Goal: Task Accomplishment & Management: Manage account settings

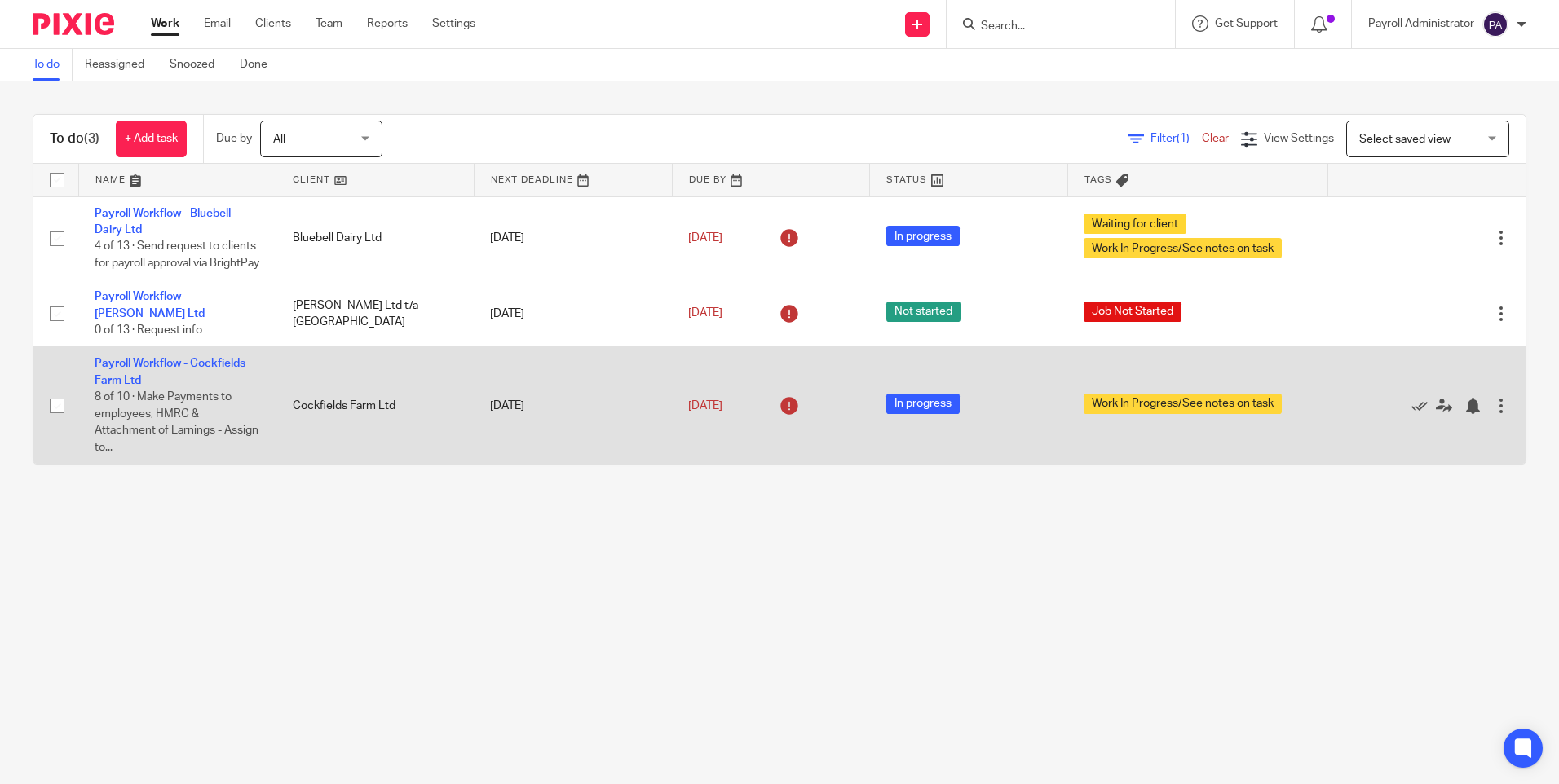
click at [234, 376] on link "Payroll Workflow - Cockfields Farm Ltd" at bounding box center [170, 372] width 151 height 28
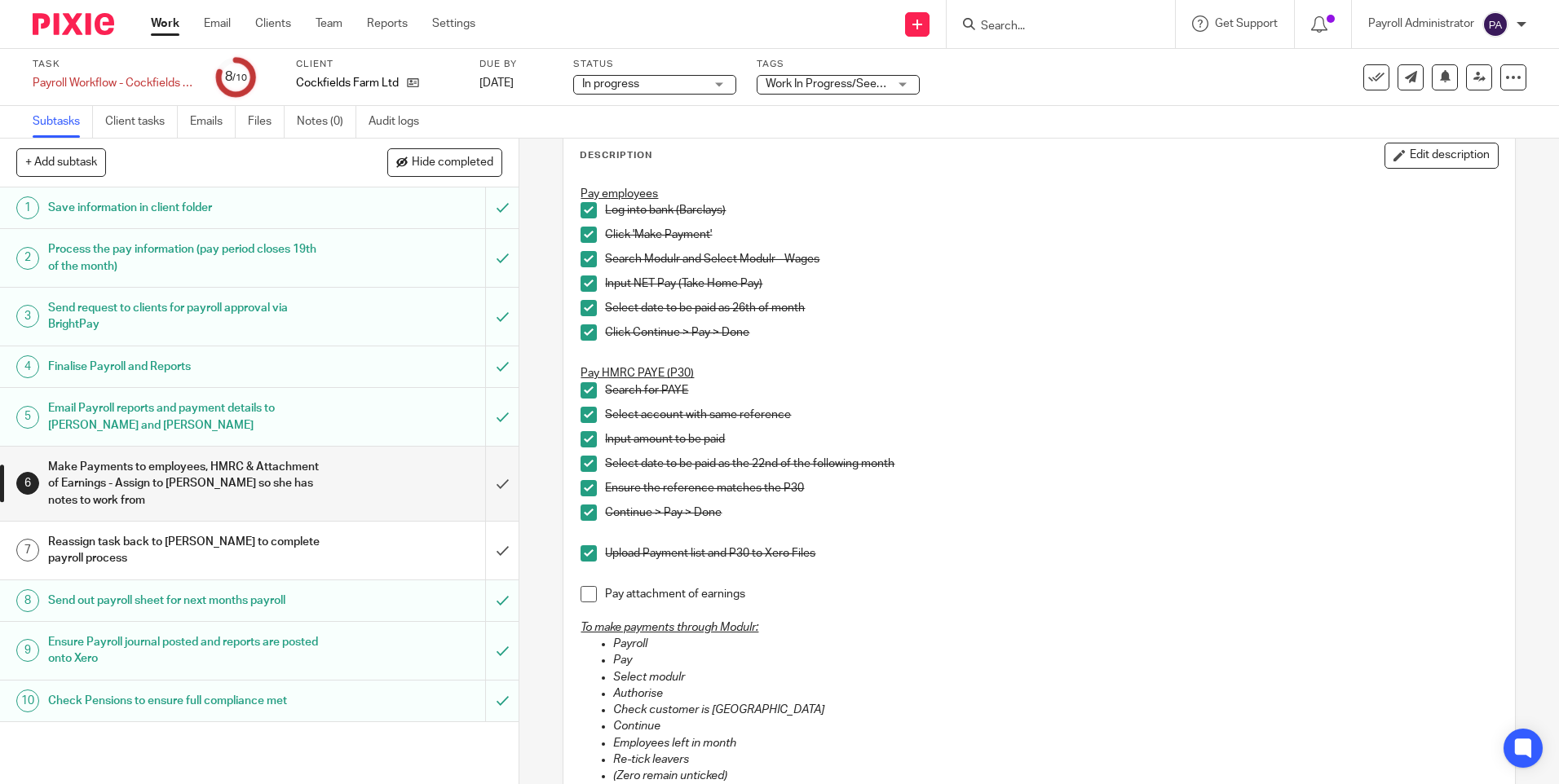
scroll to position [326, 0]
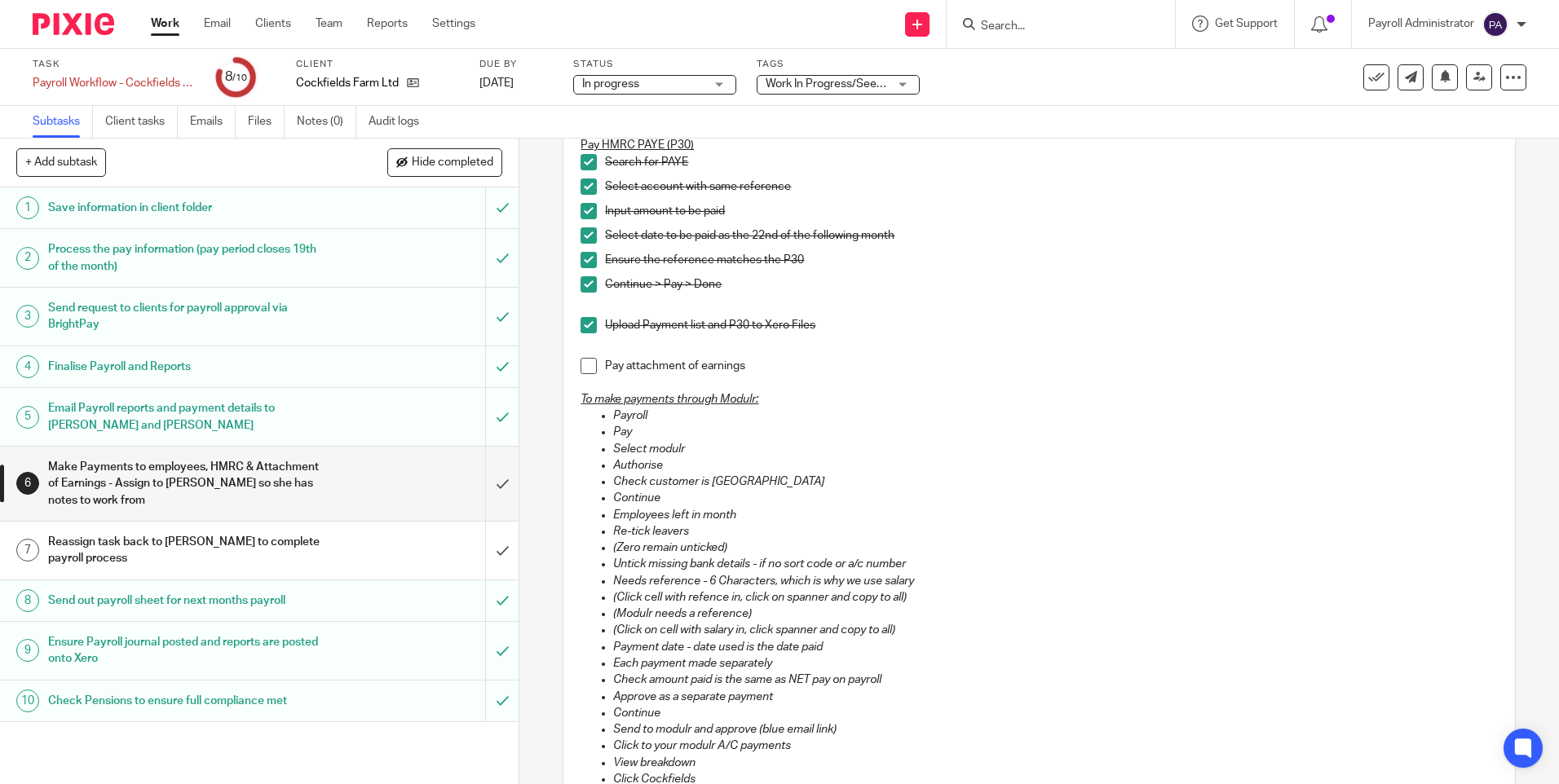
click at [583, 369] on span at bounding box center [588, 366] width 16 height 16
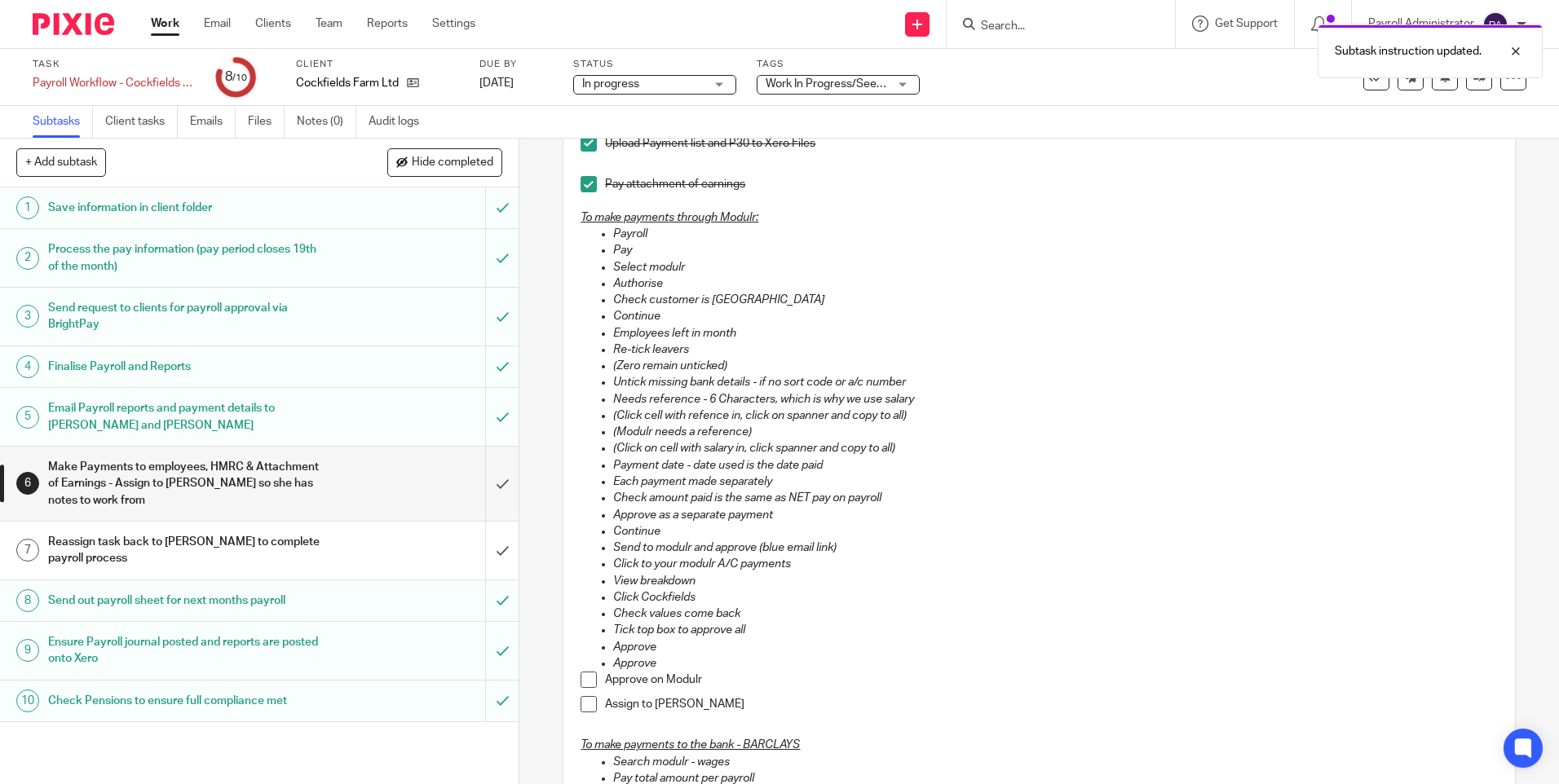
scroll to position [733, 0]
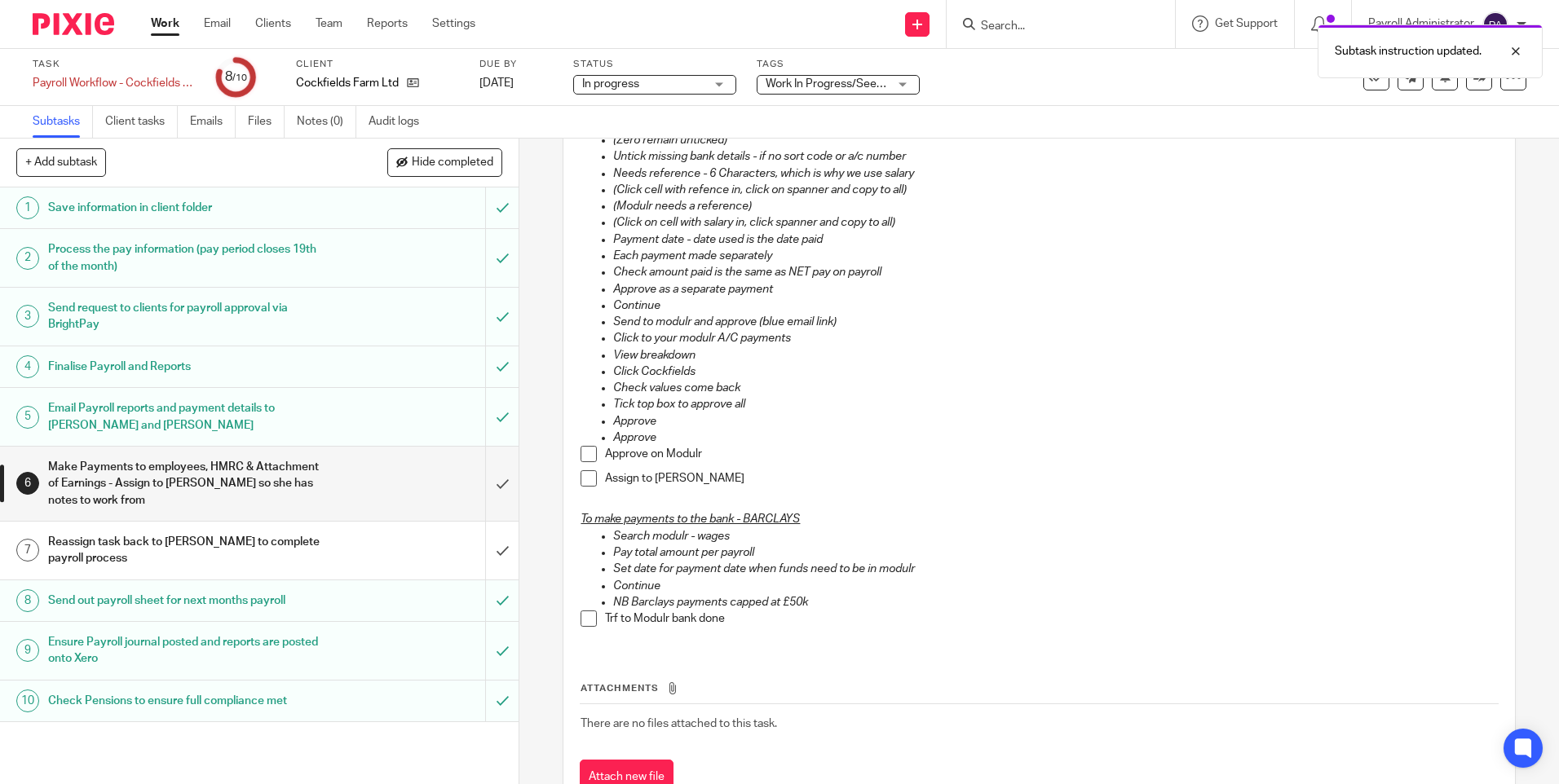
click at [583, 456] on span at bounding box center [588, 454] width 16 height 16
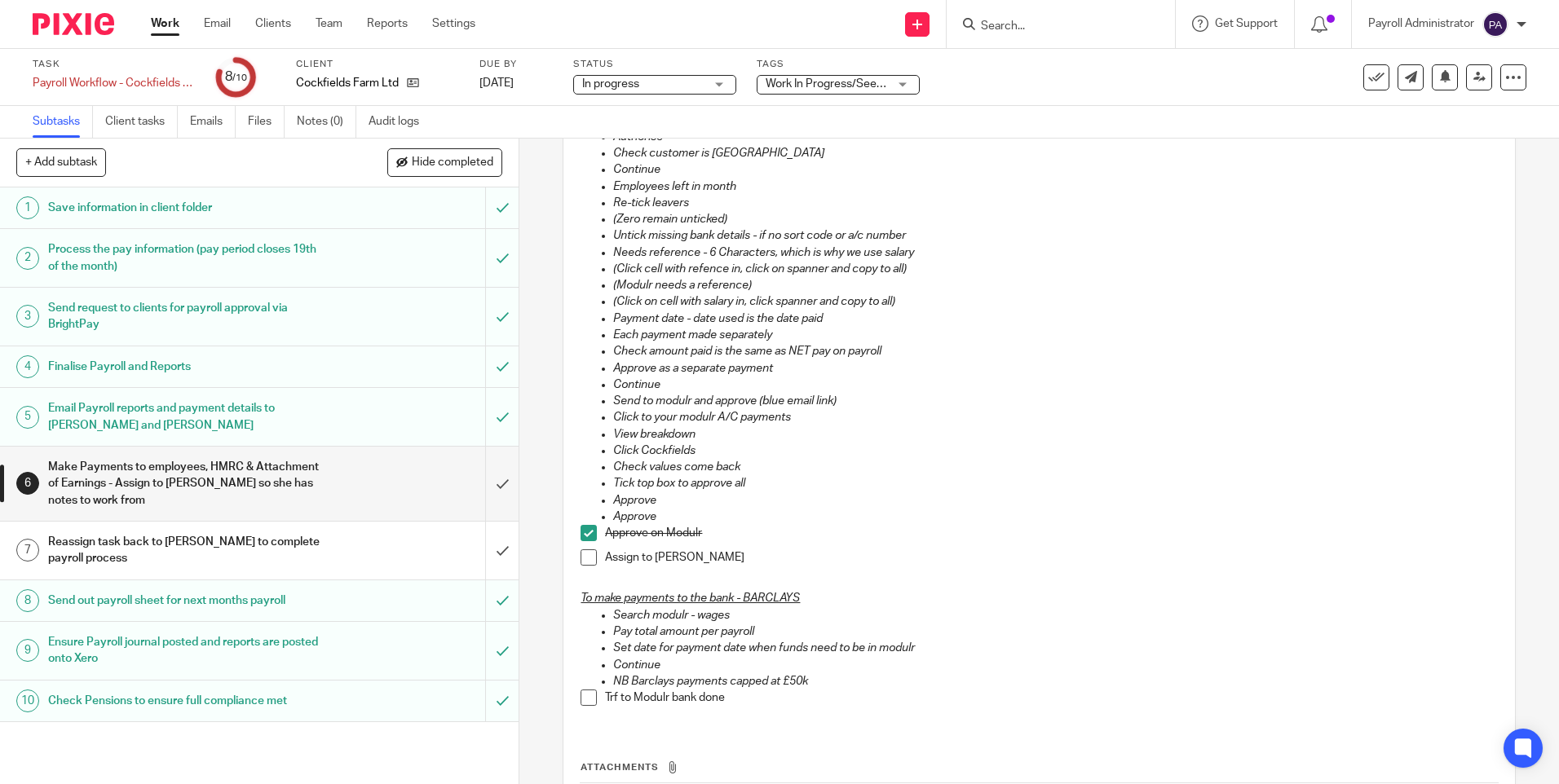
scroll to position [652, 0]
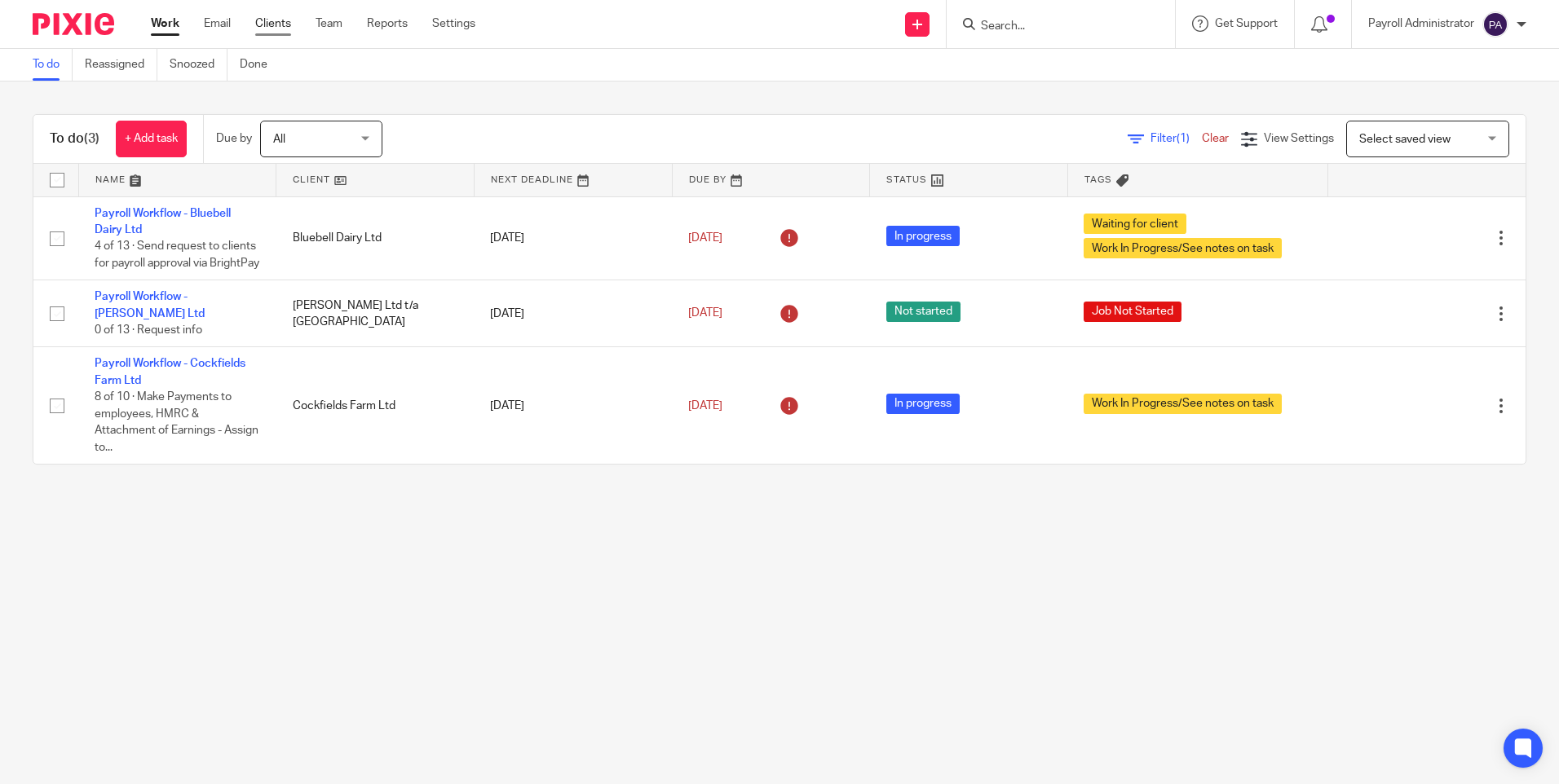
click at [264, 29] on link "Clients" at bounding box center [273, 24] width 36 height 16
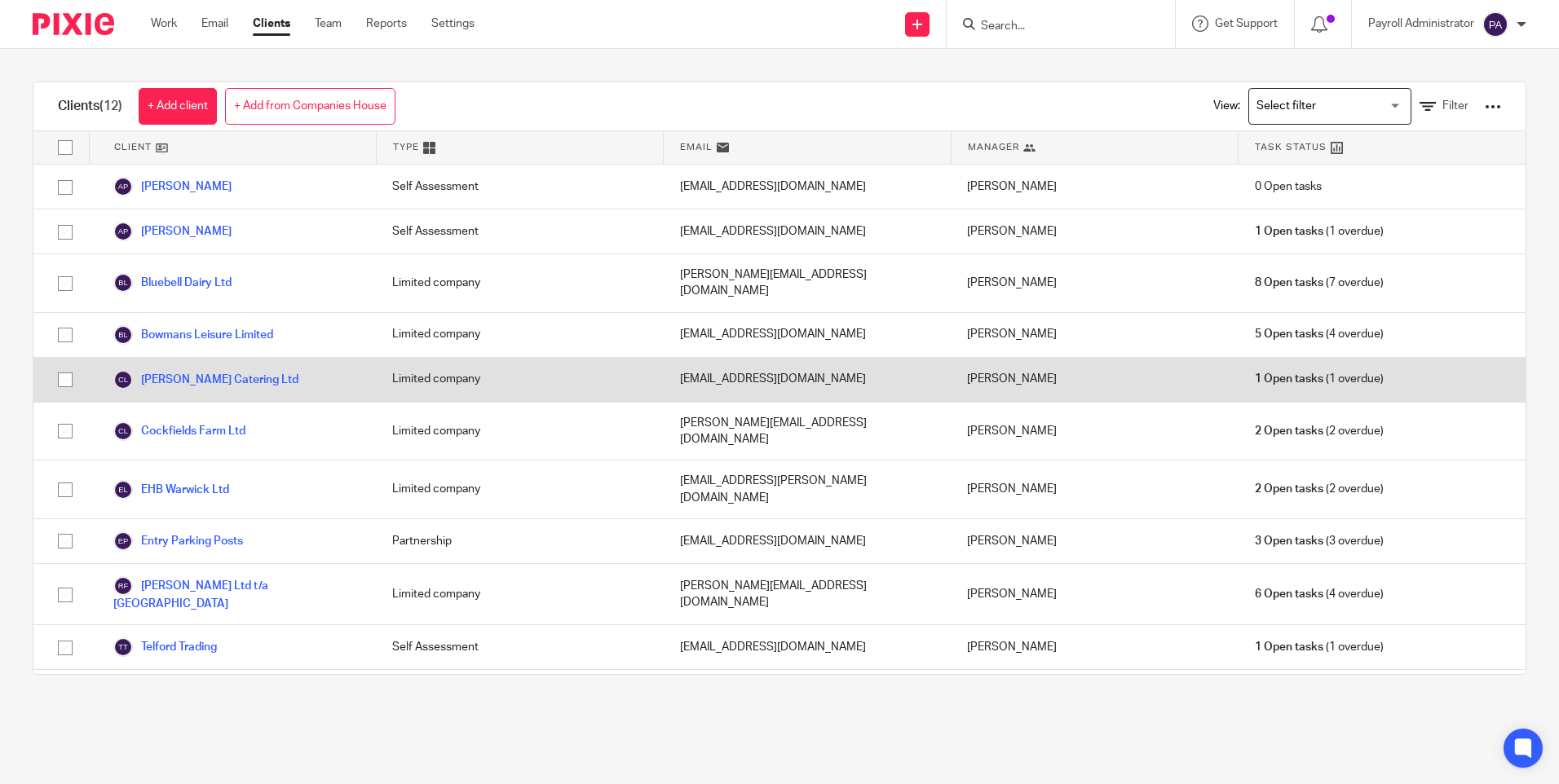
scroll to position [28, 0]
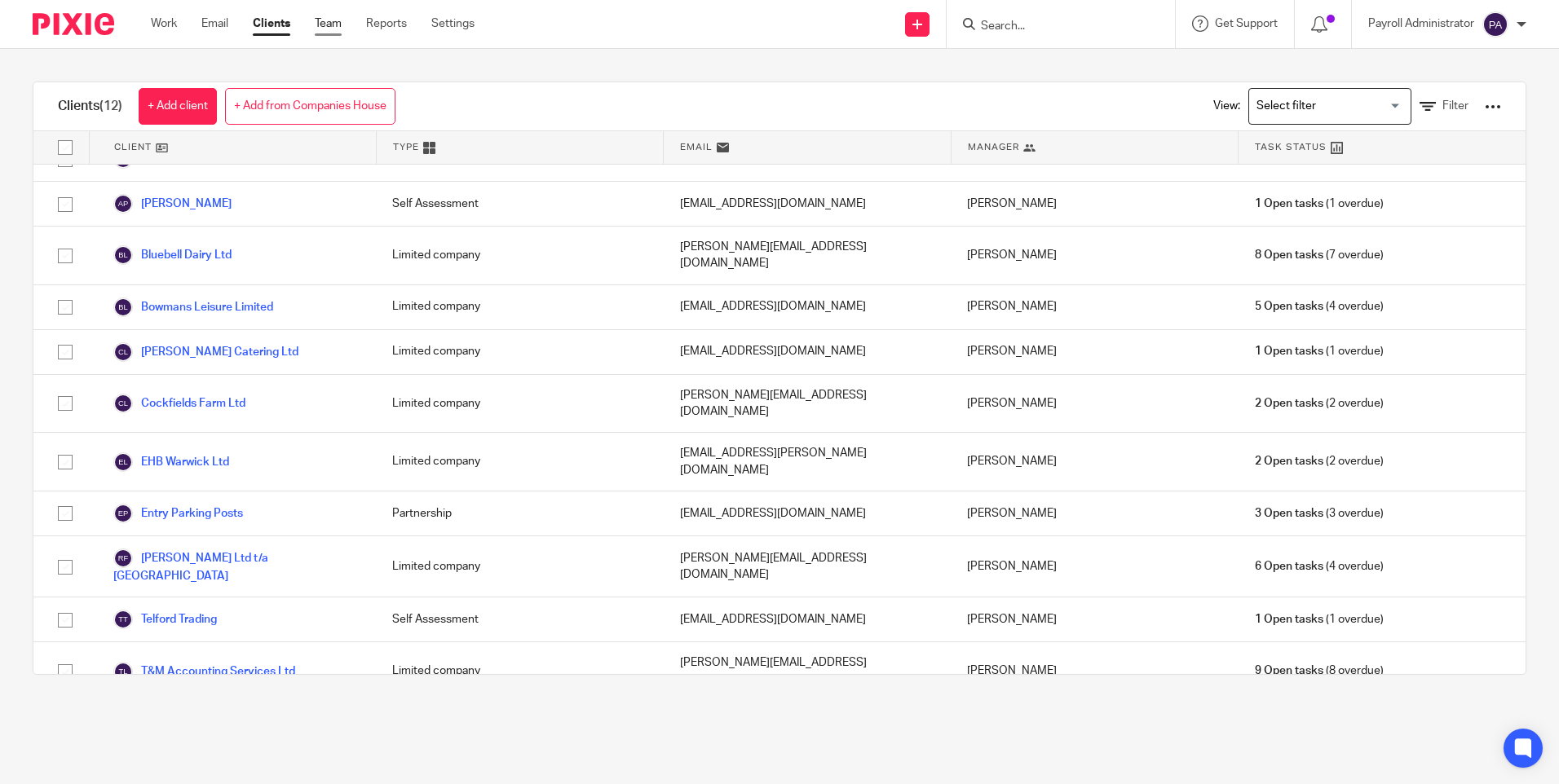
click at [327, 23] on link "Team" at bounding box center [328, 24] width 27 height 16
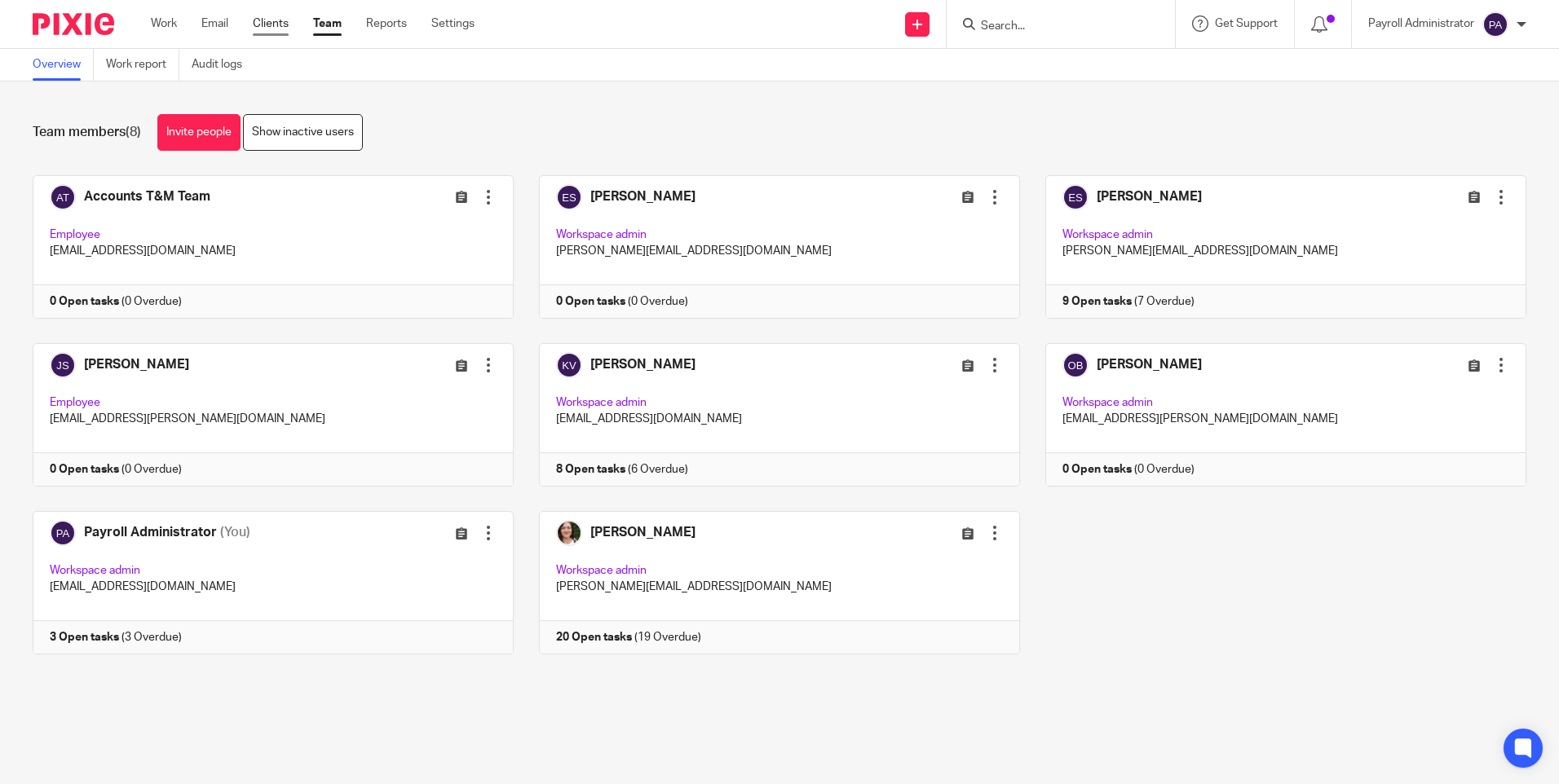
click at [275, 23] on link "Clients" at bounding box center [271, 24] width 36 height 16
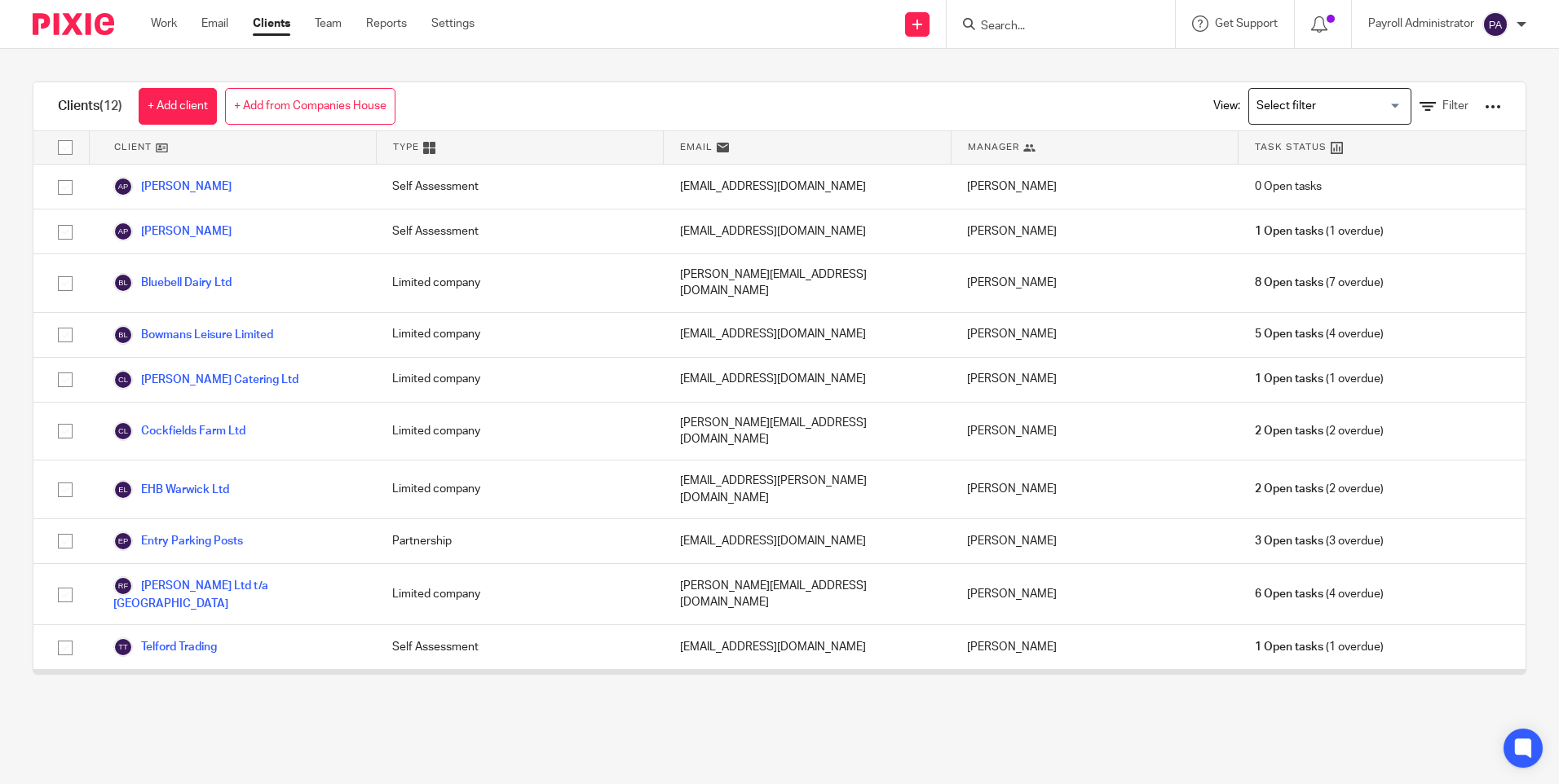
click at [256, 689] on link "T&M Accounting Services Ltd" at bounding box center [204, 699] width 182 height 20
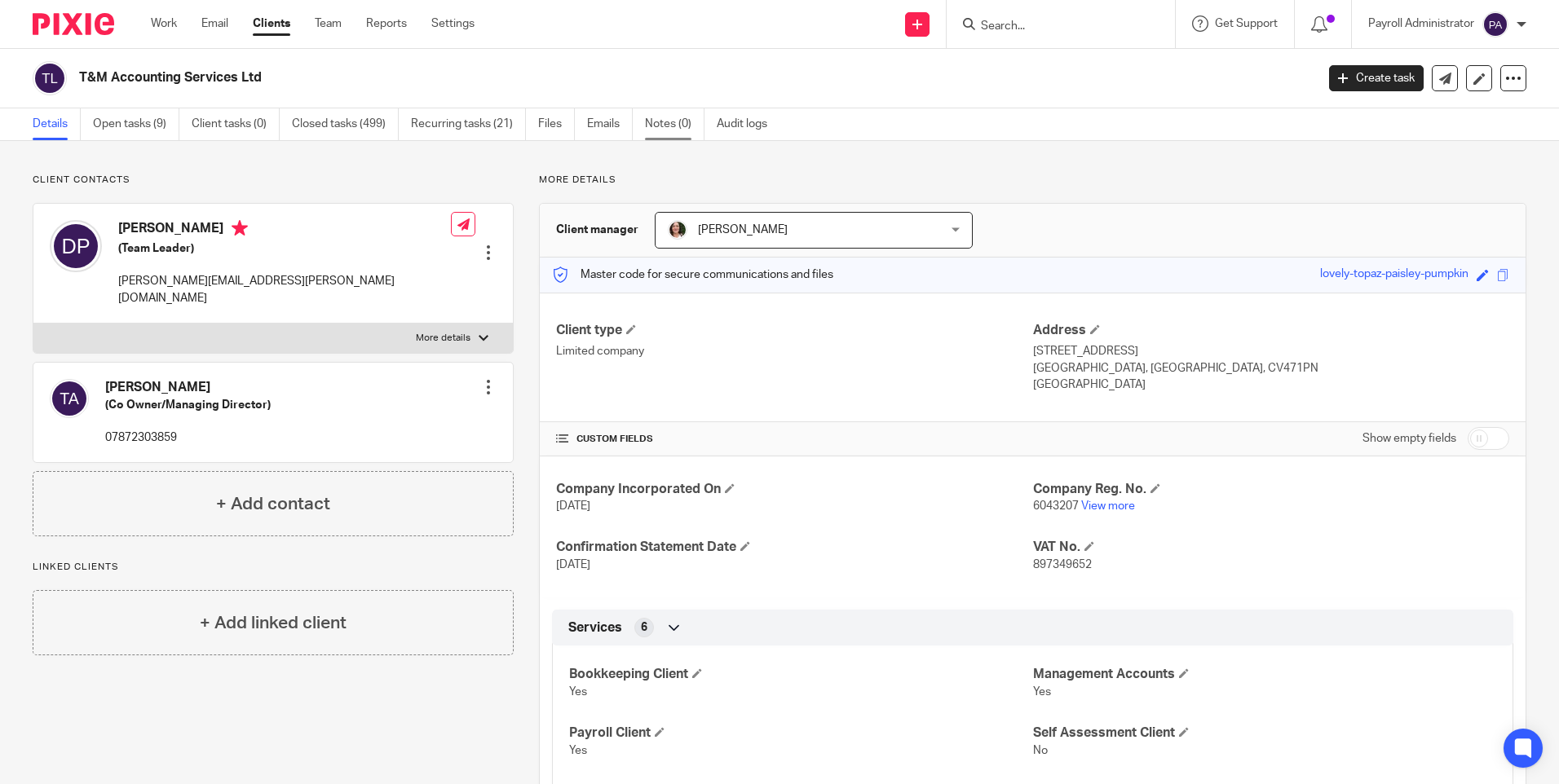
click at [687, 129] on link "Notes (0)" at bounding box center [675, 124] width 60 height 32
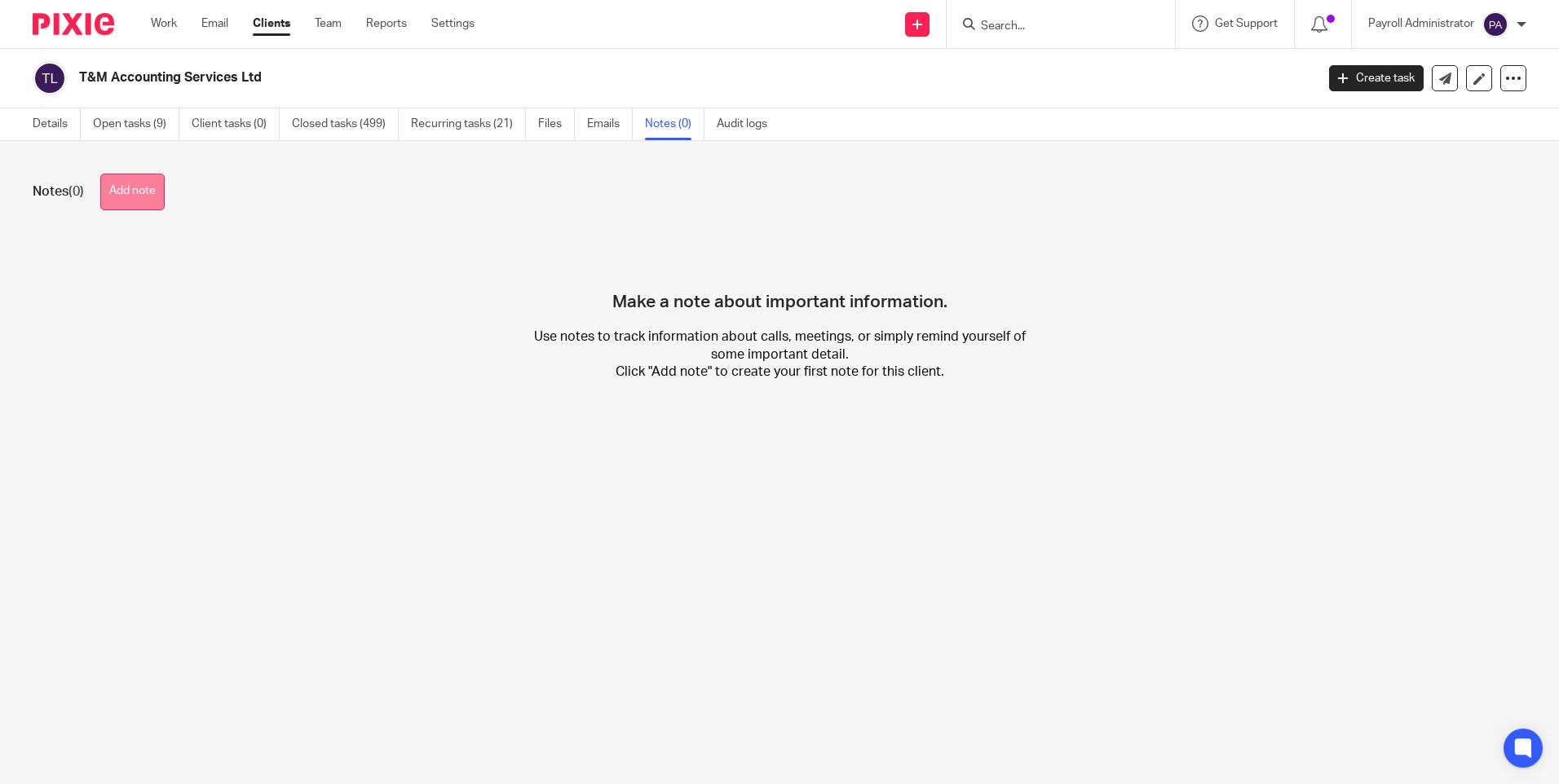
click at [153, 200] on button "Add note" at bounding box center [132, 191] width 65 height 37
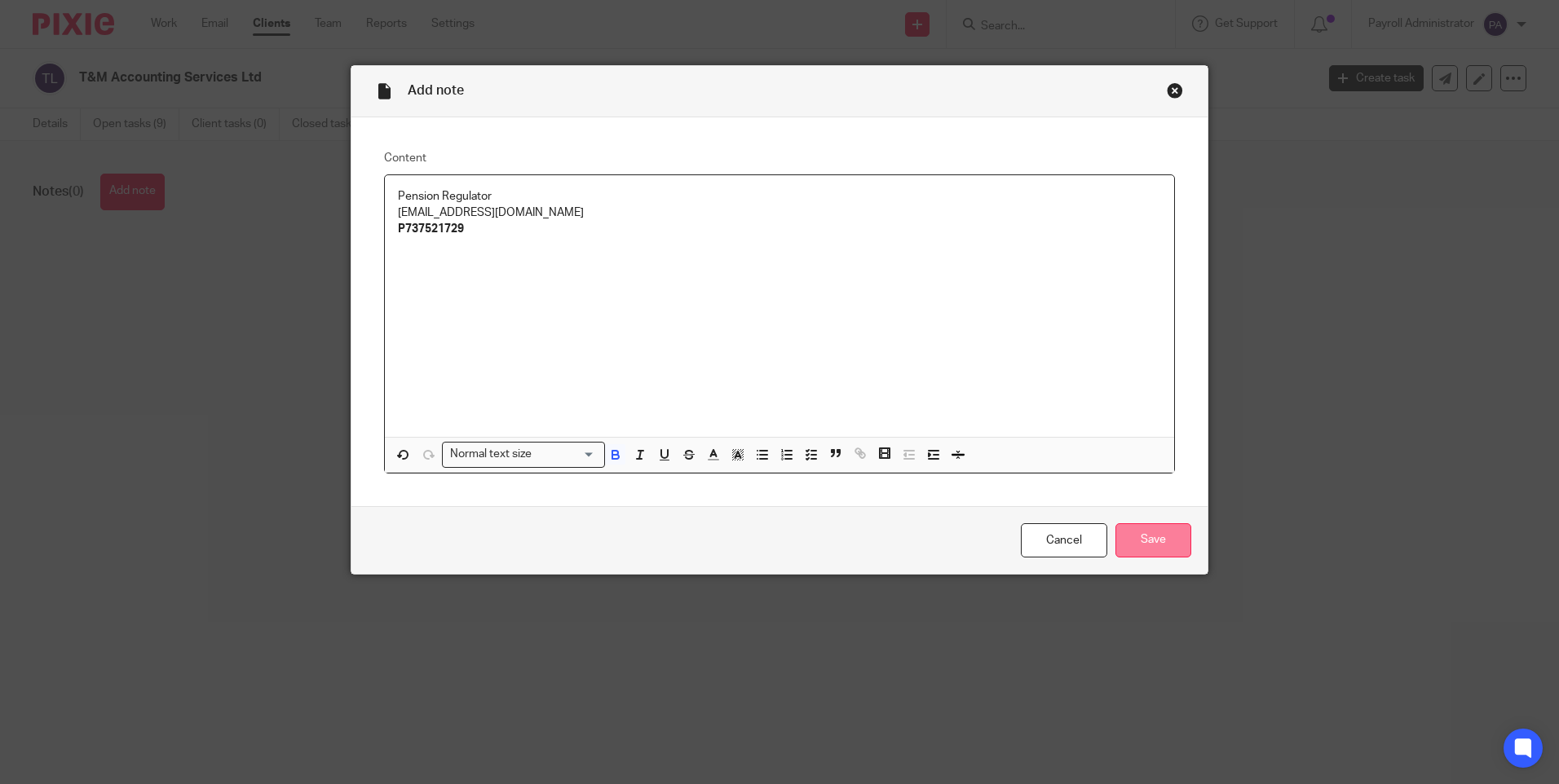
click at [1147, 541] on input "Save" at bounding box center [1153, 540] width 76 height 35
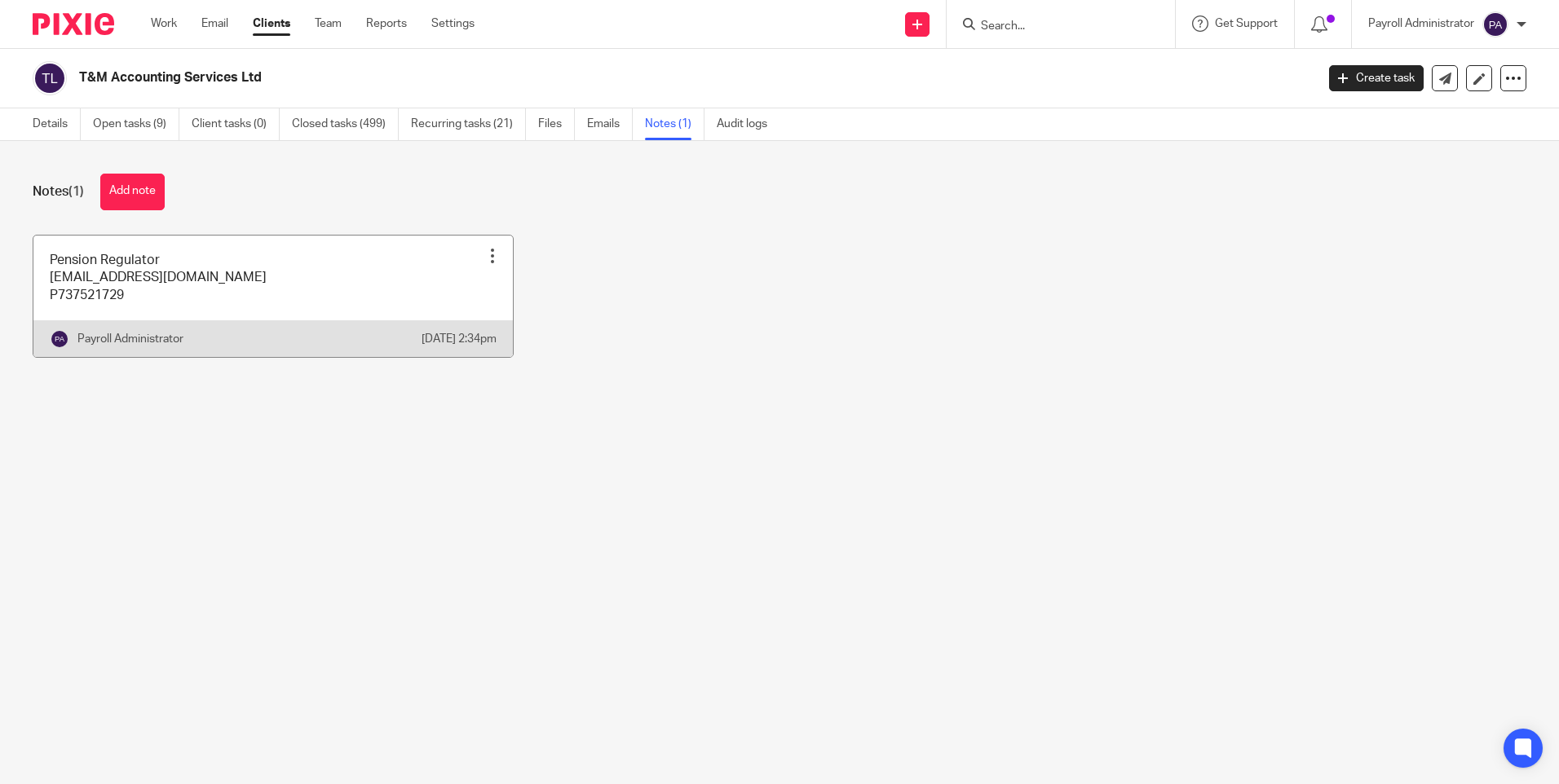
click at [241, 294] on link at bounding box center [274, 296] width 480 height 121
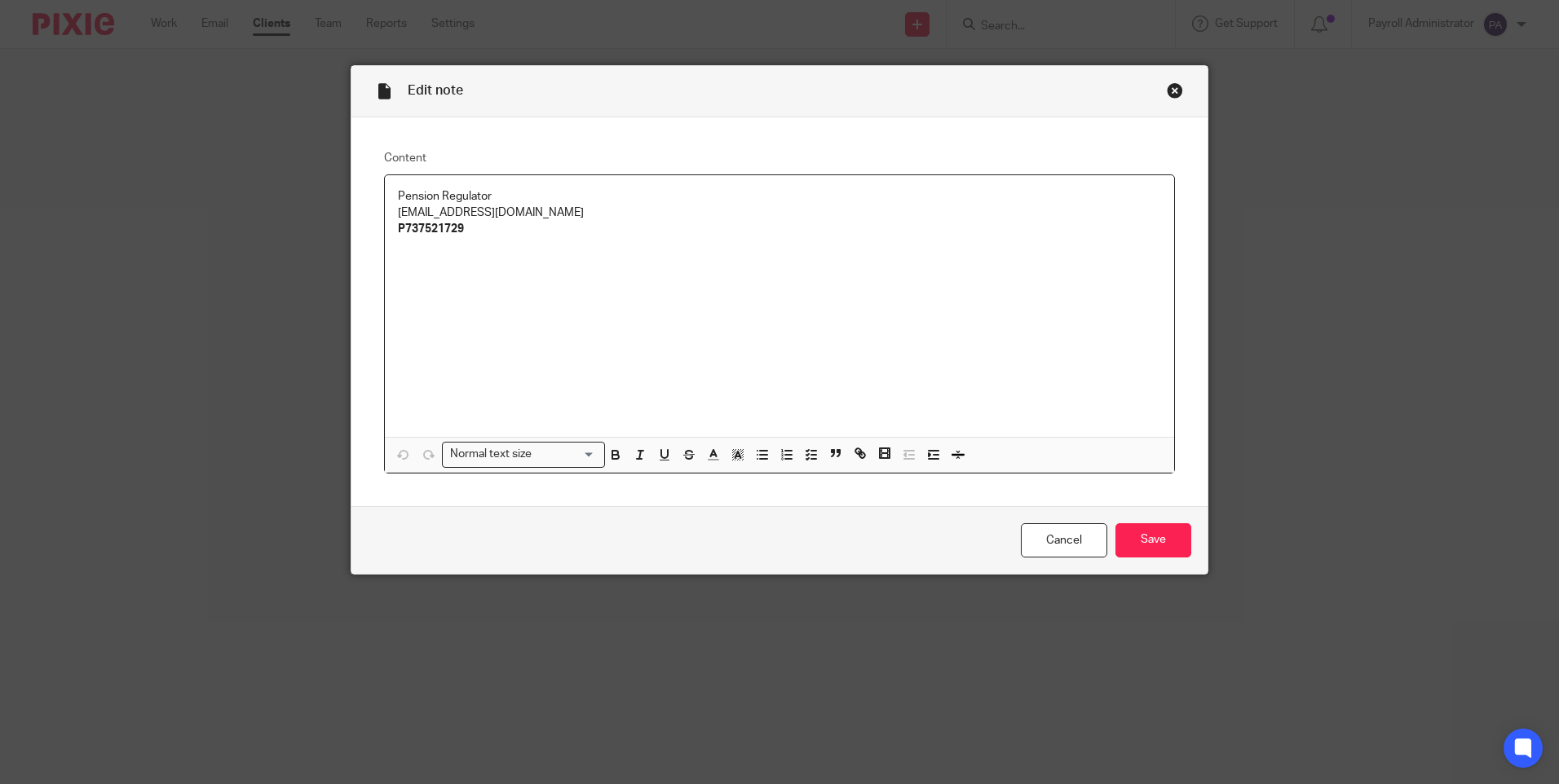
drag, startPoint x: 557, startPoint y: 214, endPoint x: 391, endPoint y: 215, distance: 166.0
click at [398, 215] on p "[EMAIL_ADDRESS][DOMAIN_NAME]" at bounding box center [780, 213] width 764 height 16
copy p "[EMAIL_ADDRESS][DOMAIN_NAME]"
click at [471, 314] on div "Pension Regulator [EMAIL_ADDRESS][DOMAIN_NAME] P737521729" at bounding box center [780, 305] width 789 height 262
drag, startPoint x: 462, startPoint y: 230, endPoint x: 390, endPoint y: 229, distance: 72.0
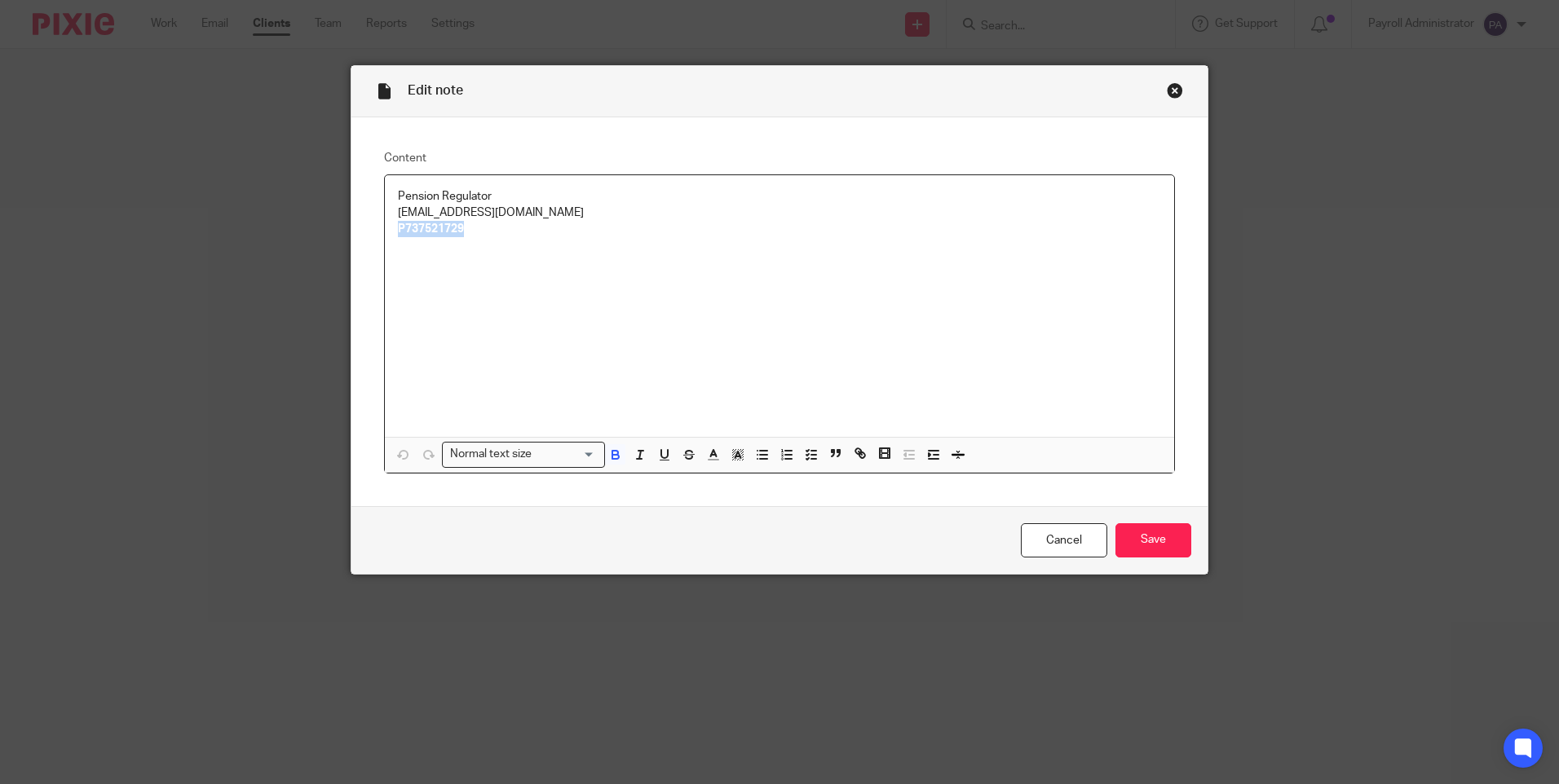
click at [390, 229] on div "Pension Regulator [EMAIL_ADDRESS][DOMAIN_NAME] P737521729" at bounding box center [780, 305] width 789 height 262
copy strong "P737521729"
click at [536, 261] on div "Pension Regulator [EMAIL_ADDRESS][DOMAIN_NAME] P737521729" at bounding box center [780, 305] width 789 height 262
click at [484, 229] on p "P737521729" at bounding box center [780, 229] width 764 height 16
click at [484, 266] on p "T&M Letter Code:1013223113" at bounding box center [780, 263] width 764 height 16
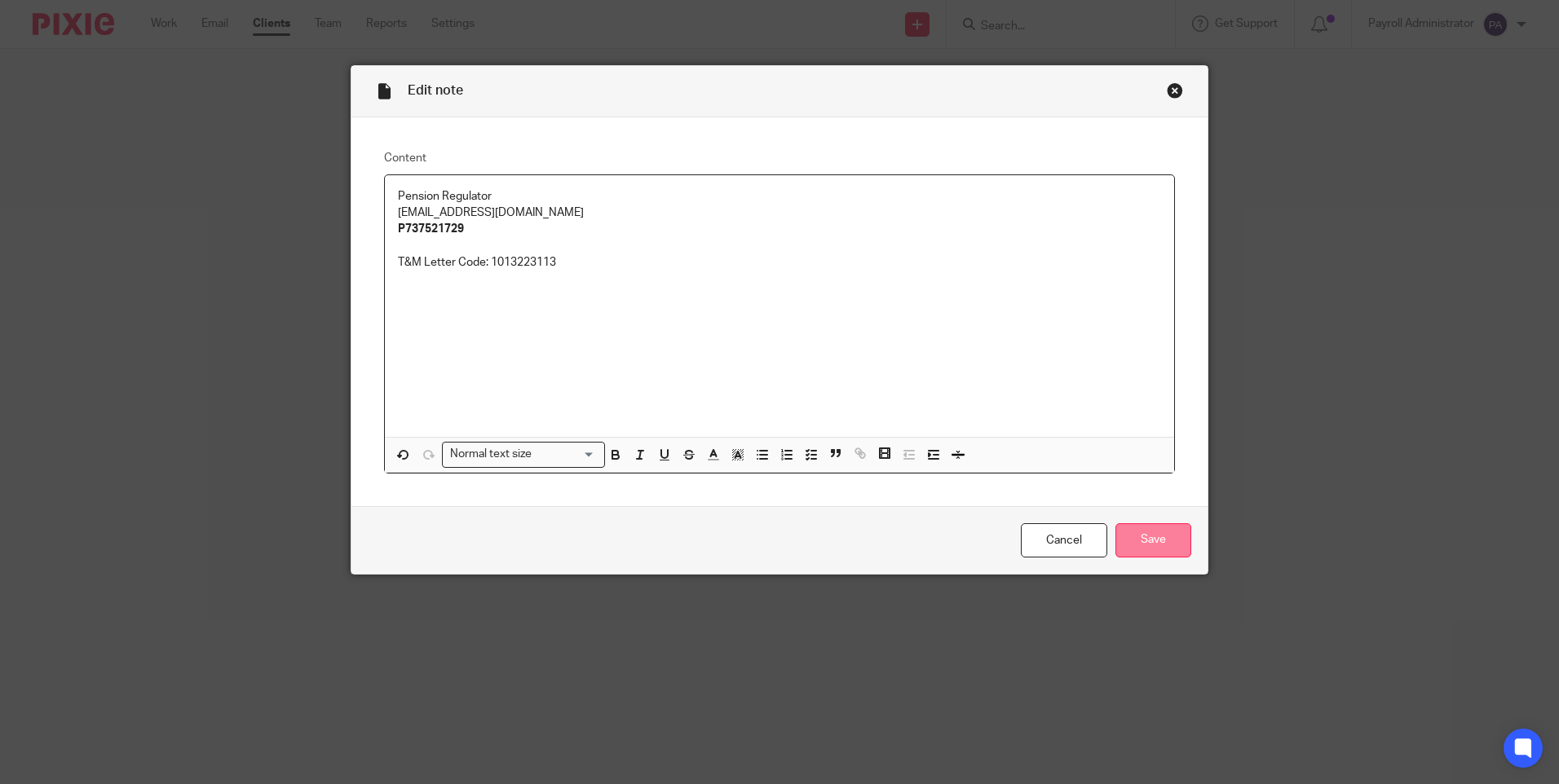
click at [1148, 543] on input "Save" at bounding box center [1153, 540] width 76 height 35
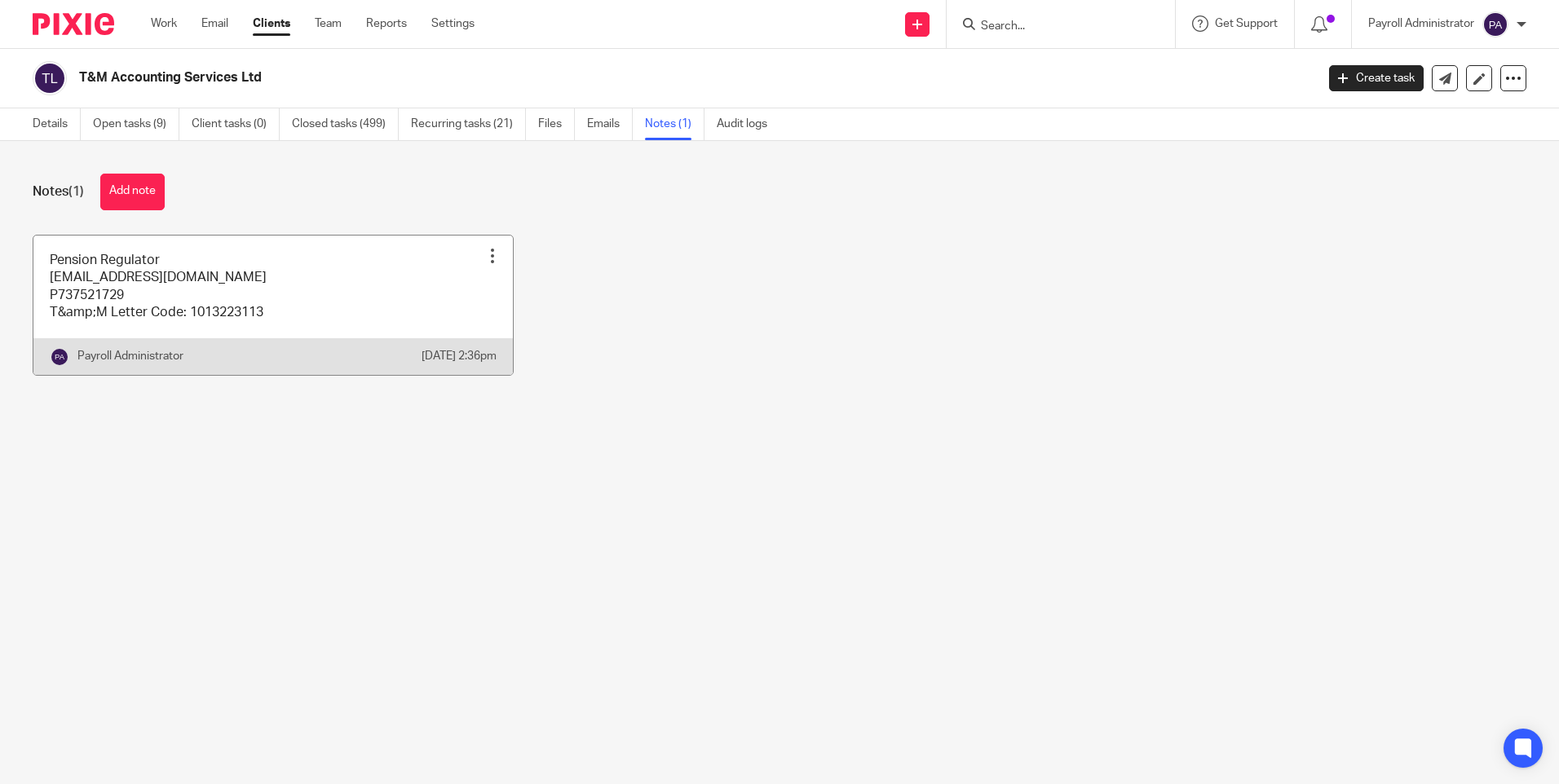
click at [298, 308] on link at bounding box center [274, 305] width 480 height 139
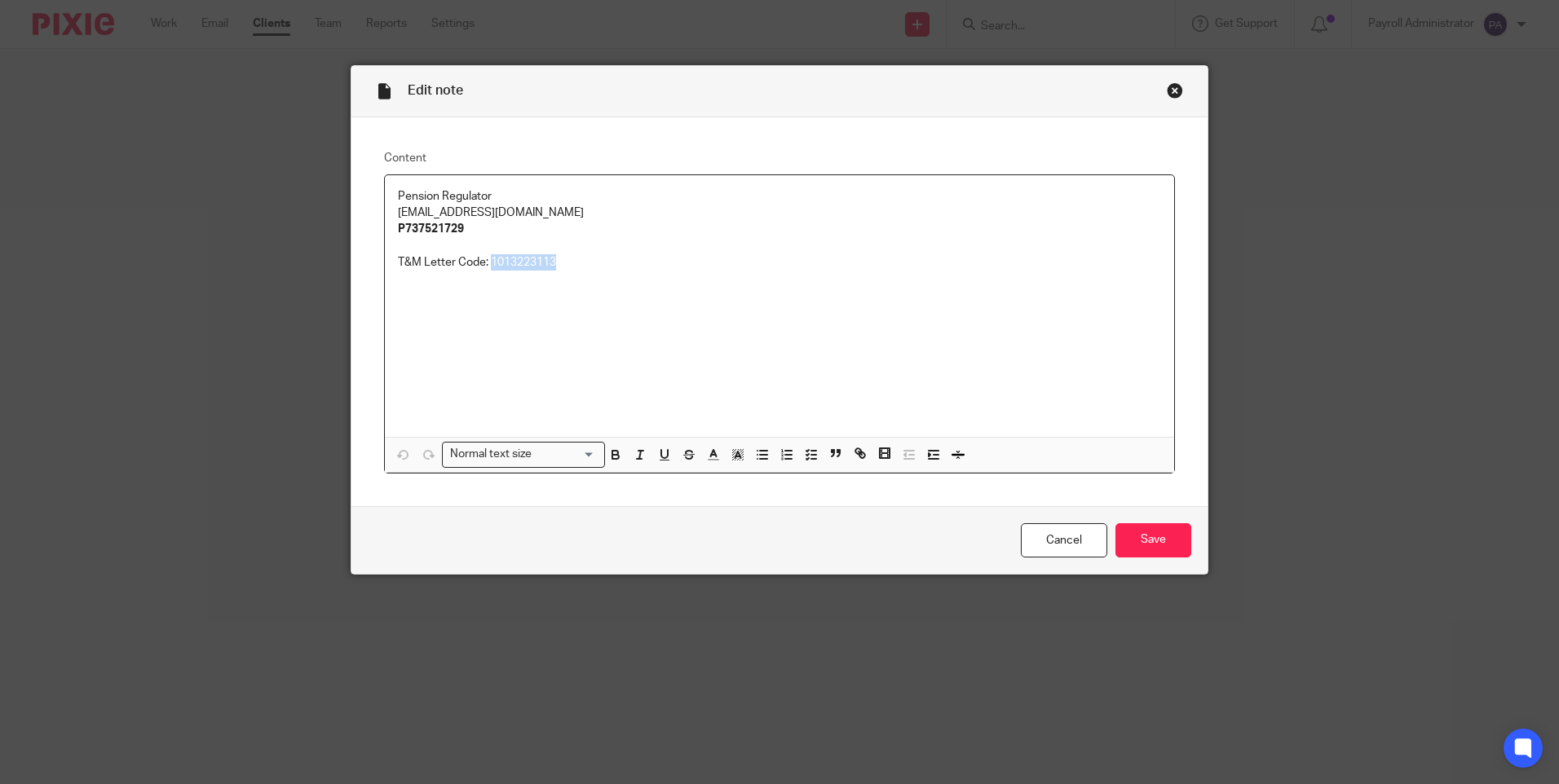
drag, startPoint x: 552, startPoint y: 263, endPoint x: 488, endPoint y: 272, distance: 64.6
click at [488, 272] on div "Pension Regulator payroll@tandmaccounting.co.uk P737521729 T&M Letter Code: 101…" at bounding box center [780, 305] width 789 height 262
copy p "1013223113"
click at [1173, 89] on div "Close this dialog window" at bounding box center [1175, 91] width 16 height 16
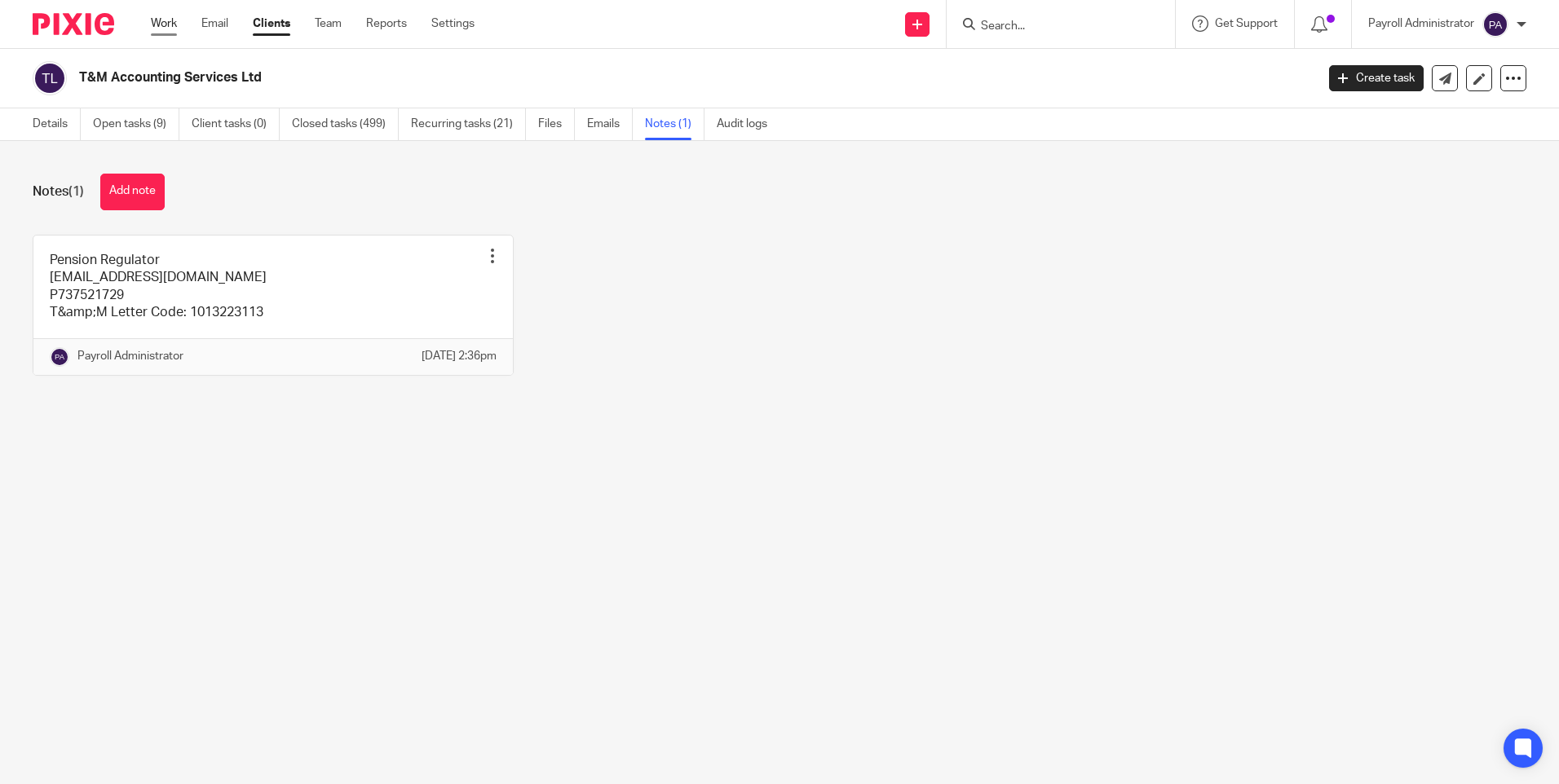
click at [160, 21] on link "Work" at bounding box center [164, 24] width 26 height 16
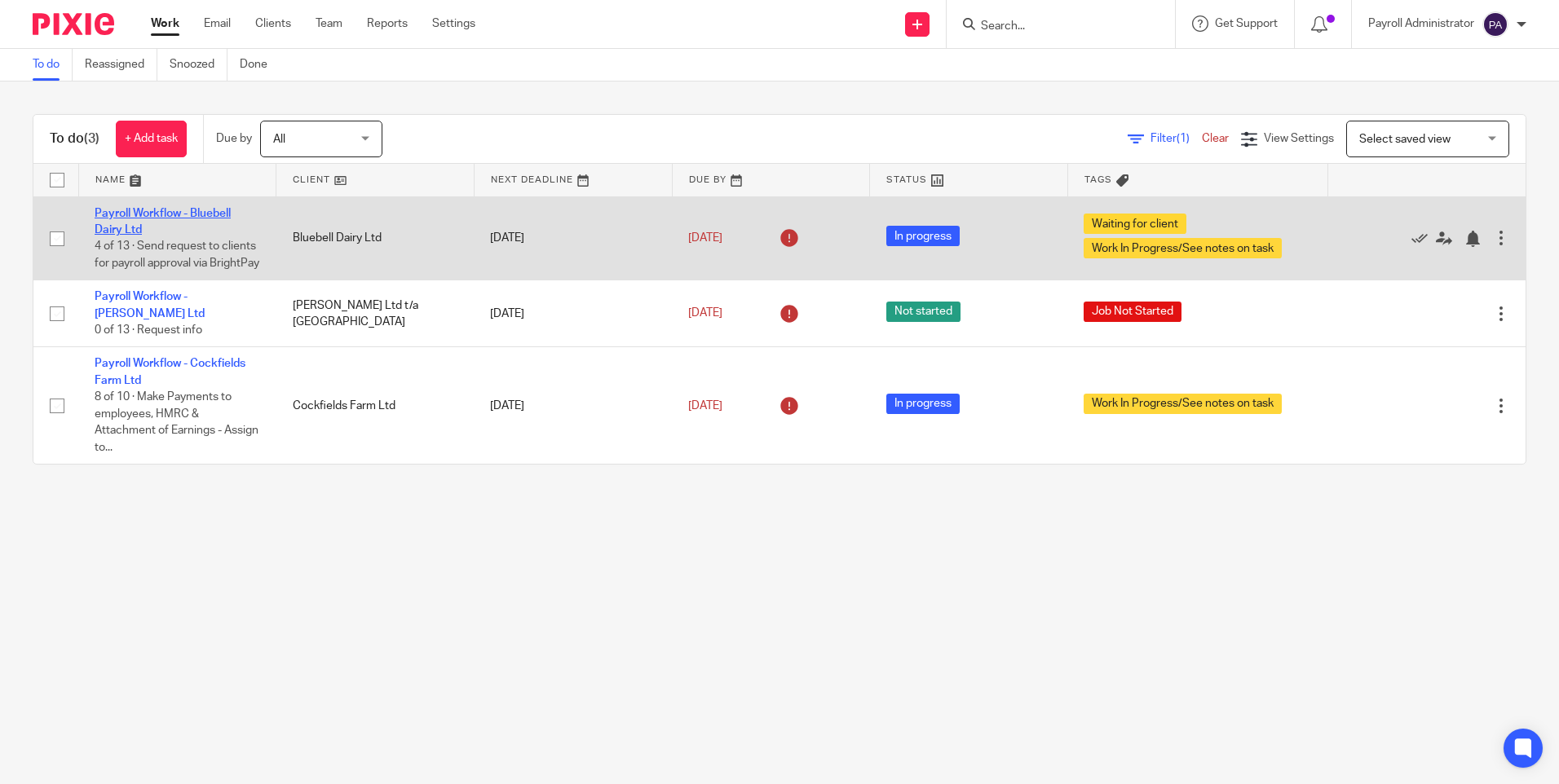
click at [183, 212] on link "Payroll Workflow - Bluebell Dairy Ltd" at bounding box center [162, 222] width 136 height 28
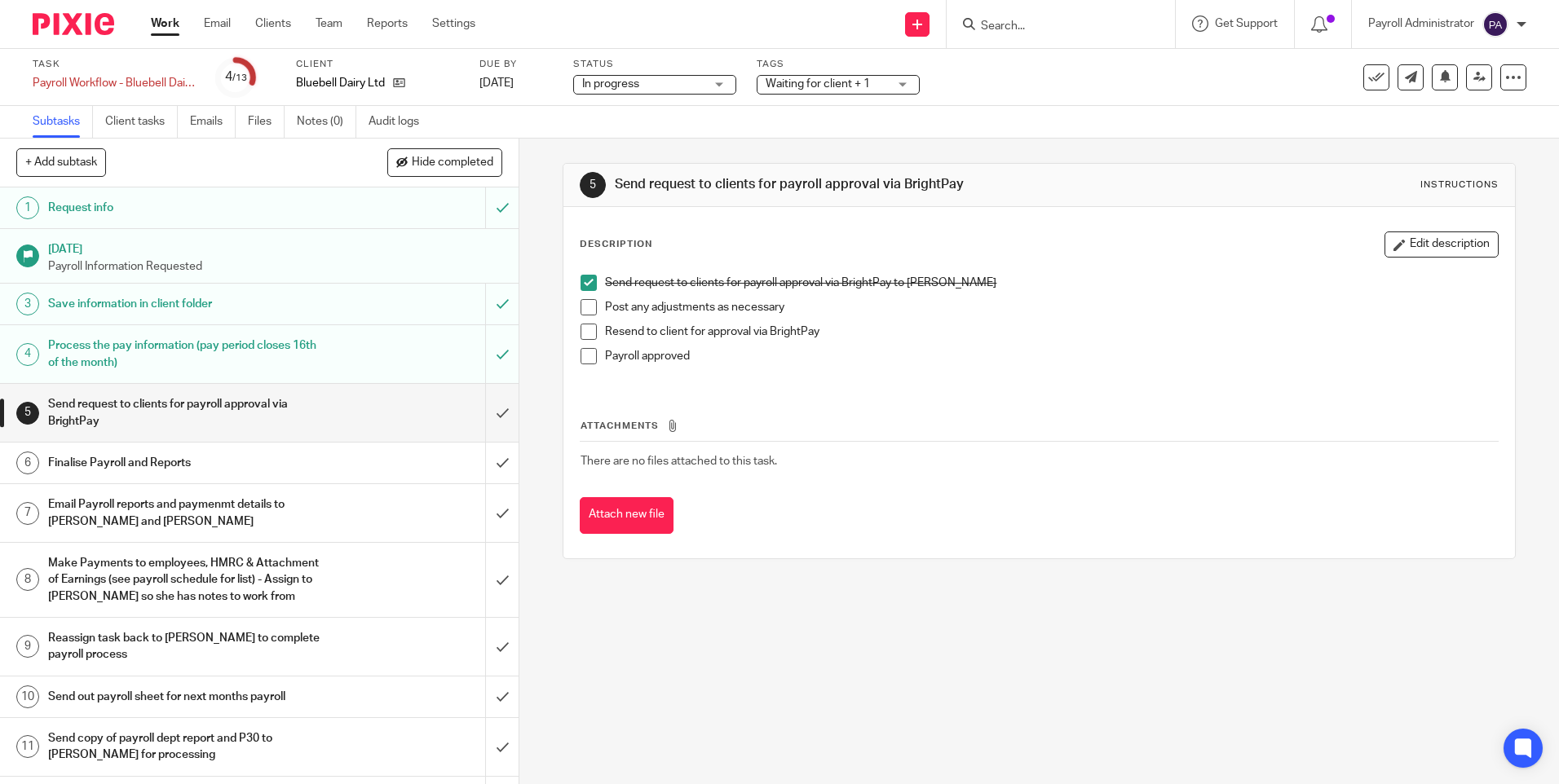
click at [584, 310] on span at bounding box center [588, 307] width 16 height 16
click at [582, 330] on span at bounding box center [588, 331] width 16 height 16
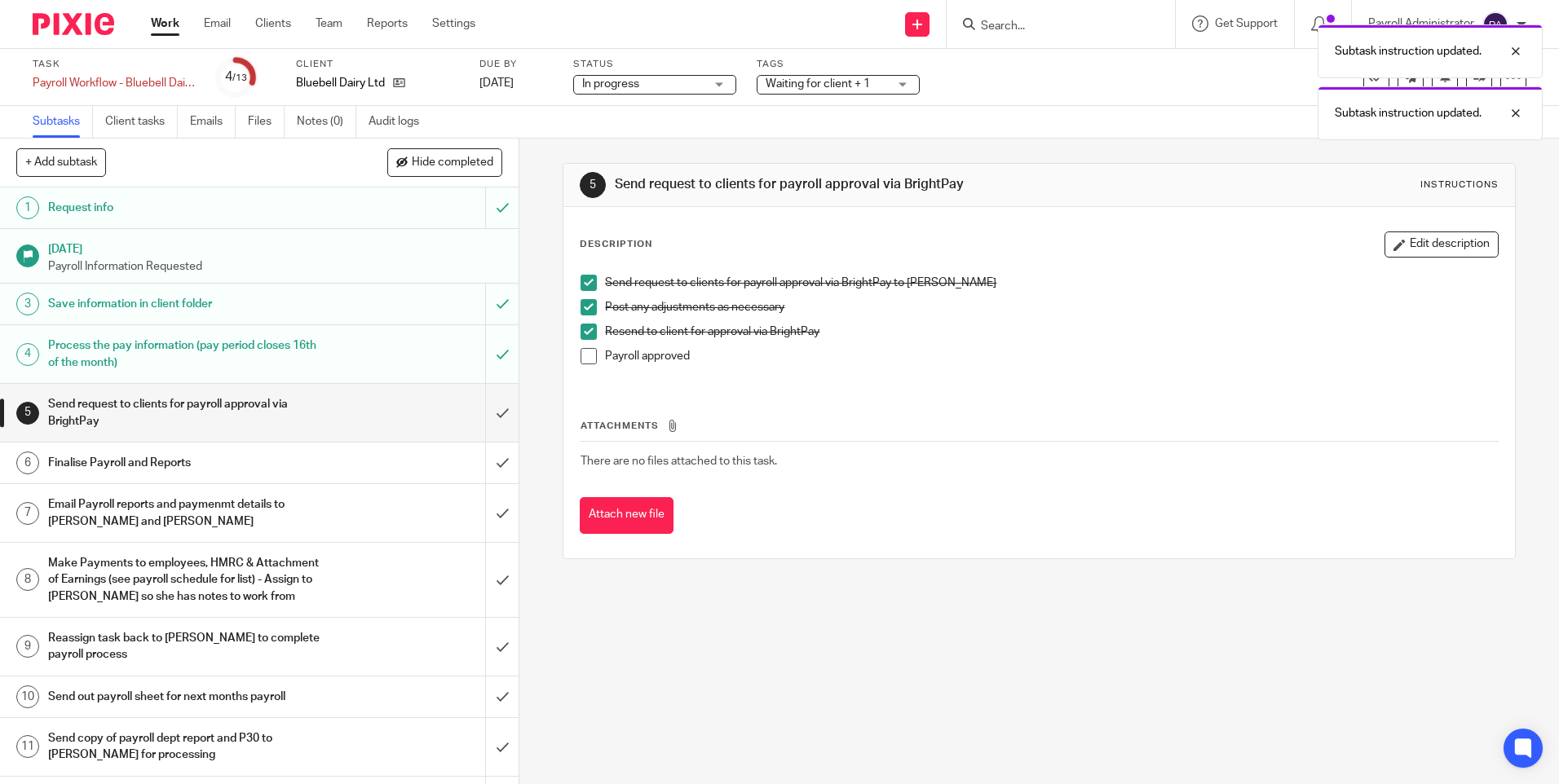
click at [584, 353] on span at bounding box center [588, 356] width 16 height 16
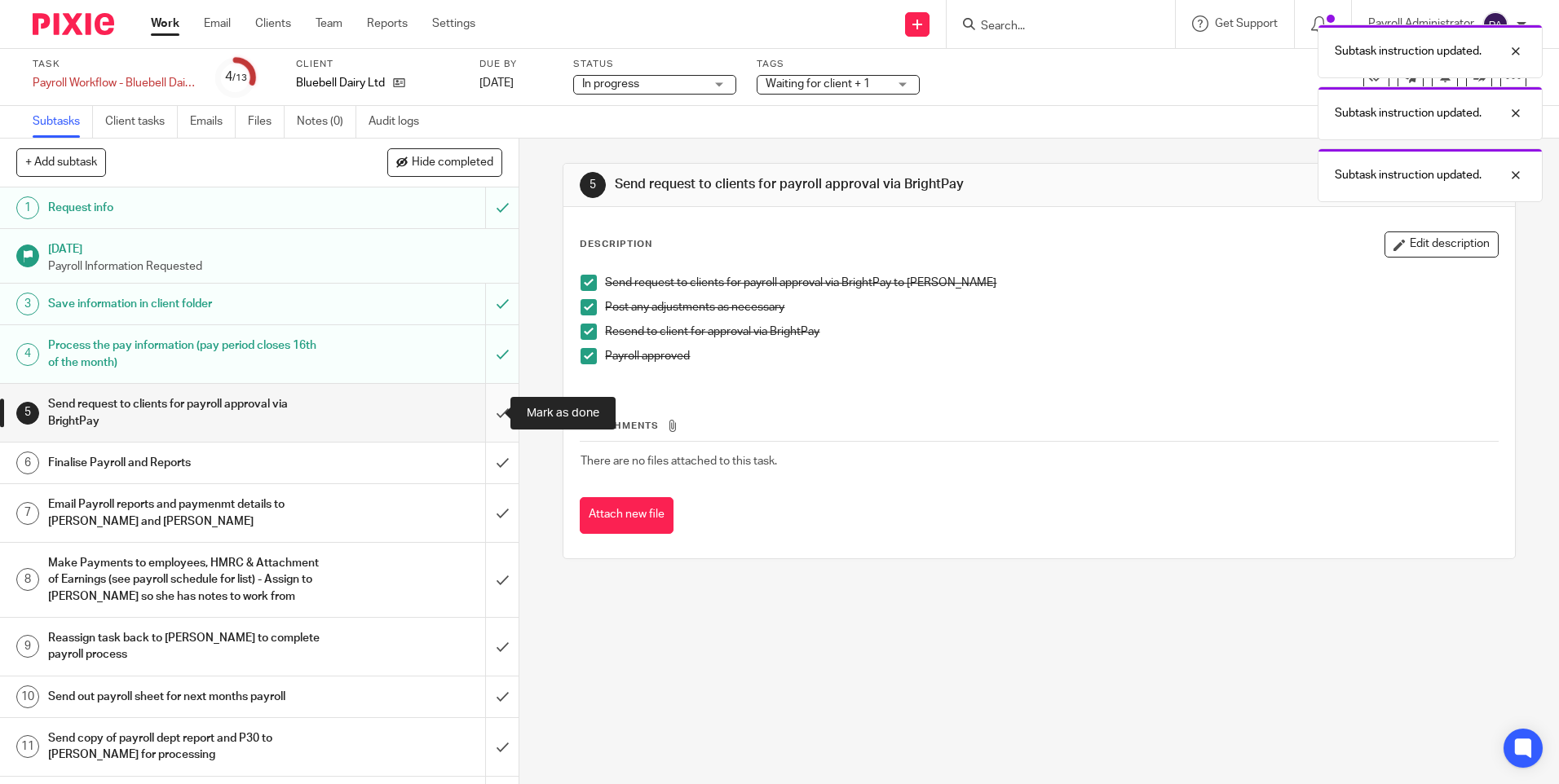
click at [485, 421] on input "submit" at bounding box center [259, 413] width 519 height 58
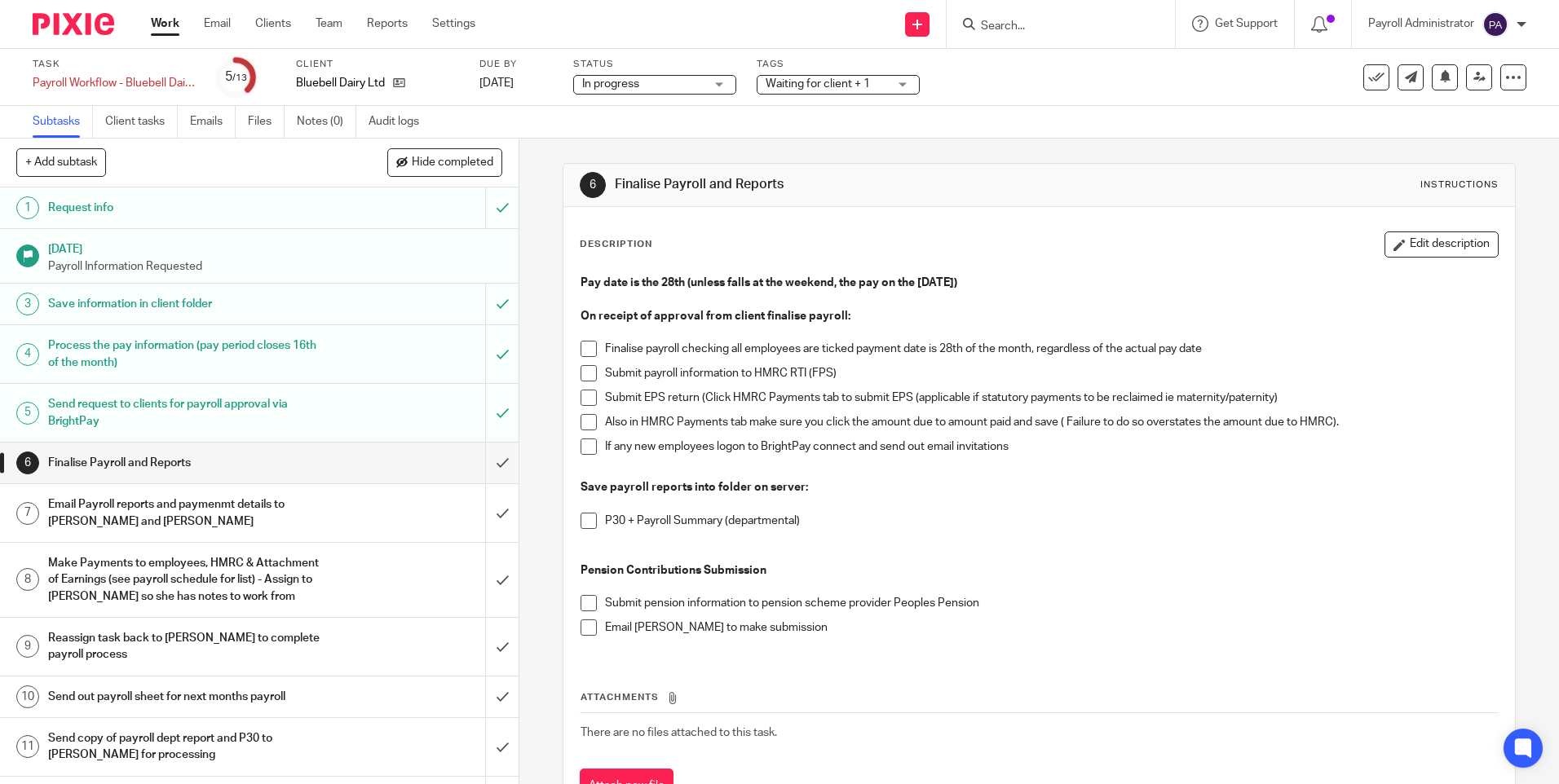
click at [585, 348] on span at bounding box center [588, 348] width 16 height 16
click at [580, 370] on span at bounding box center [588, 373] width 16 height 16
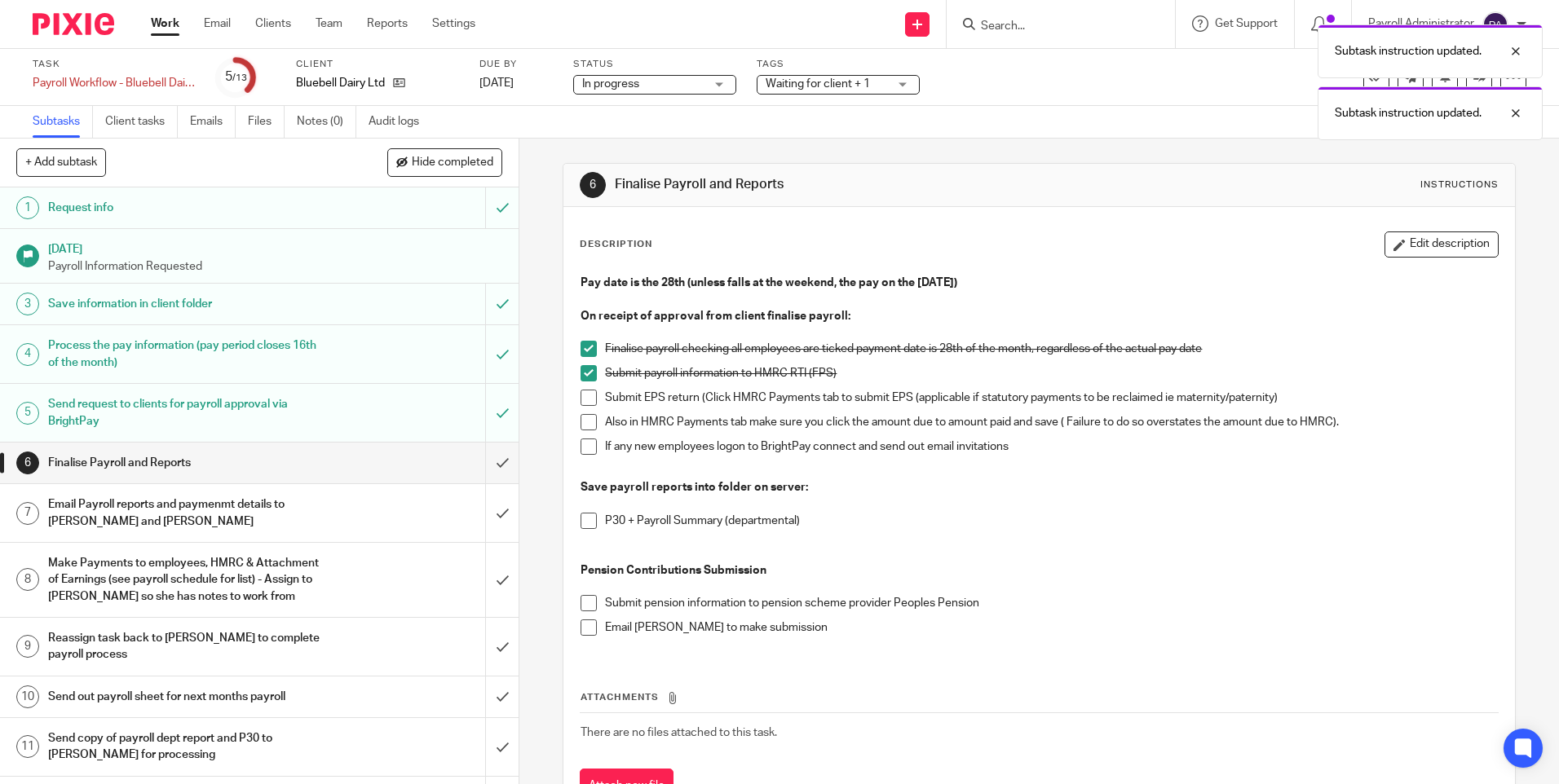
click at [580, 393] on span at bounding box center [588, 397] width 16 height 16
drag, startPoint x: 582, startPoint y: 422, endPoint x: 583, endPoint y: 440, distance: 18.0
click at [583, 425] on span at bounding box center [588, 422] width 16 height 16
click at [583, 447] on span at bounding box center [588, 447] width 16 height 16
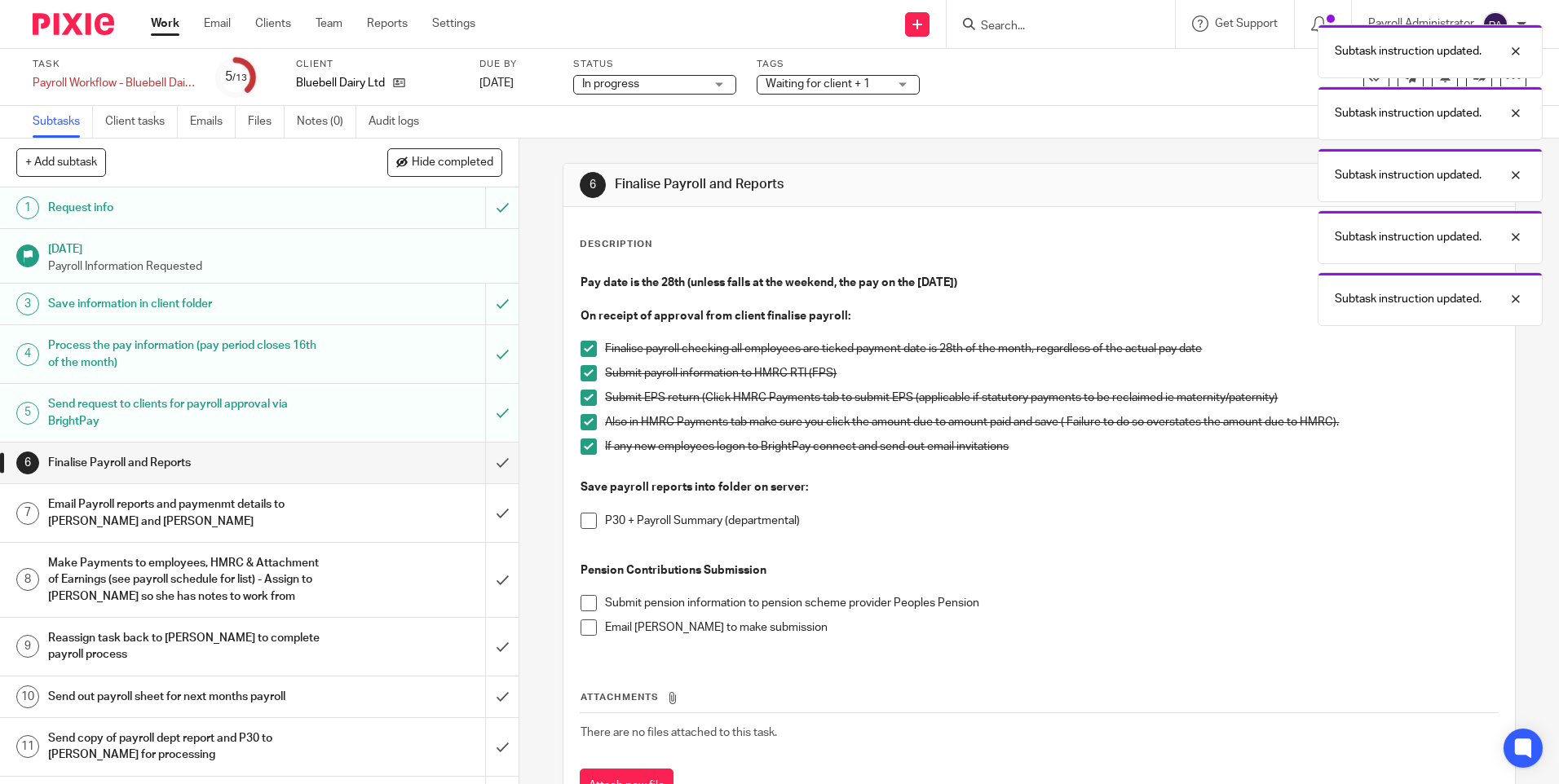
click at [585, 515] on span at bounding box center [588, 520] width 16 height 16
click at [580, 601] on span at bounding box center [588, 603] width 16 height 16
click at [582, 628] on span at bounding box center [588, 627] width 16 height 16
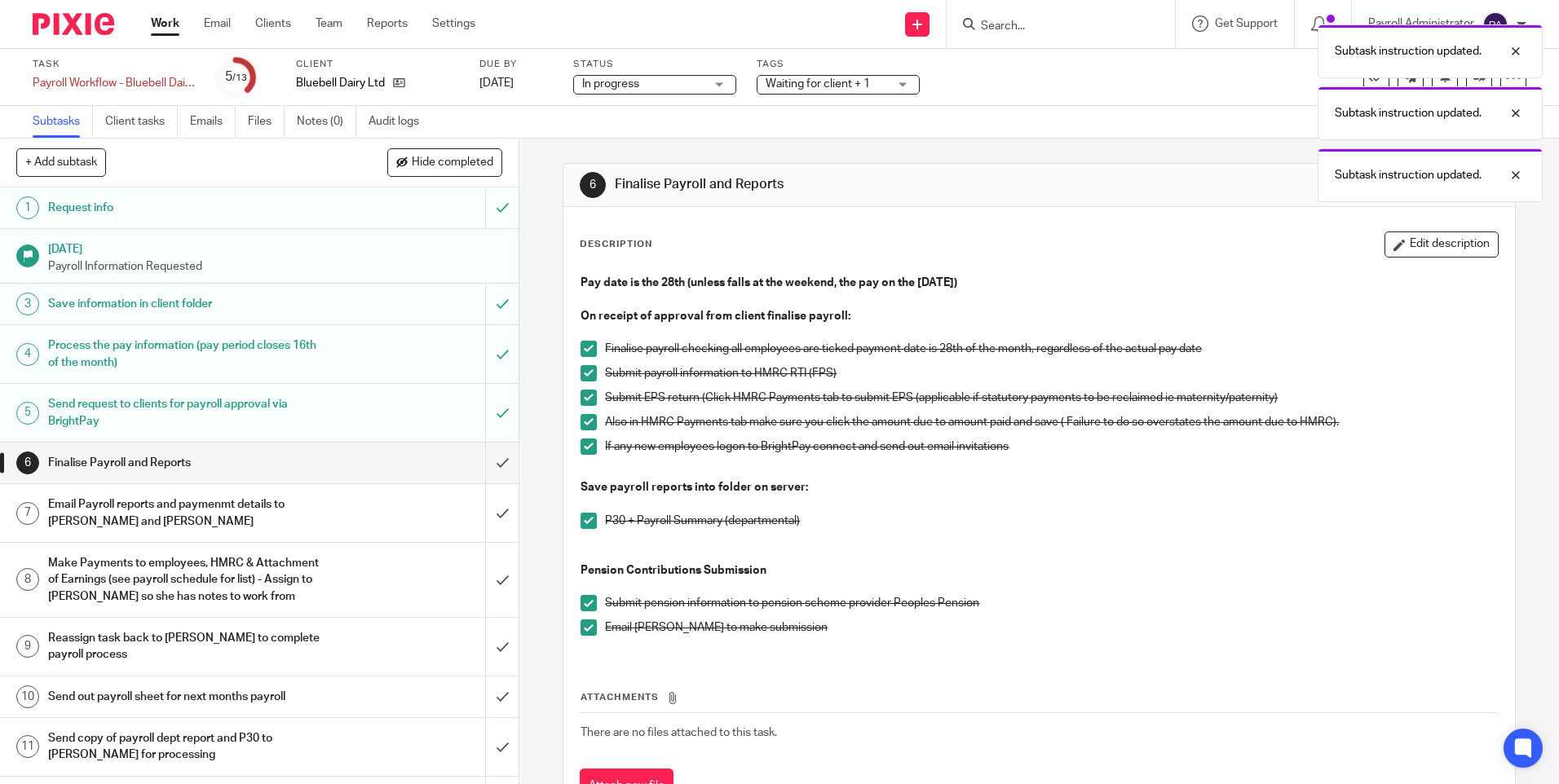
click at [208, 516] on h1 "Email Payroll reports and paymenmt details to [PERSON_NAME] and [PERSON_NAME]" at bounding box center [188, 513] width 281 height 42
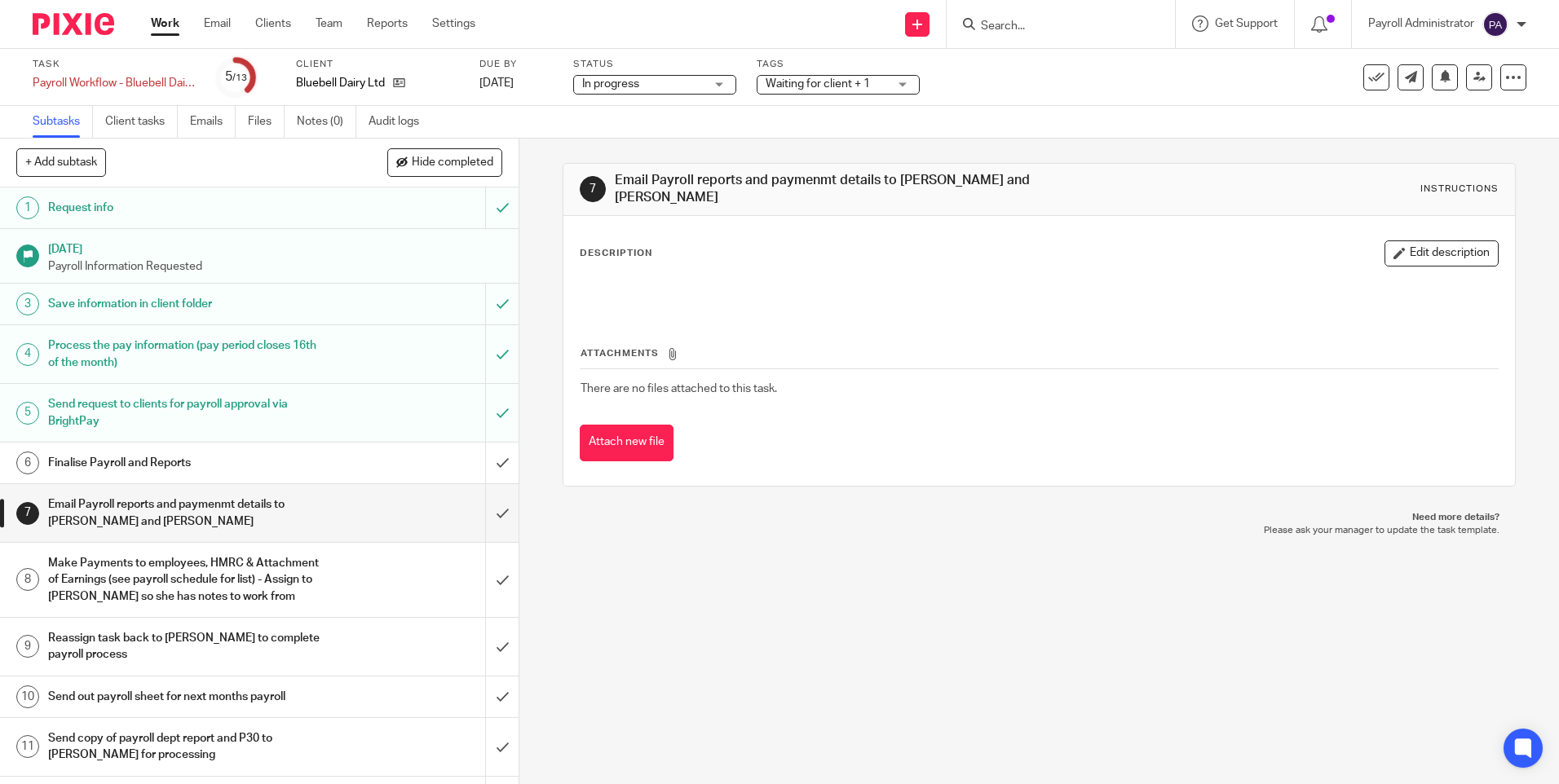
click at [255, 579] on h1 "Make Payments to employees, HMRC & Attachment of Earnings (see payroll schedule…" at bounding box center [188, 580] width 281 height 58
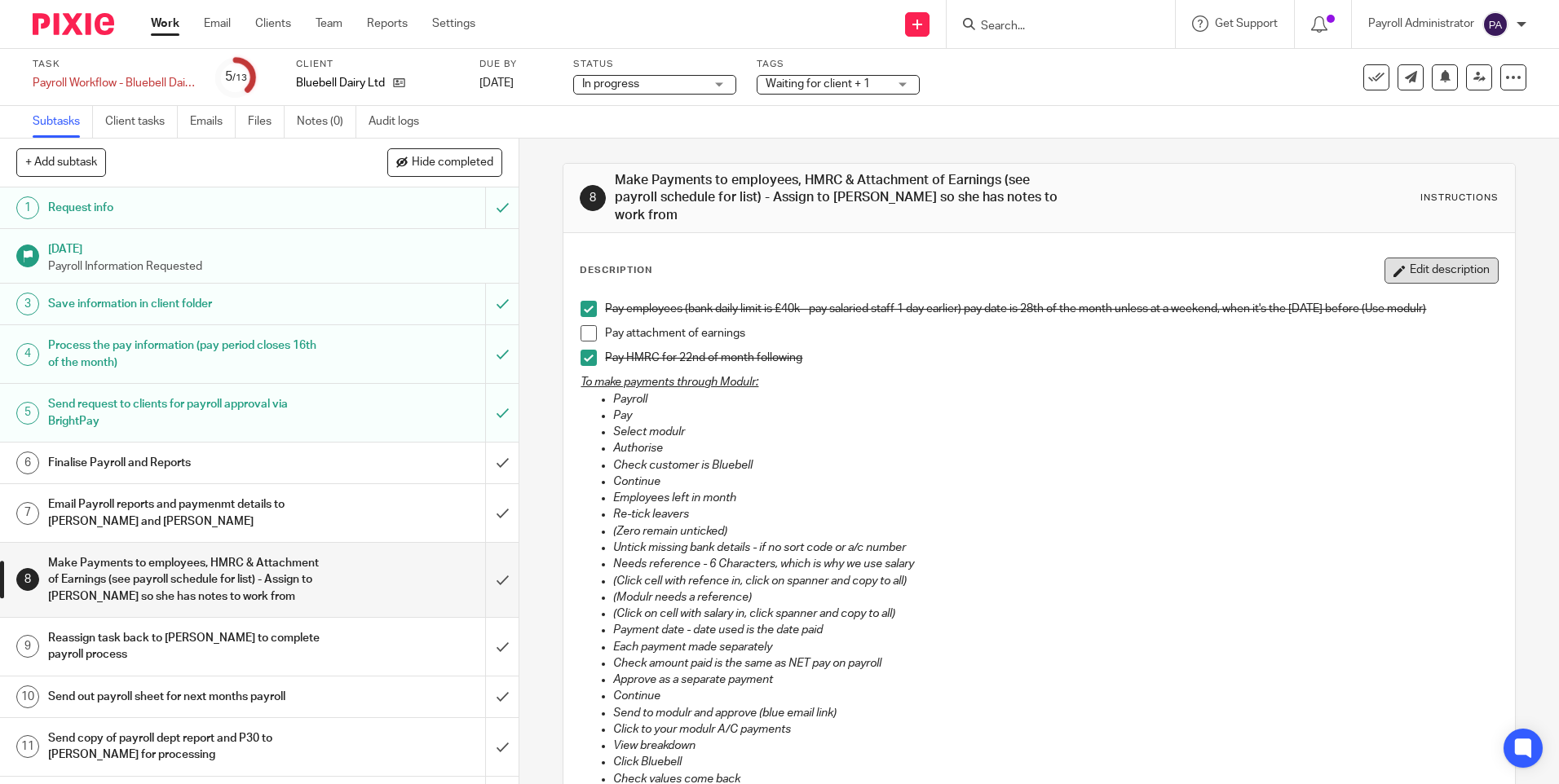
click at [1425, 258] on button "Edit description" at bounding box center [1442, 271] width 114 height 26
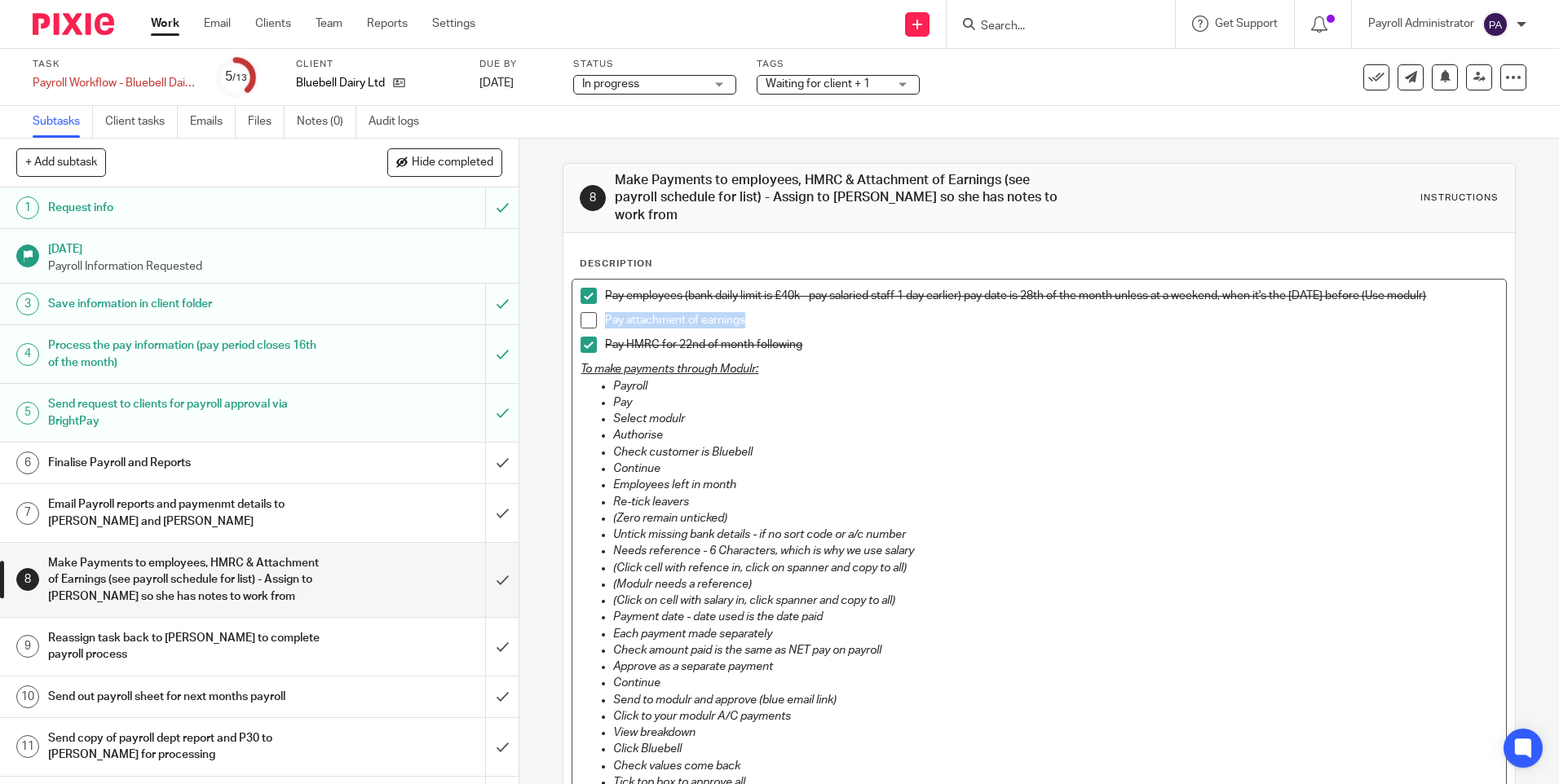
drag, startPoint x: 728, startPoint y: 301, endPoint x: 598, endPoint y: 302, distance: 130.0
click at [598, 312] on li "Pay attachment of earnings" at bounding box center [1038, 324] width 916 height 25
drag, startPoint x: 617, startPoint y: 302, endPoint x: 1210, endPoint y: 444, distance: 609.8
click at [1201, 444] on ul "Payroll Pay Select modulr Authorise Check customer is Bluebell Continue Employe…" at bounding box center [1038, 601] width 916 height 446
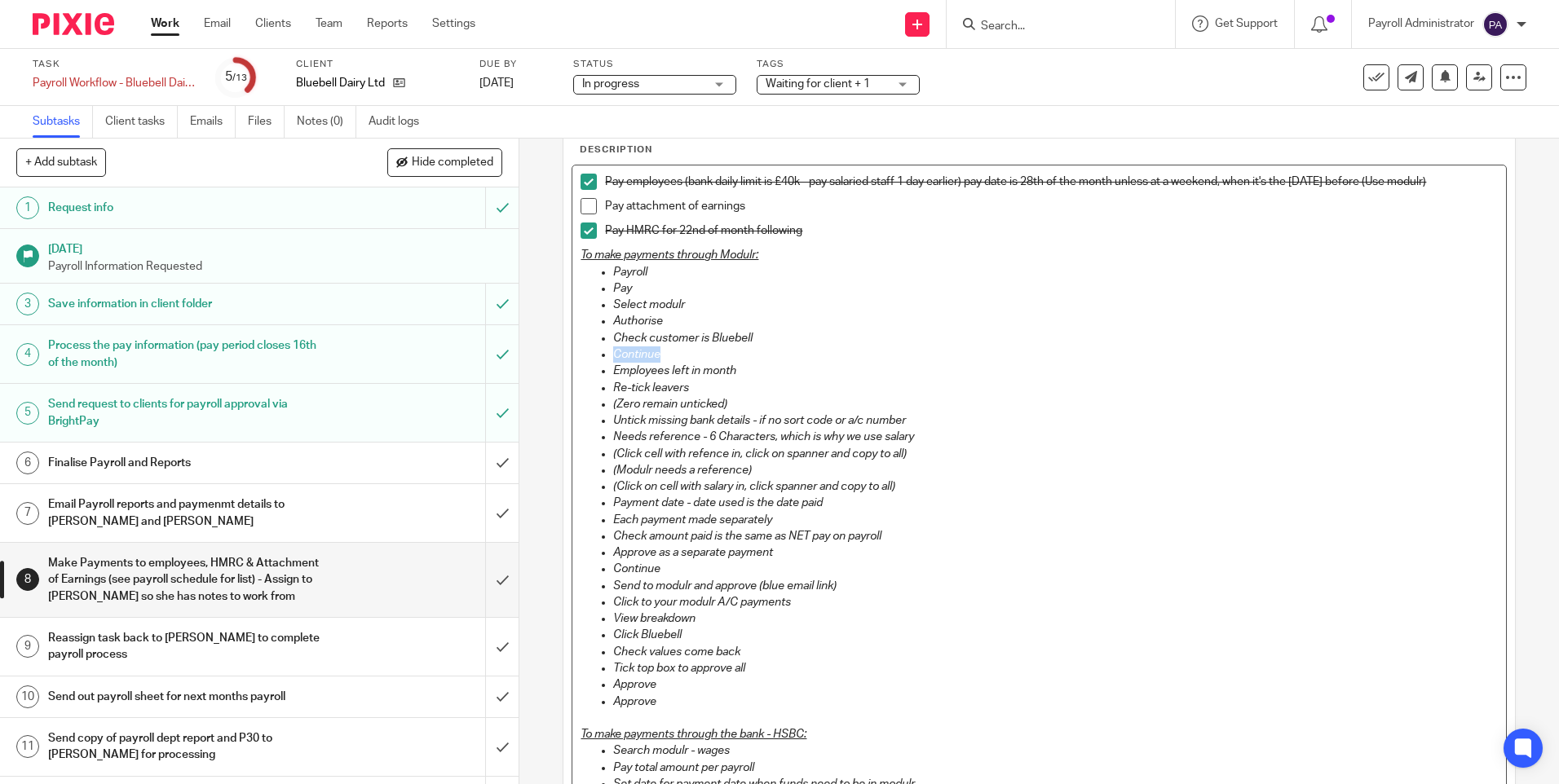
scroll to position [287, 0]
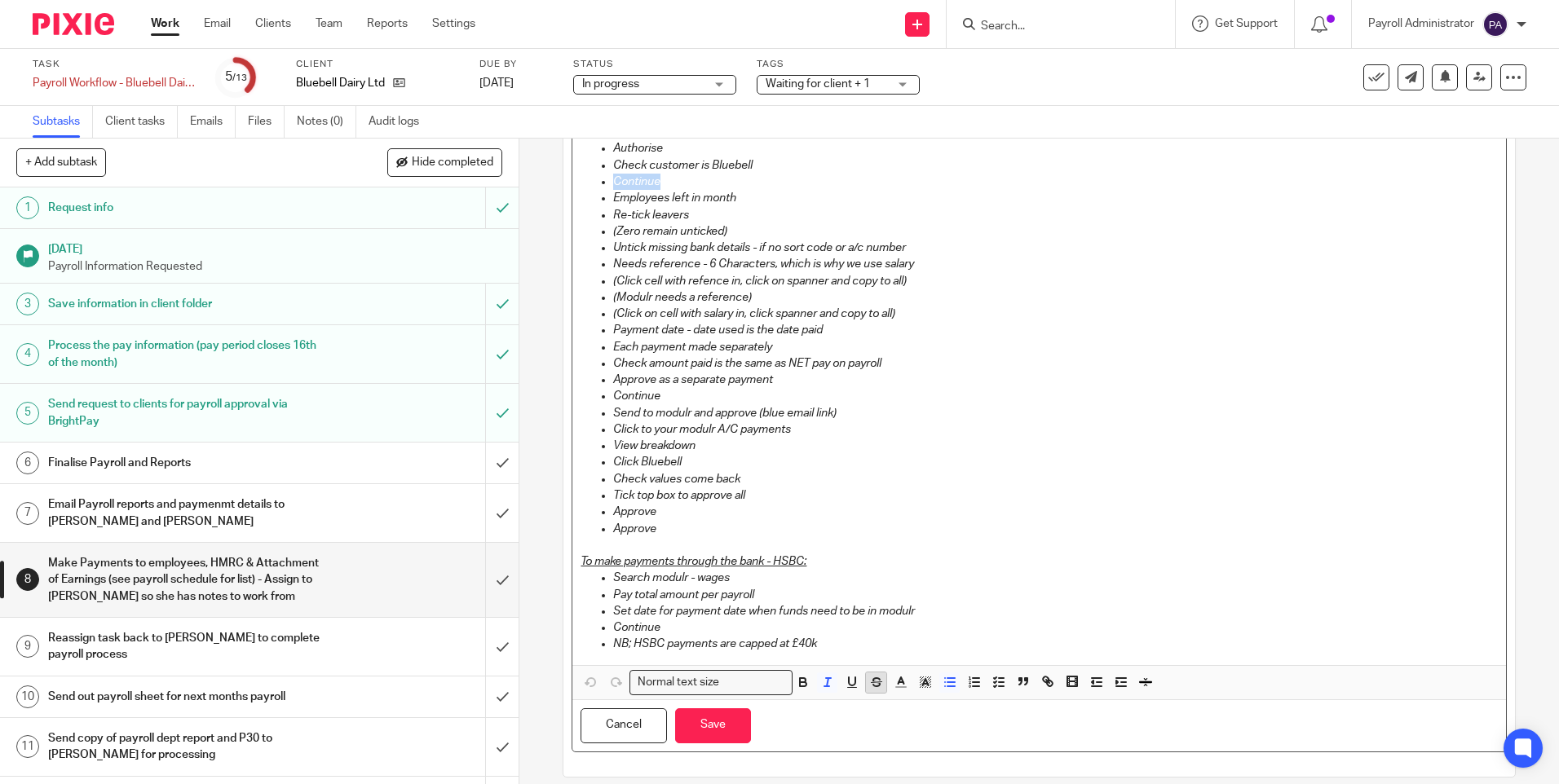
click at [873, 683] on icon "button" at bounding box center [876, 685] width 8 height 4
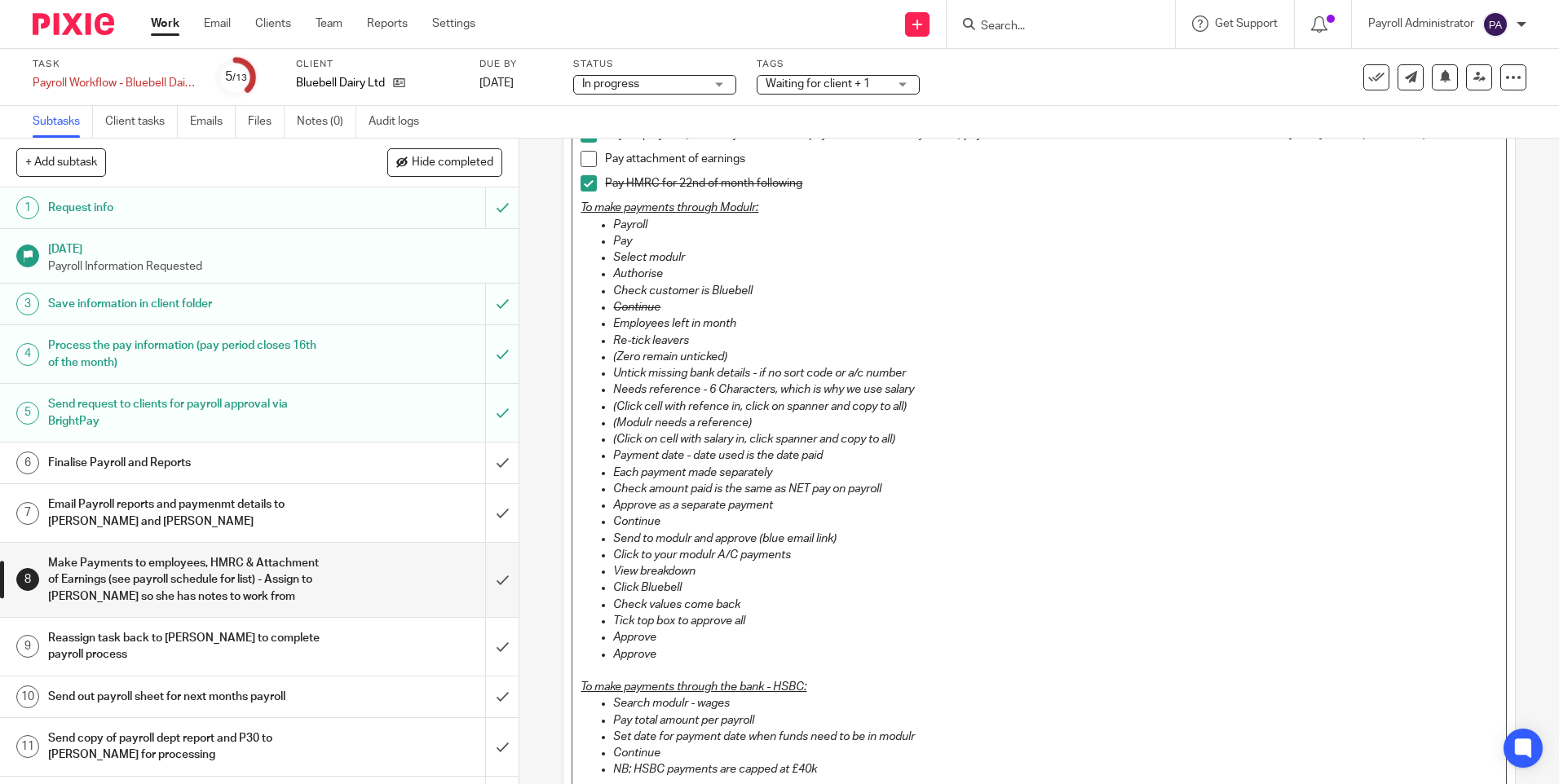
scroll to position [0, 0]
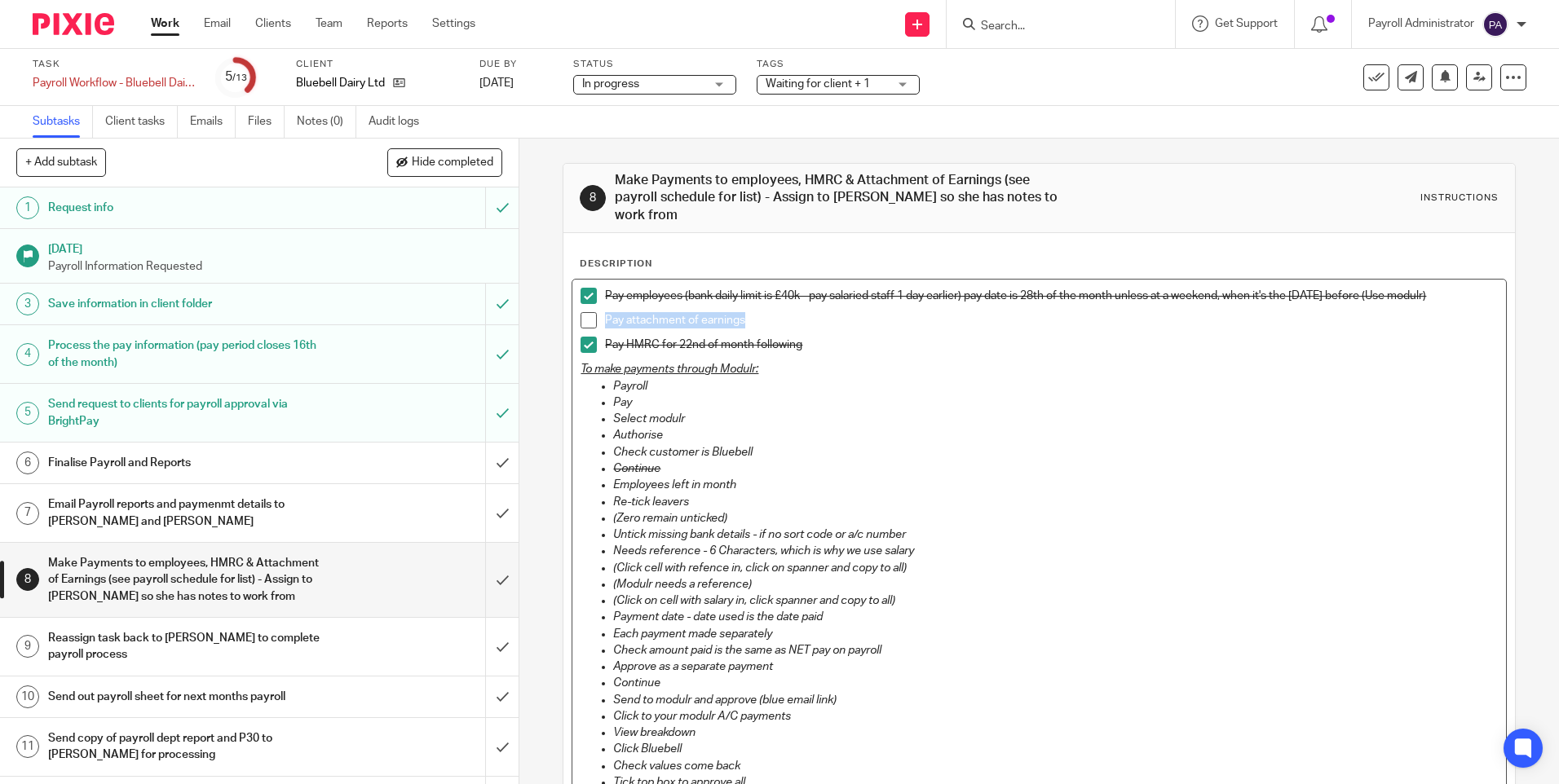
drag, startPoint x: 707, startPoint y: 302, endPoint x: 601, endPoint y: 306, distance: 106.1
click at [605, 312] on p "Pay attachment of earnings" at bounding box center [1051, 320] width 892 height 16
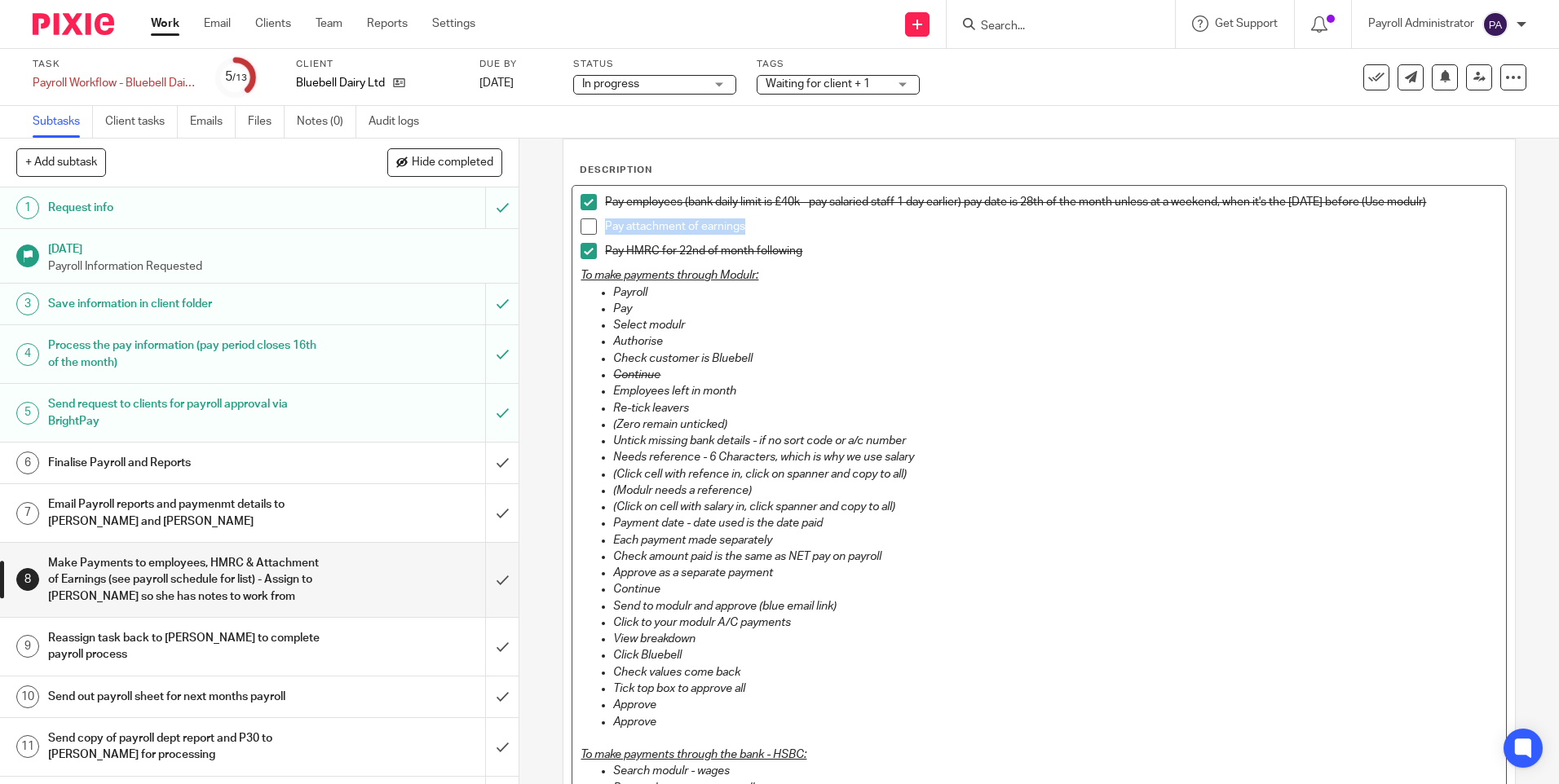
scroll to position [288, 0]
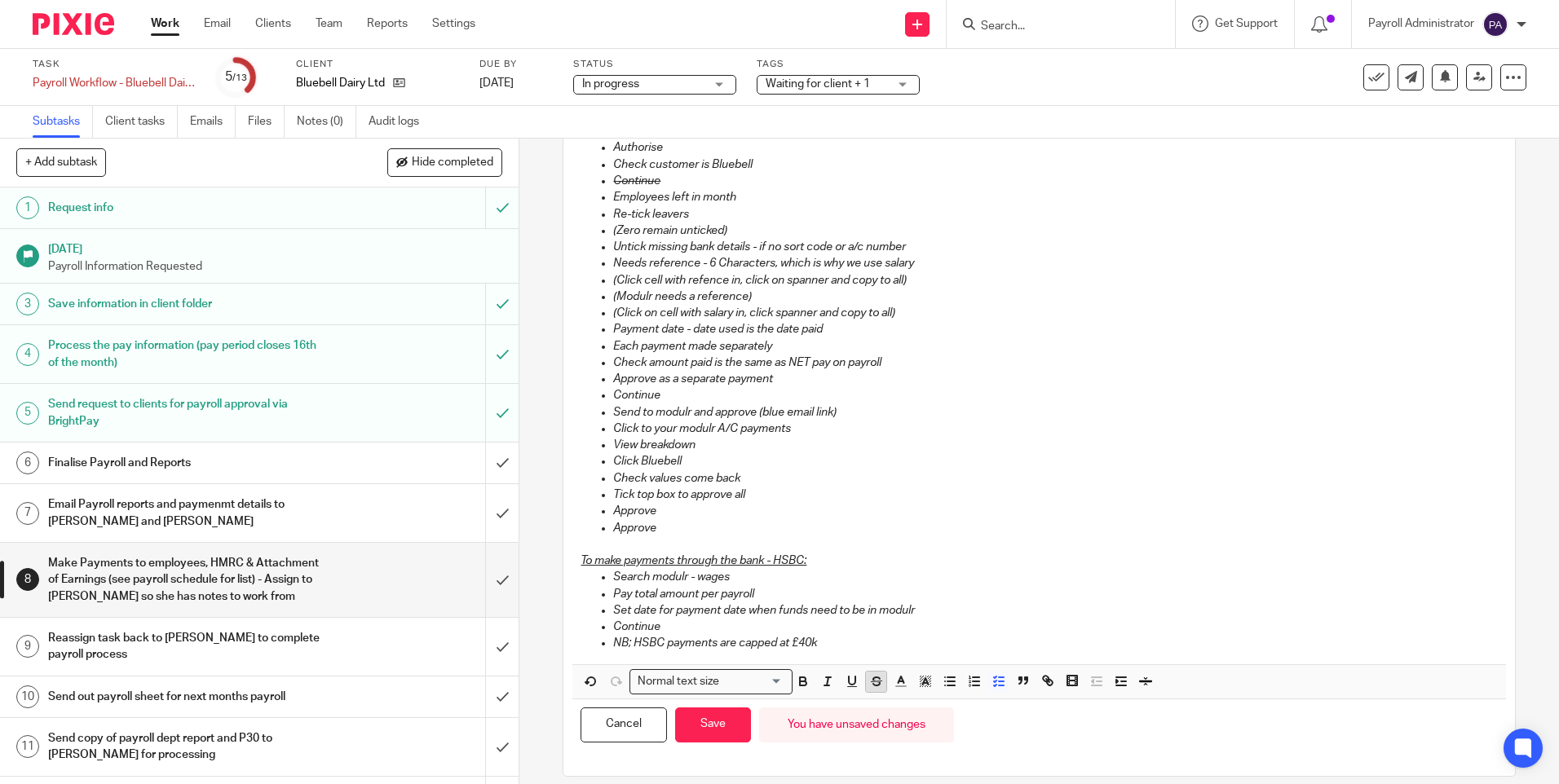
click at [871, 674] on icon "button" at bounding box center [876, 681] width 15 height 15
click at [695, 707] on button "Save" at bounding box center [713, 724] width 76 height 35
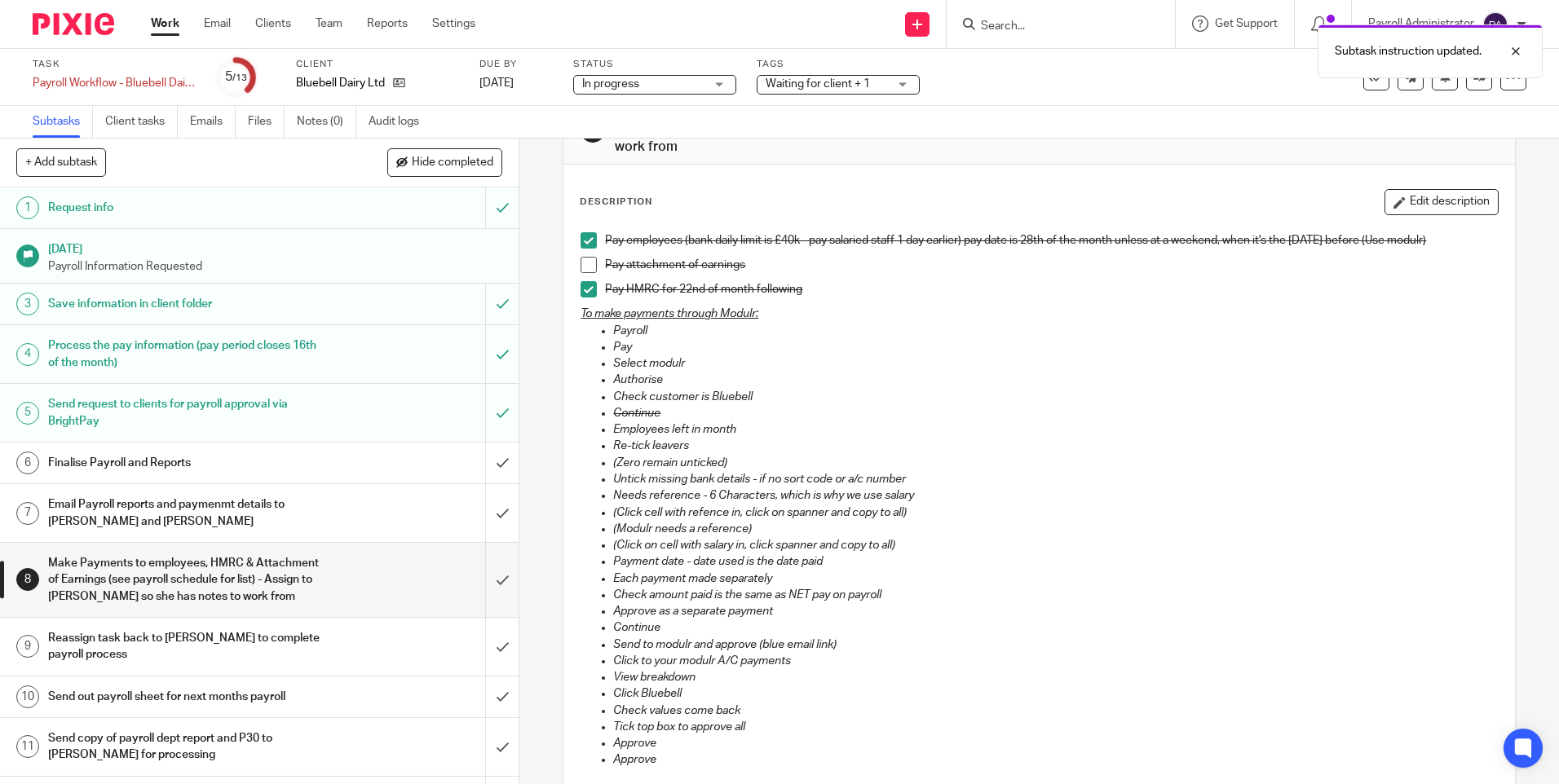
scroll to position [326, 0]
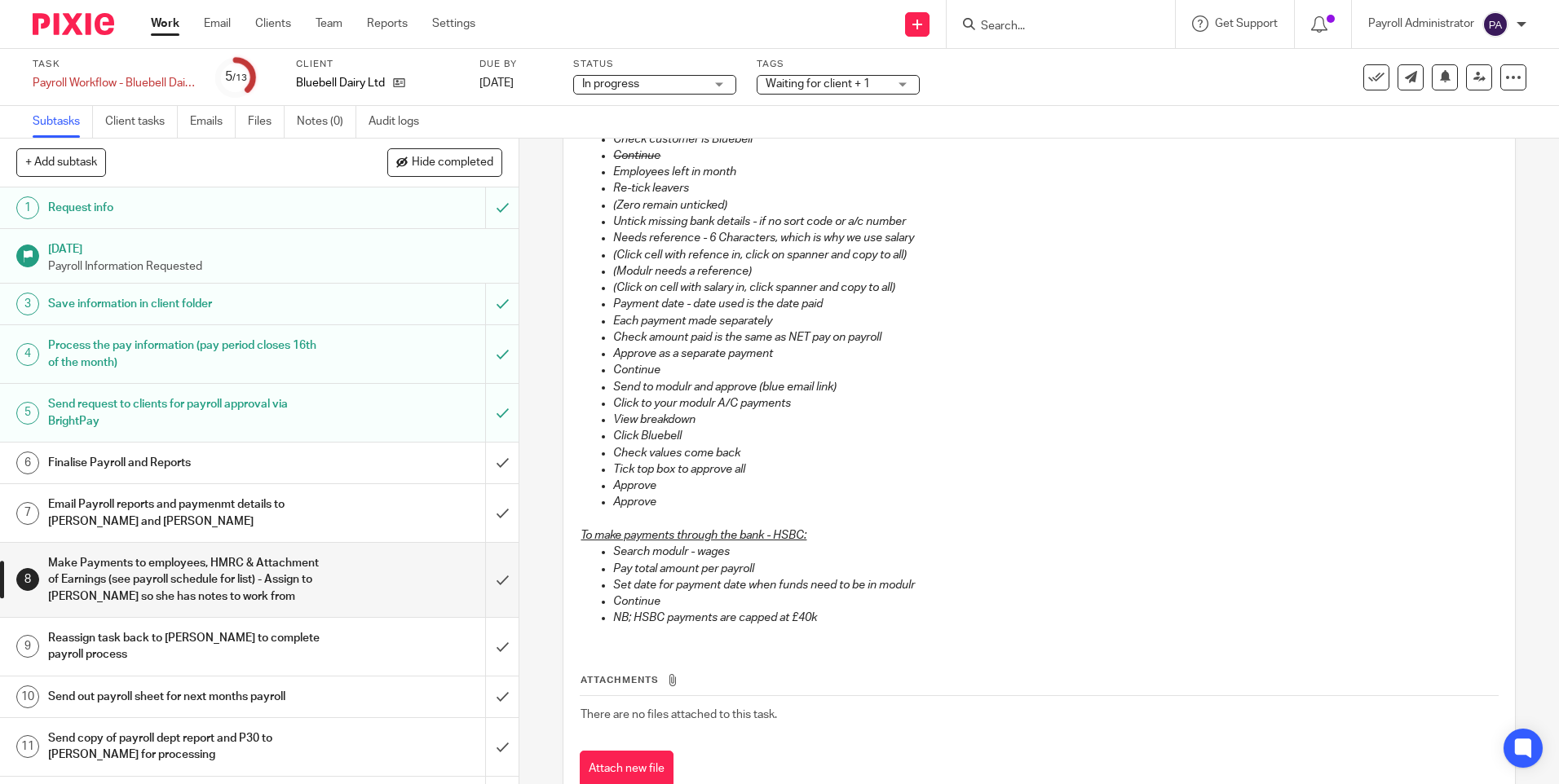
click at [189, 698] on h1 "Send out payroll sheet for next months payroll" at bounding box center [188, 696] width 281 height 25
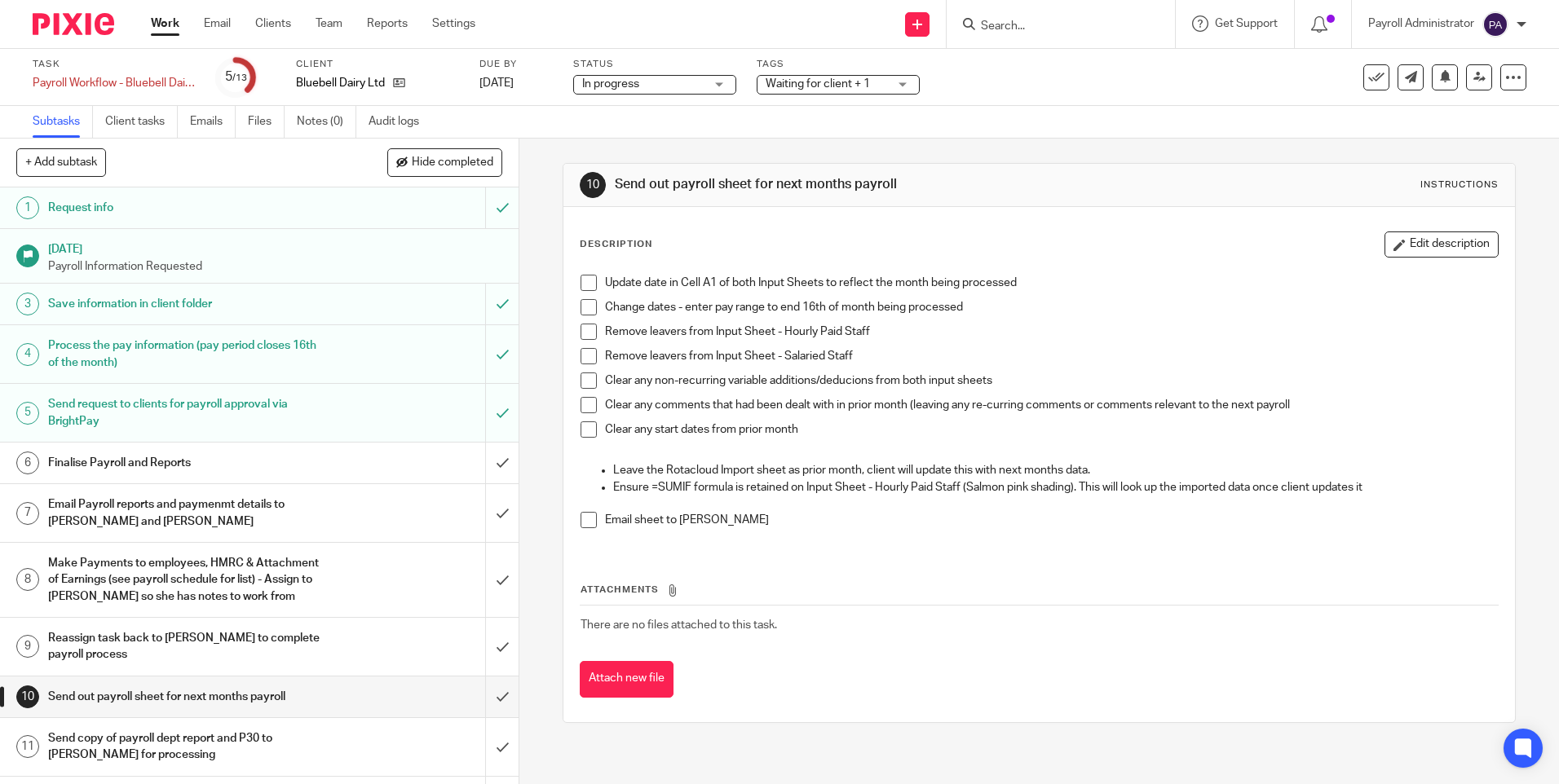
click at [186, 735] on h1 "Send copy of payroll dept report and P30 to Dipak for processing" at bounding box center [188, 747] width 281 height 42
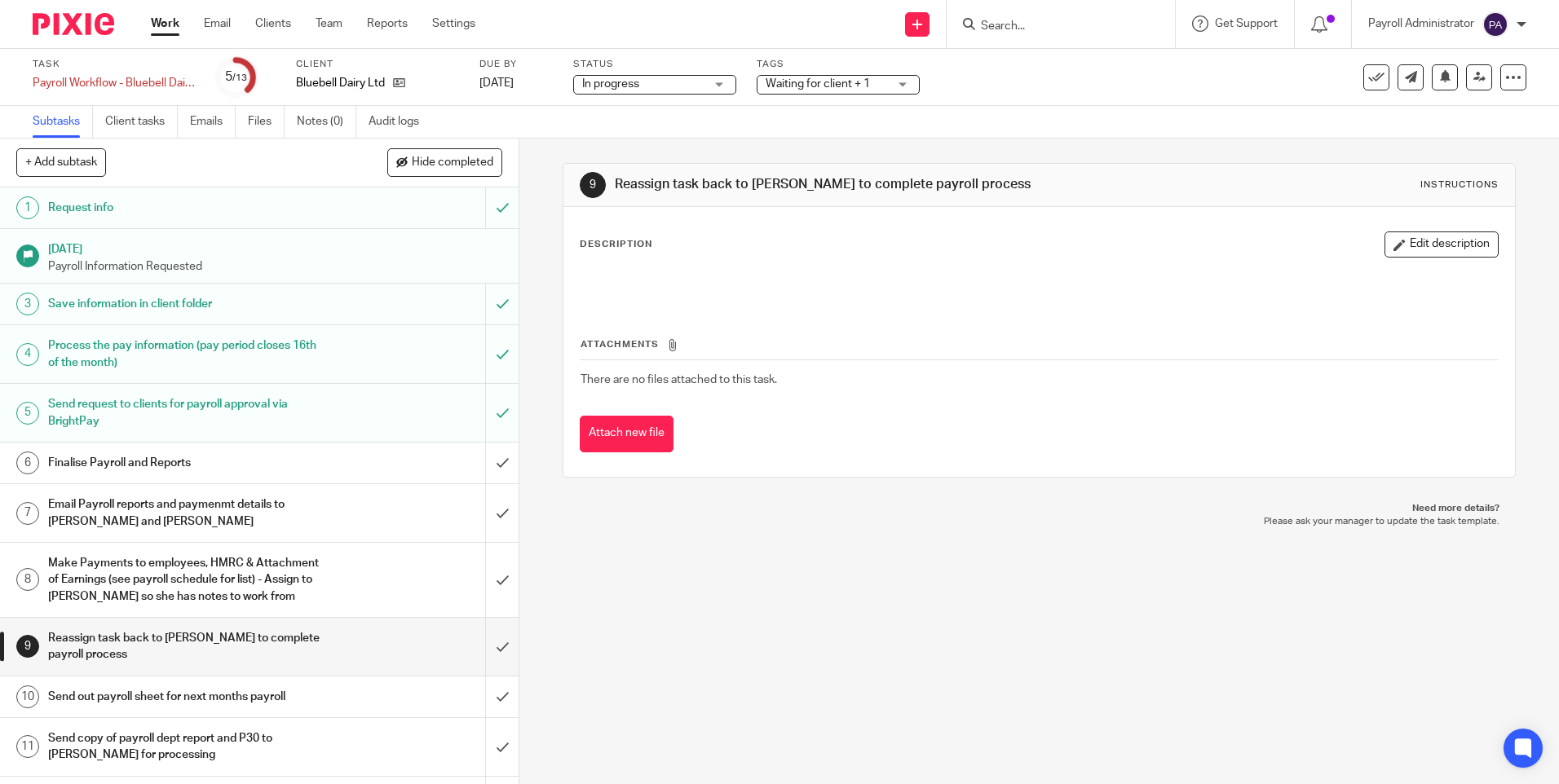
click at [165, 515] on h1 "Email Payroll reports and paymenmt details to [PERSON_NAME] and [PERSON_NAME]" at bounding box center [188, 513] width 281 height 42
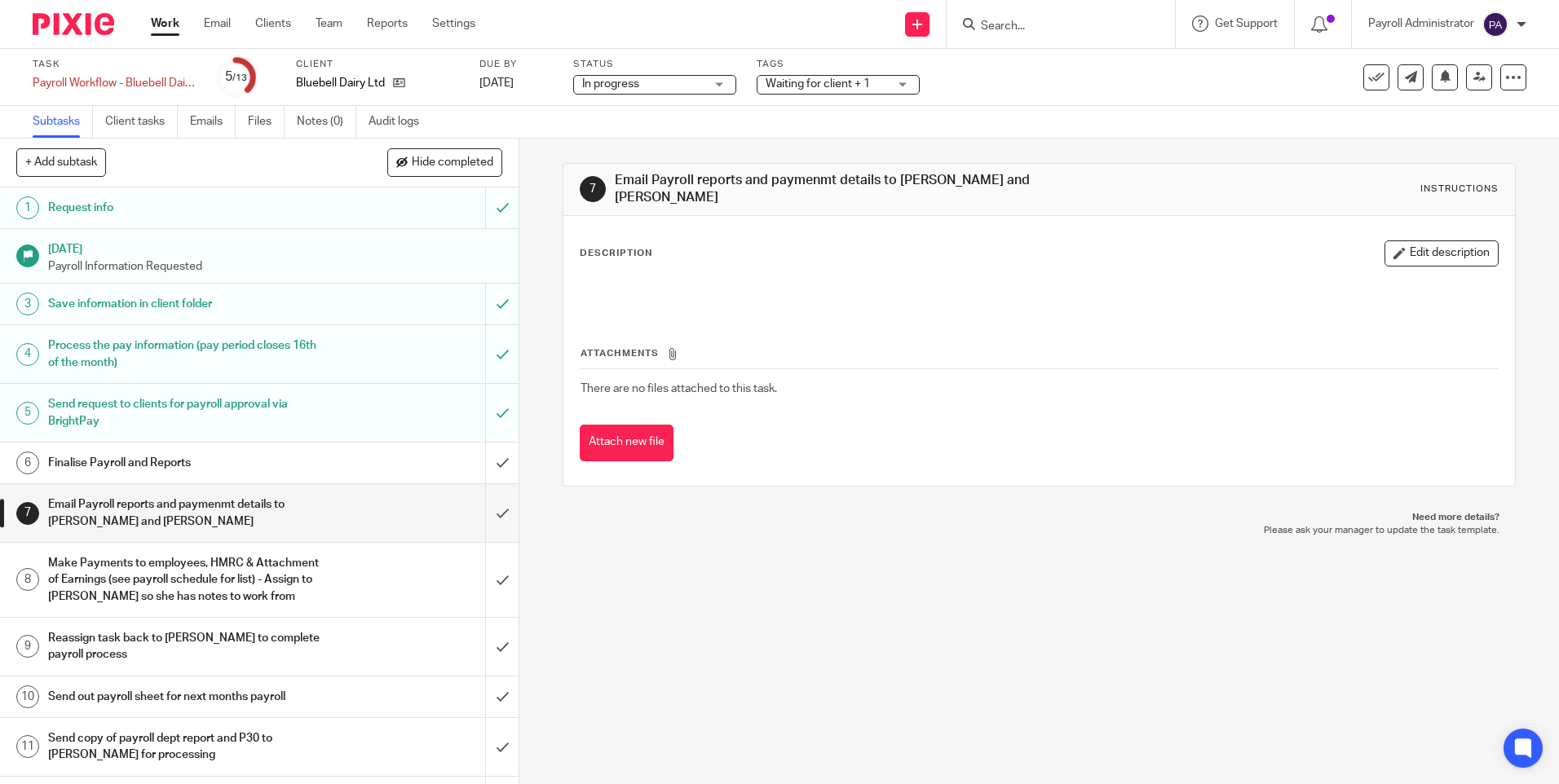
click at [1415, 241] on button "Edit description" at bounding box center [1442, 254] width 114 height 26
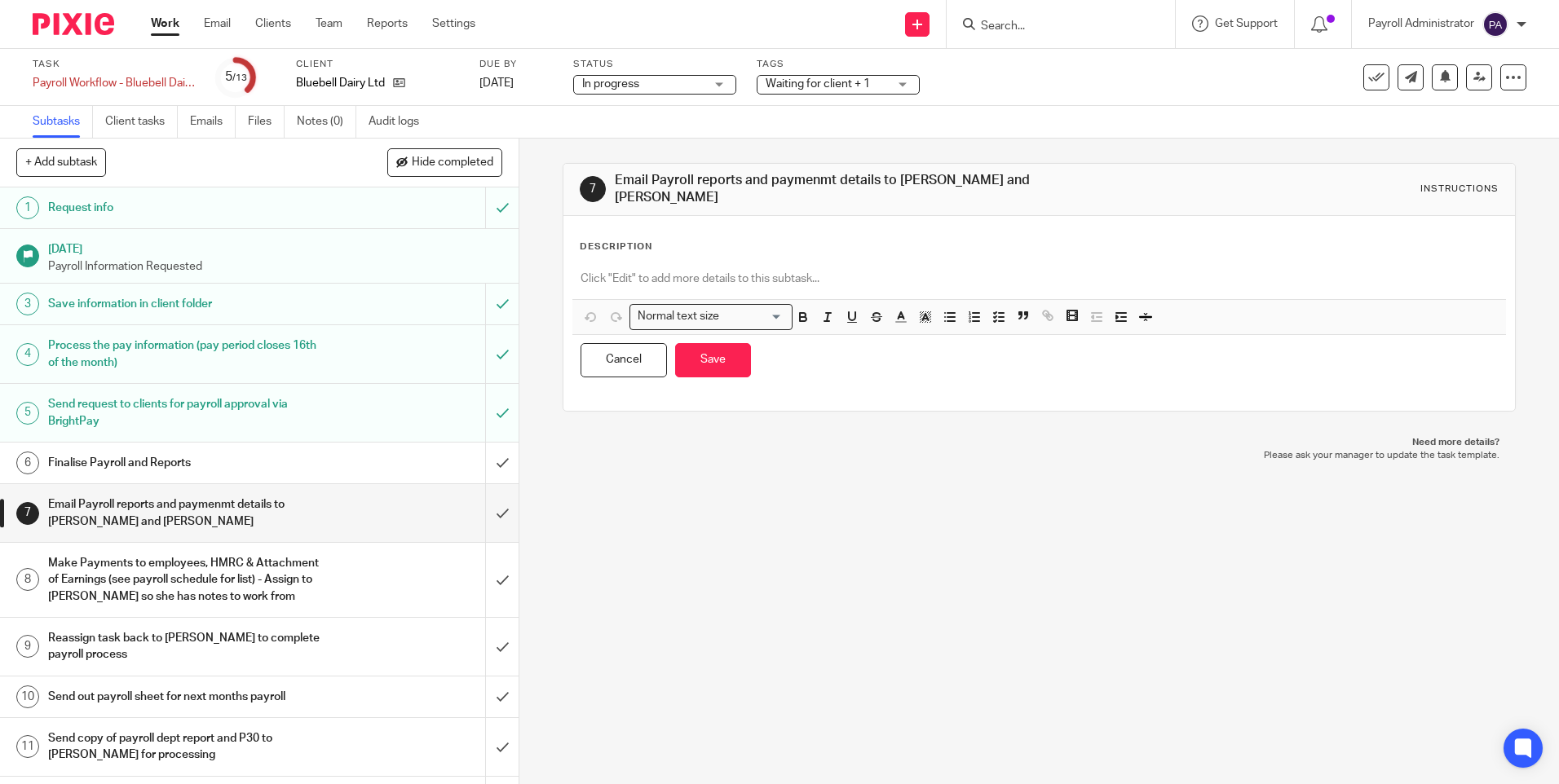
click at [694, 228] on div "Description Normal text size Loading... Remove Edit Insert new video Copy and p…" at bounding box center [1038, 313] width 951 height 195
click at [660, 245] on div "Description" at bounding box center [1038, 247] width 918 height 13
click at [655, 271] on p at bounding box center [1038, 279] width 916 height 16
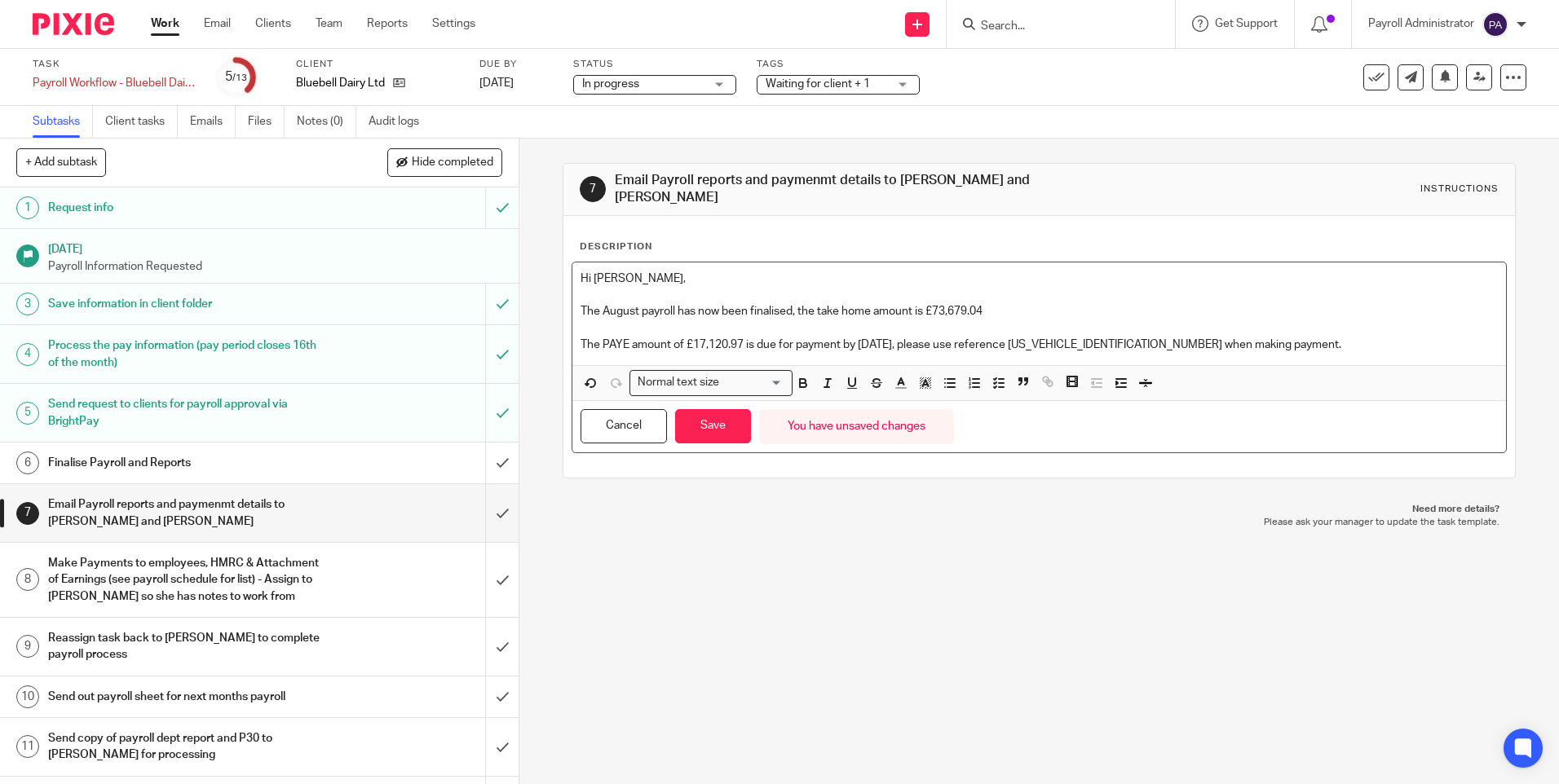
click at [634, 308] on p "The August payroll has now been finalised, the take home amount is £73,679.04" at bounding box center [1038, 311] width 916 height 16
drag, startPoint x: 638, startPoint y: 303, endPoint x: 598, endPoint y: 307, distance: 40.2
click at [598, 307] on p "The MONTH payroll has now been finalised, the take home amount is £73,679.04" at bounding box center [1038, 311] width 916 height 16
click at [795, 376] on icon "button" at bounding box center [802, 383] width 15 height 15
drag, startPoint x: 988, startPoint y: 302, endPoint x: 1021, endPoint y: 334, distance: 46.0
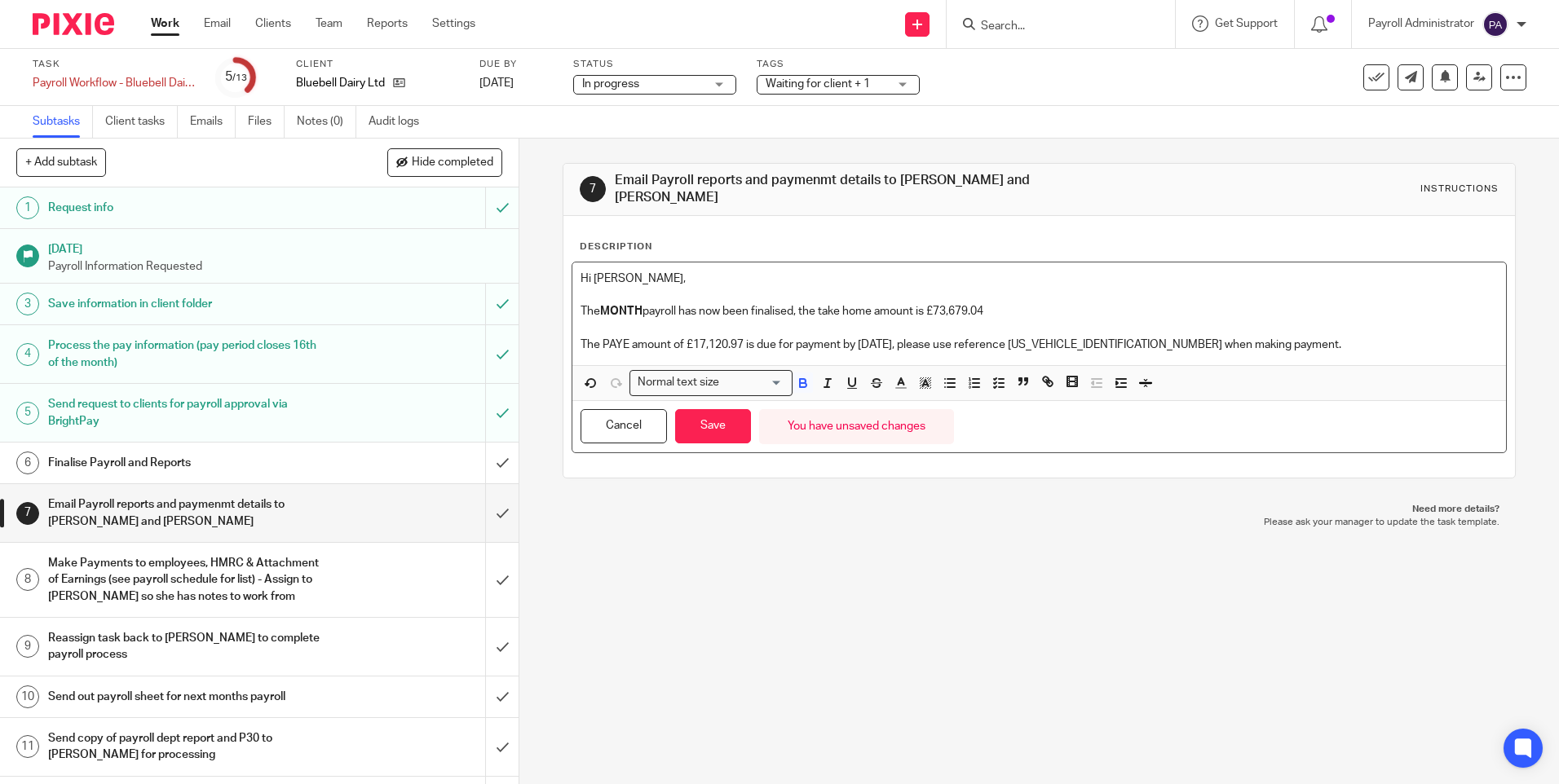
click at [990, 303] on p "The MONTH payroll has now been finalised, the take home amount is £73,679.04" at bounding box center [1038, 311] width 916 height 16
click at [1142, 336] on p "The PAYE amount of £17,120.97 is due for payment by 22/09/2025, please use refe…" at bounding box center [1038, 344] width 916 height 16
click at [884, 337] on p "The PAYE amount of £17,120.97 is due for payment by 22/09/2025, please use refe…" at bounding box center [1038, 344] width 916 height 16
click at [740, 336] on p "The PAYE amount of £17,120.97 is due for payment by 22/XX/2025, please use refe…" at bounding box center [1038, 344] width 916 height 16
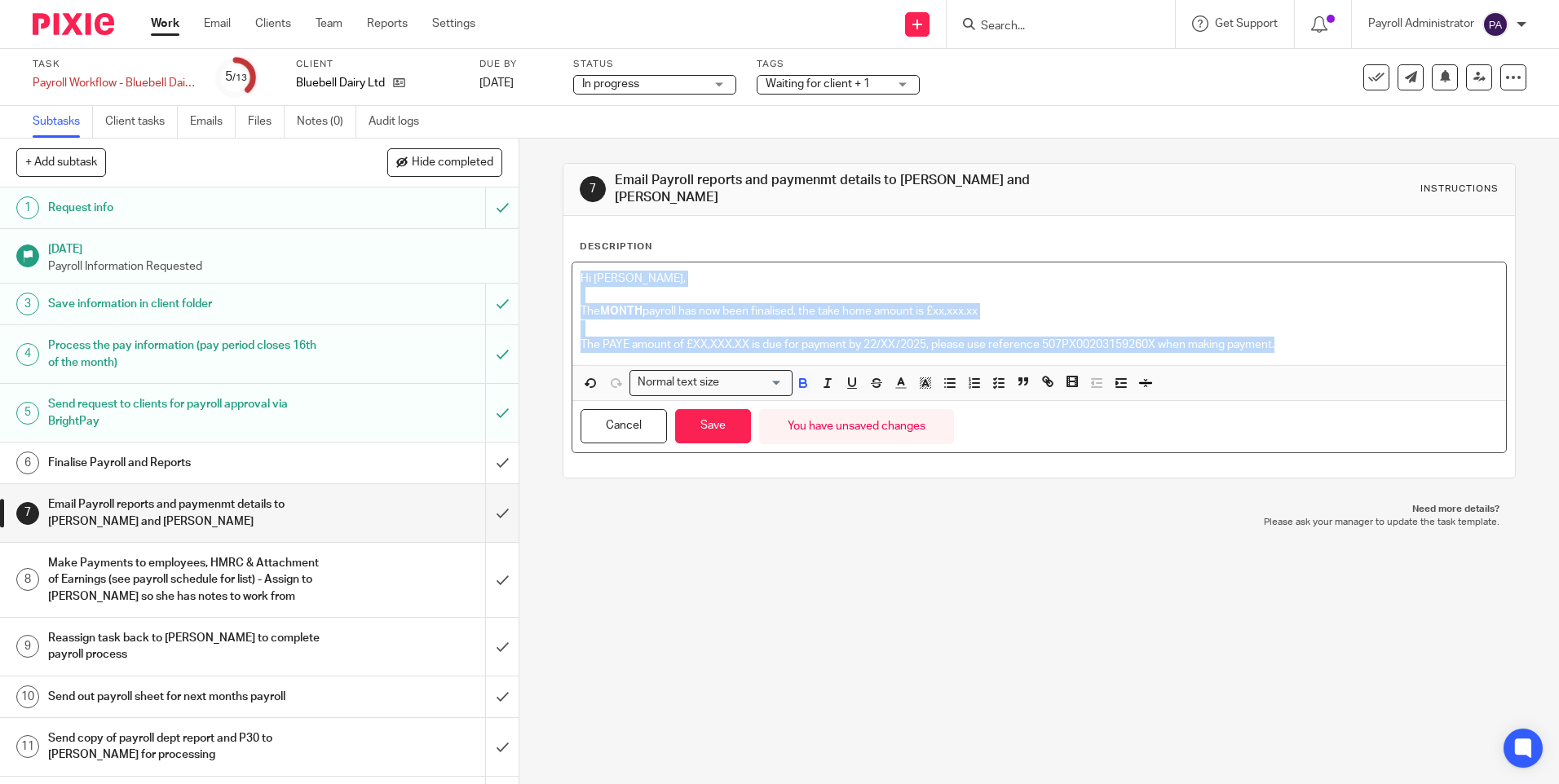
drag, startPoint x: 1275, startPoint y: 335, endPoint x: 579, endPoint y: 273, distance: 698.8
click at [579, 273] on div "Hi Tracey, The MONTH payroll has now been finalised, the take home amount is £x…" at bounding box center [1038, 313] width 933 height 102
copy div "Hi Tracey, The MONTH payroll has now been finalised, the take home amount is £x…"
click at [703, 411] on button "Save" at bounding box center [713, 426] width 76 height 35
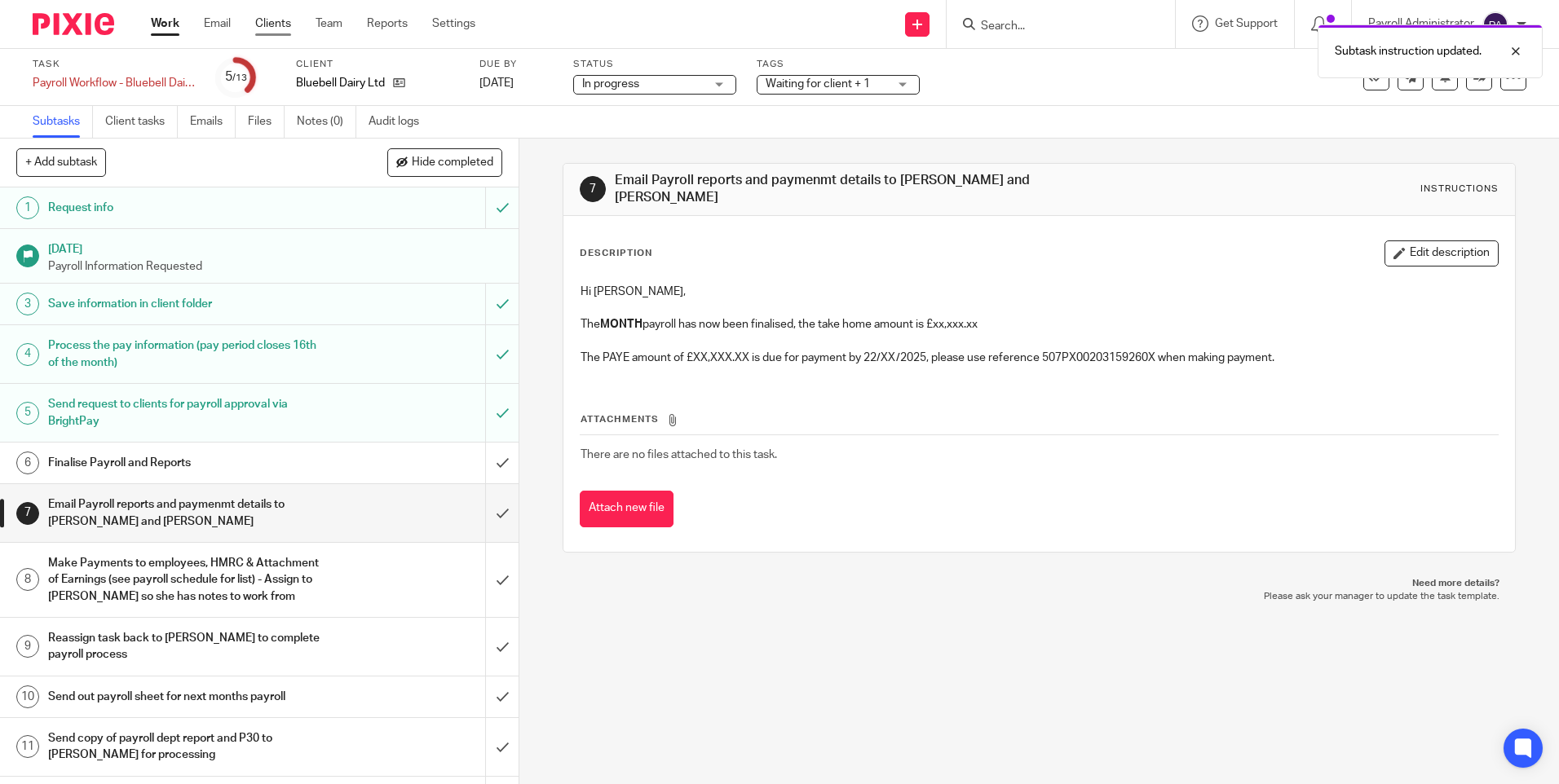
click at [277, 25] on link "Clients" at bounding box center [273, 24] width 36 height 16
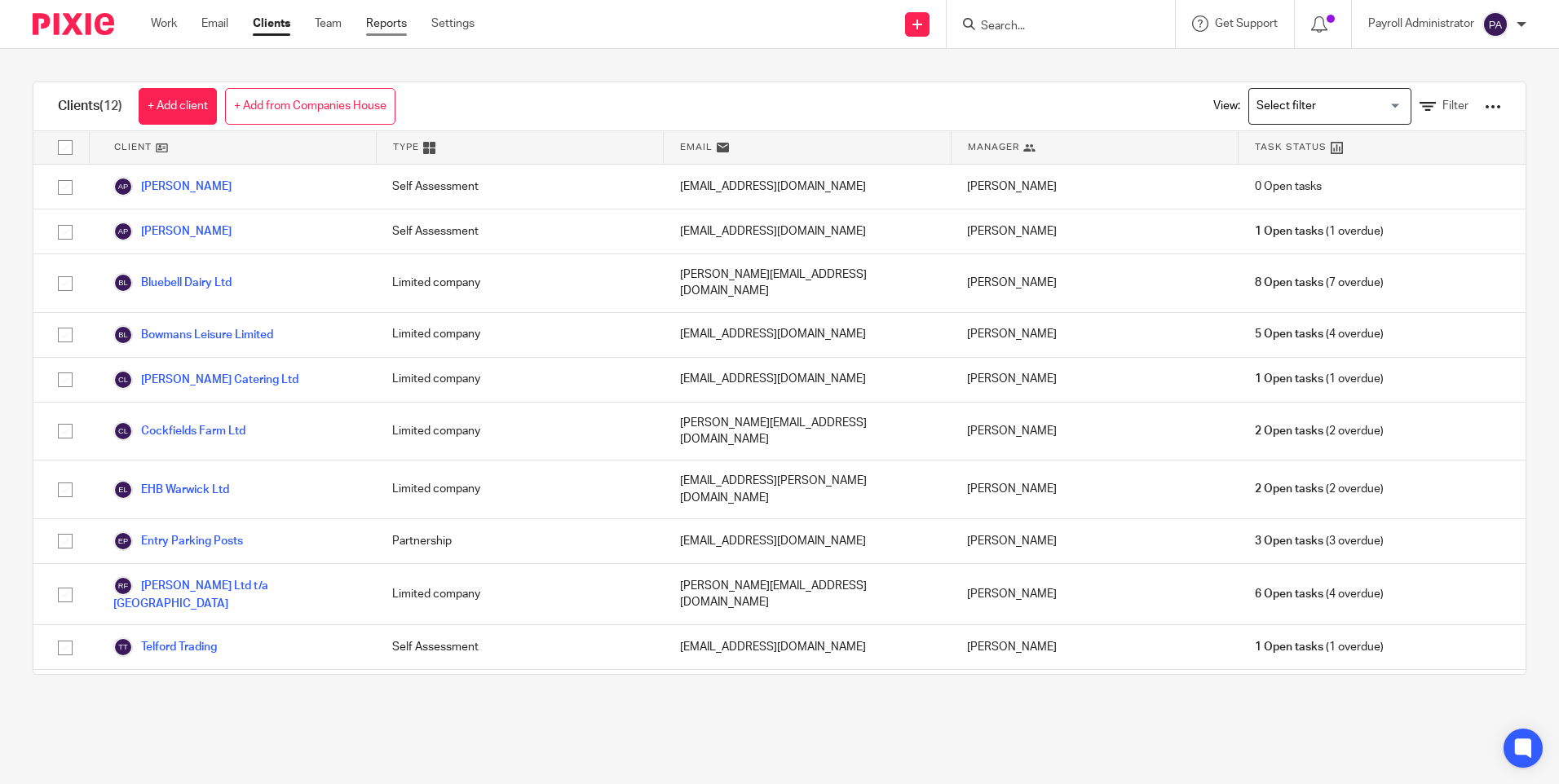
click at [389, 22] on link "Reports" at bounding box center [386, 24] width 41 height 16
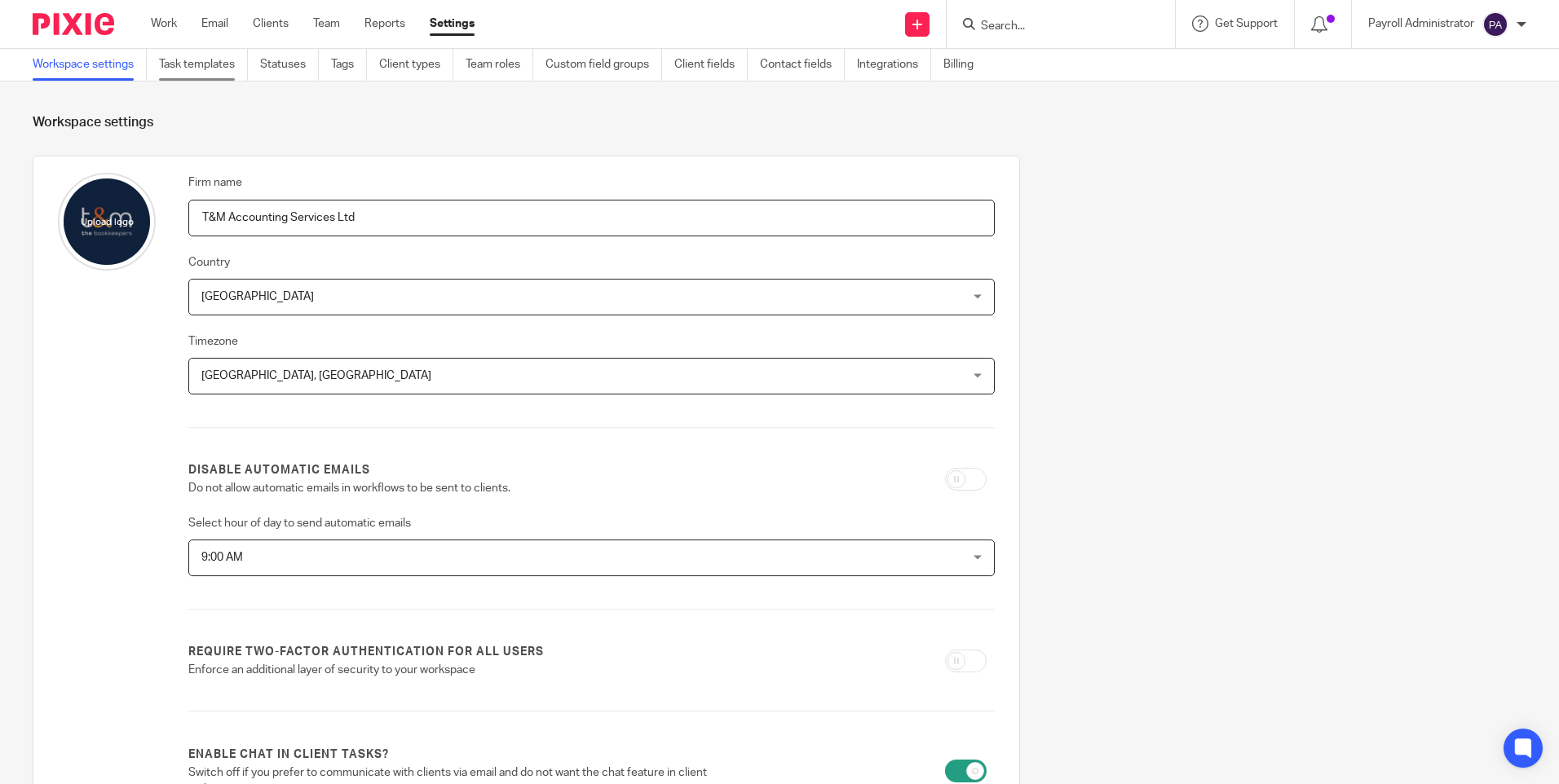
click at [202, 71] on link "Task templates" at bounding box center [203, 65] width 89 height 32
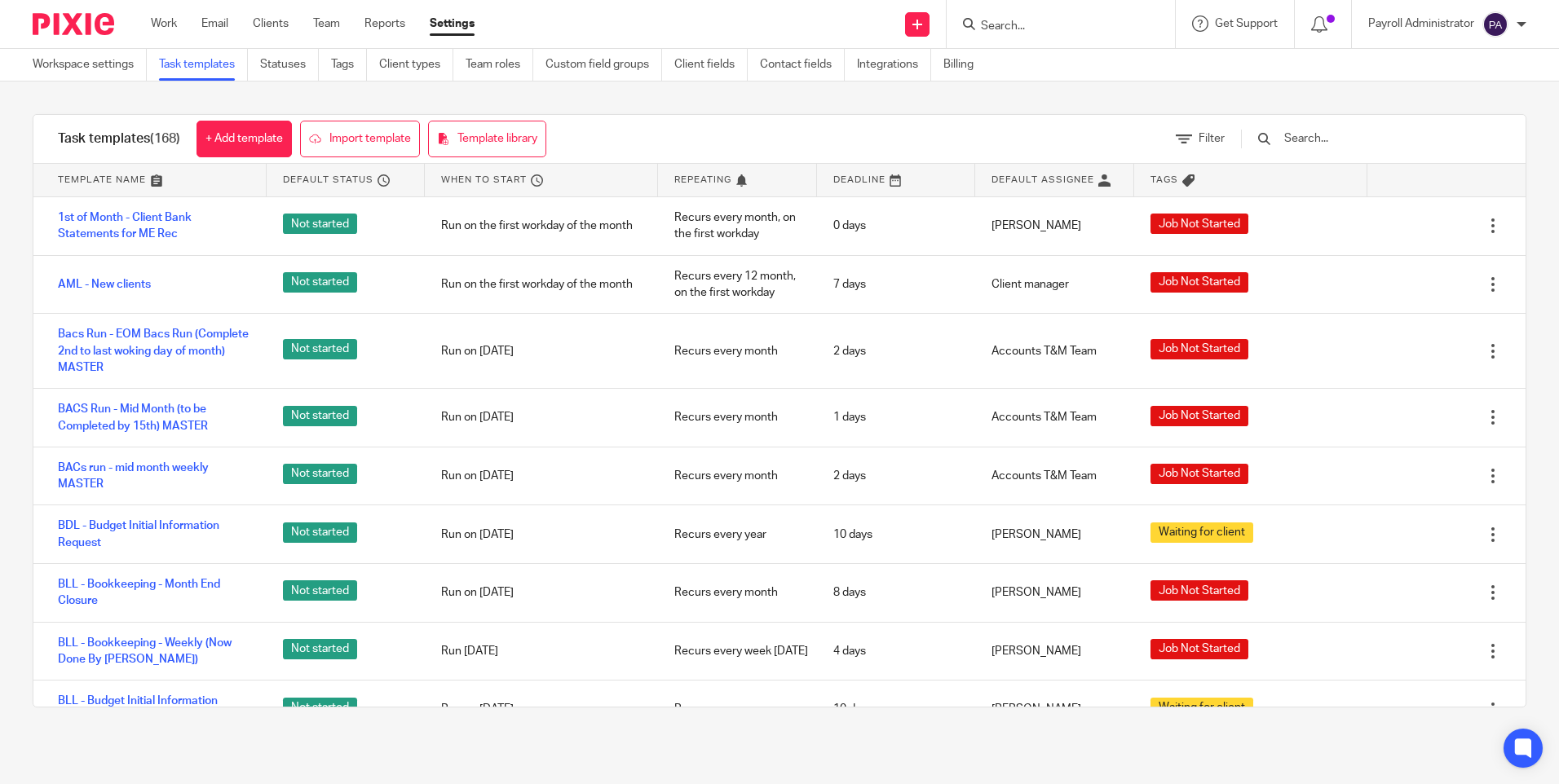
click at [1343, 149] on div at bounding box center [1363, 138] width 277 height 48
click at [1343, 137] on input "text" at bounding box center [1377, 138] width 190 height 18
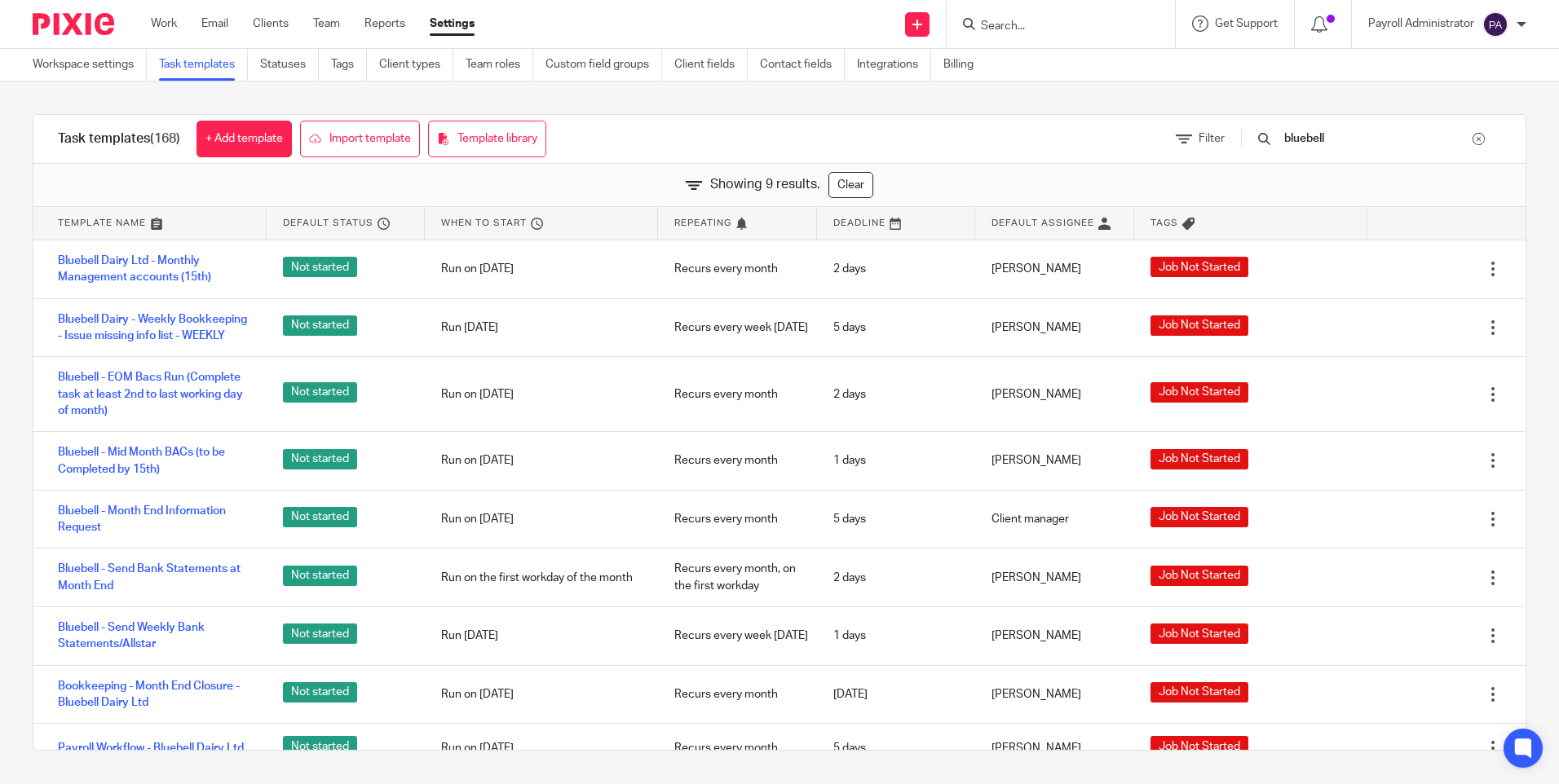
type input "bluebell"
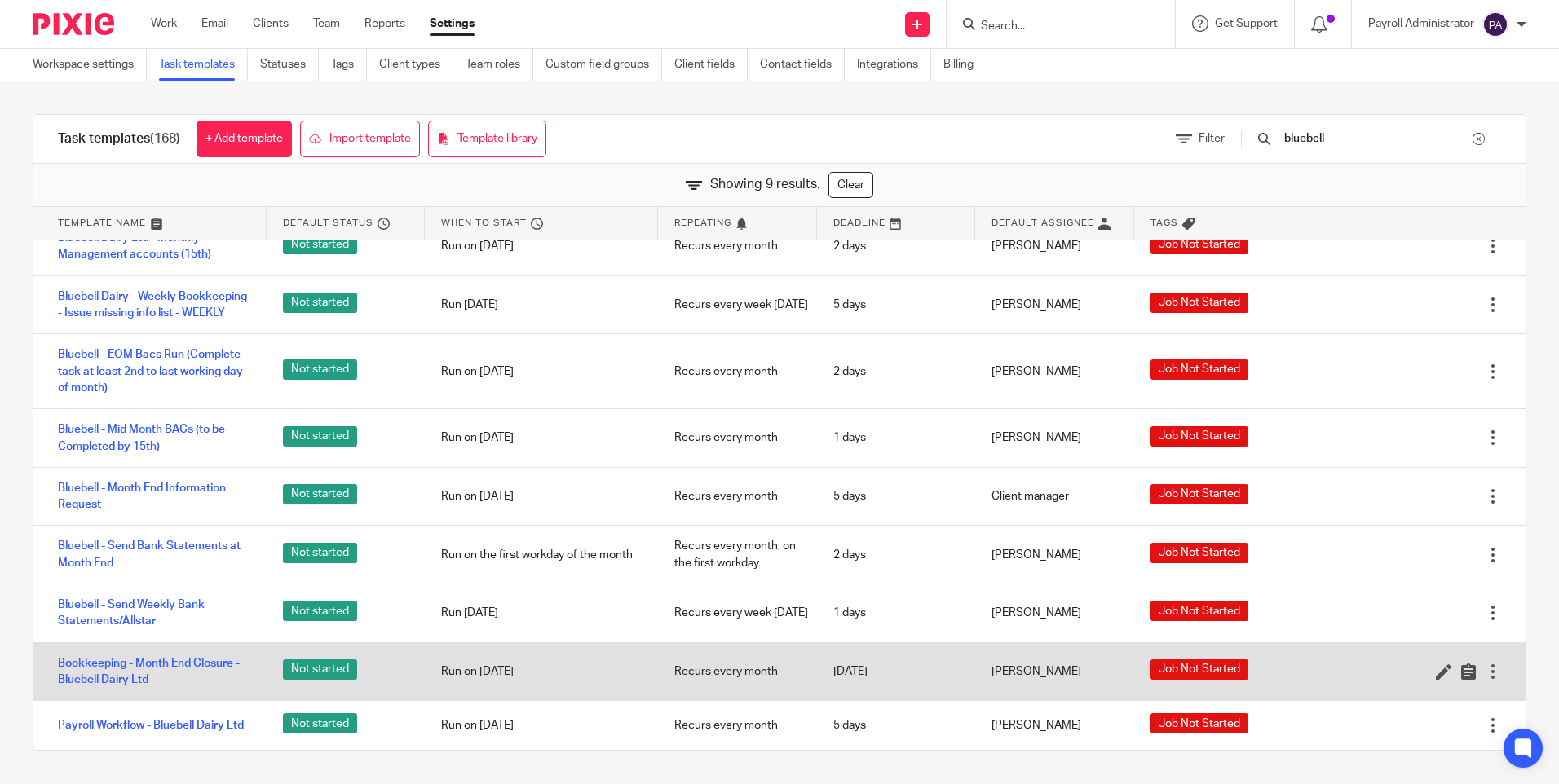
scroll to position [48, 0]
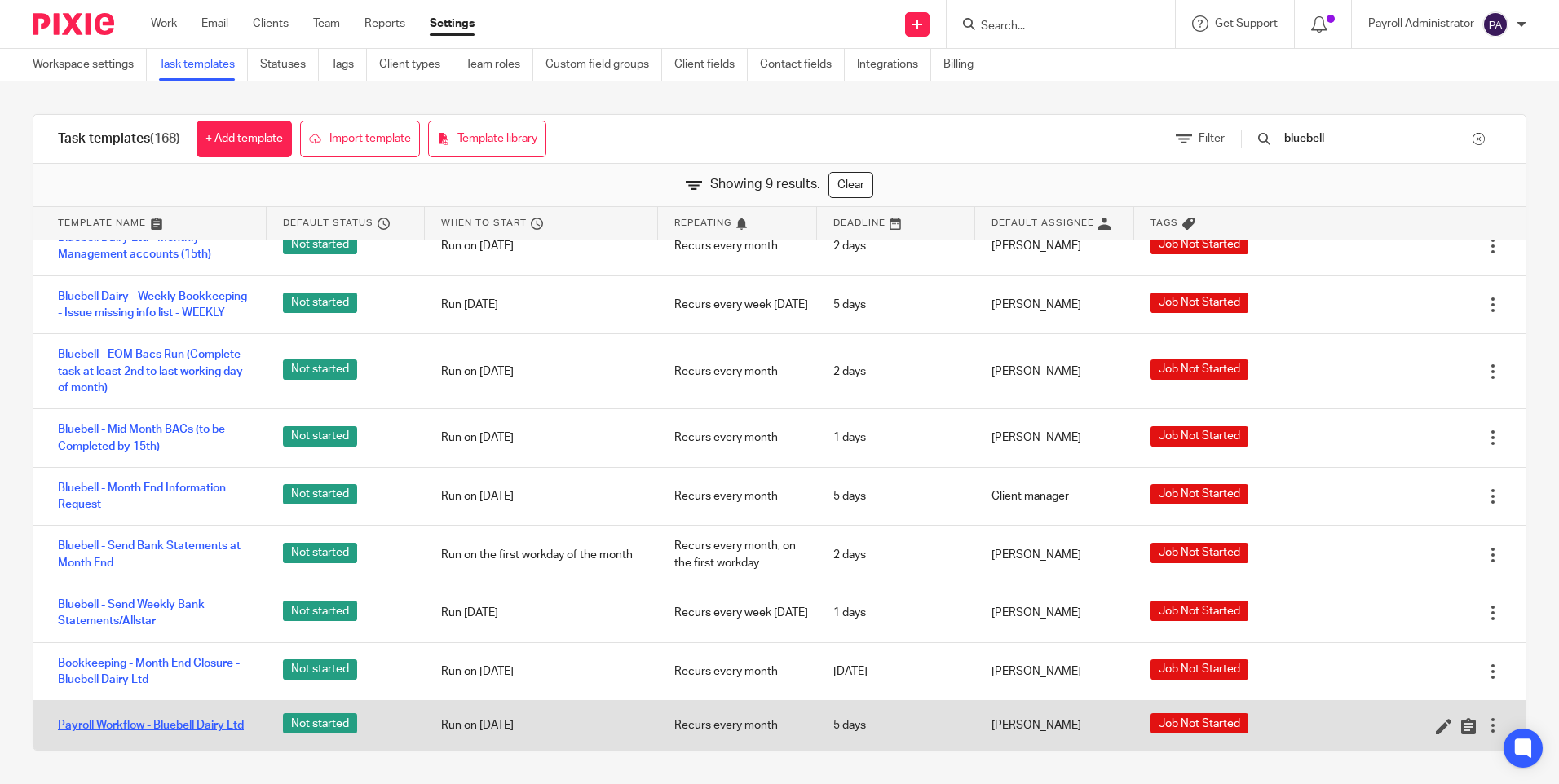
click at [171, 717] on link "Payroll Workflow - Bluebell Dairy Ltd" at bounding box center [150, 725] width 186 height 16
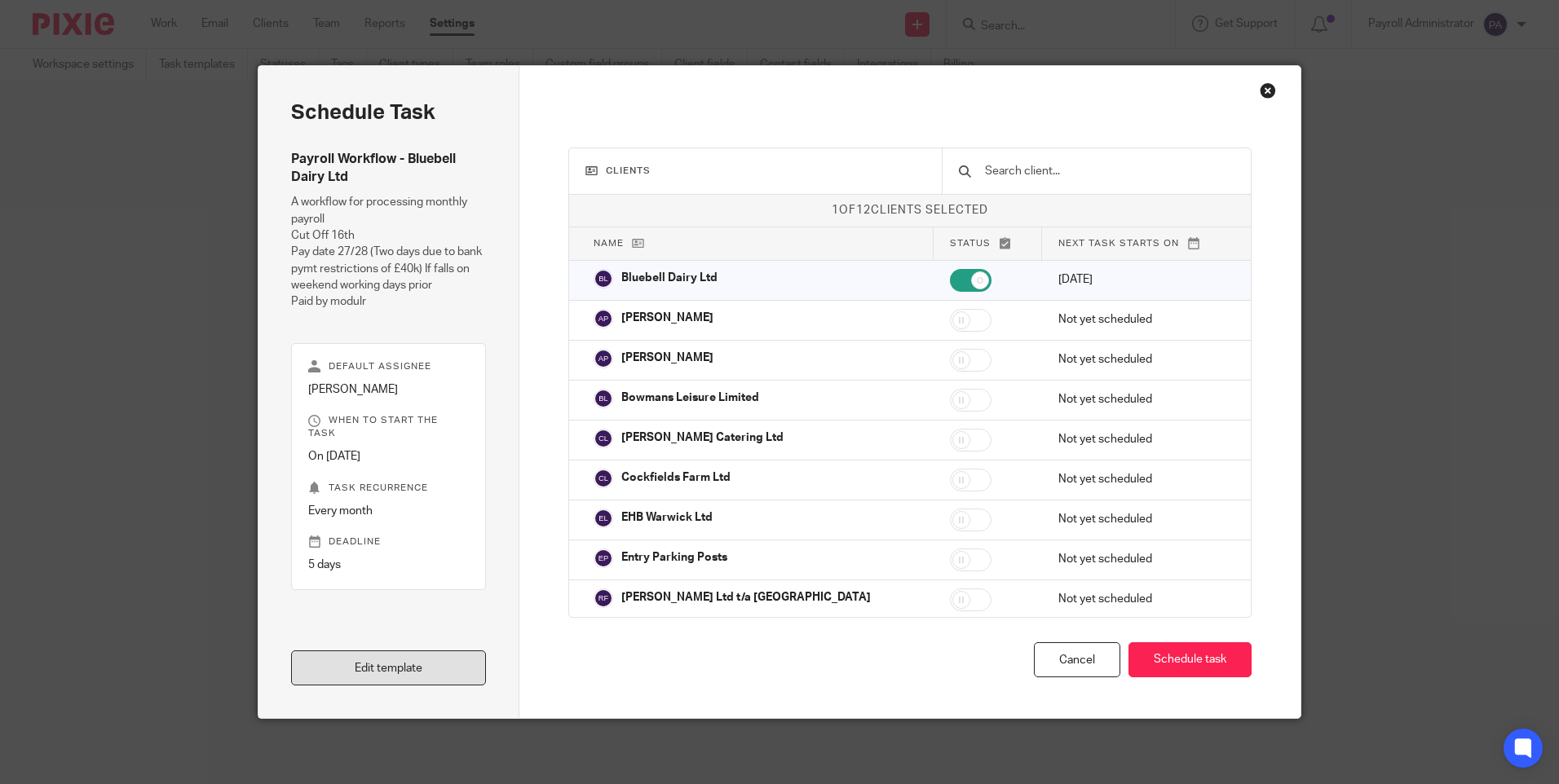
click at [407, 669] on link "Edit template" at bounding box center [388, 668] width 195 height 35
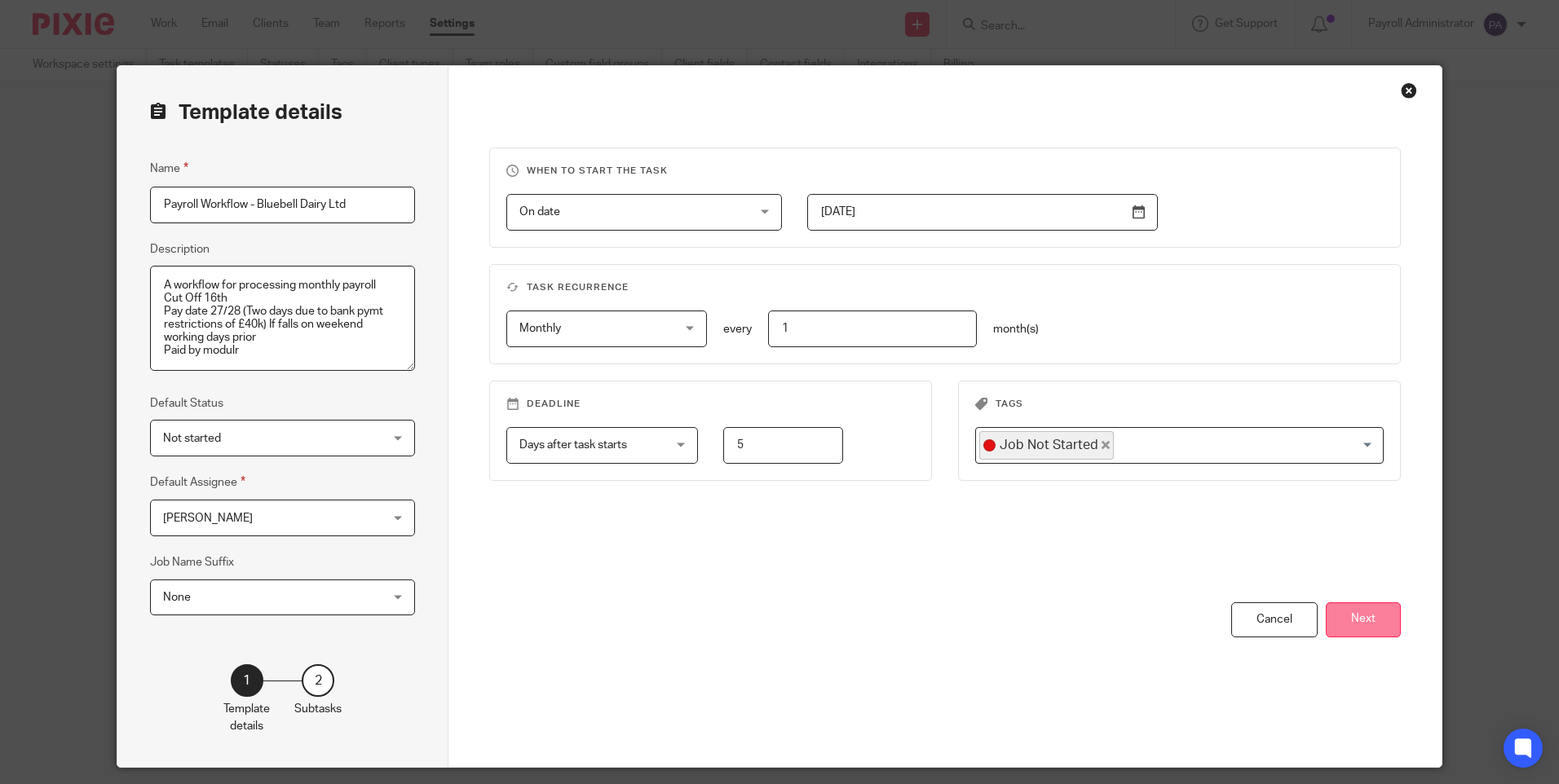
click at [1360, 628] on button "Next" at bounding box center [1363, 619] width 75 height 35
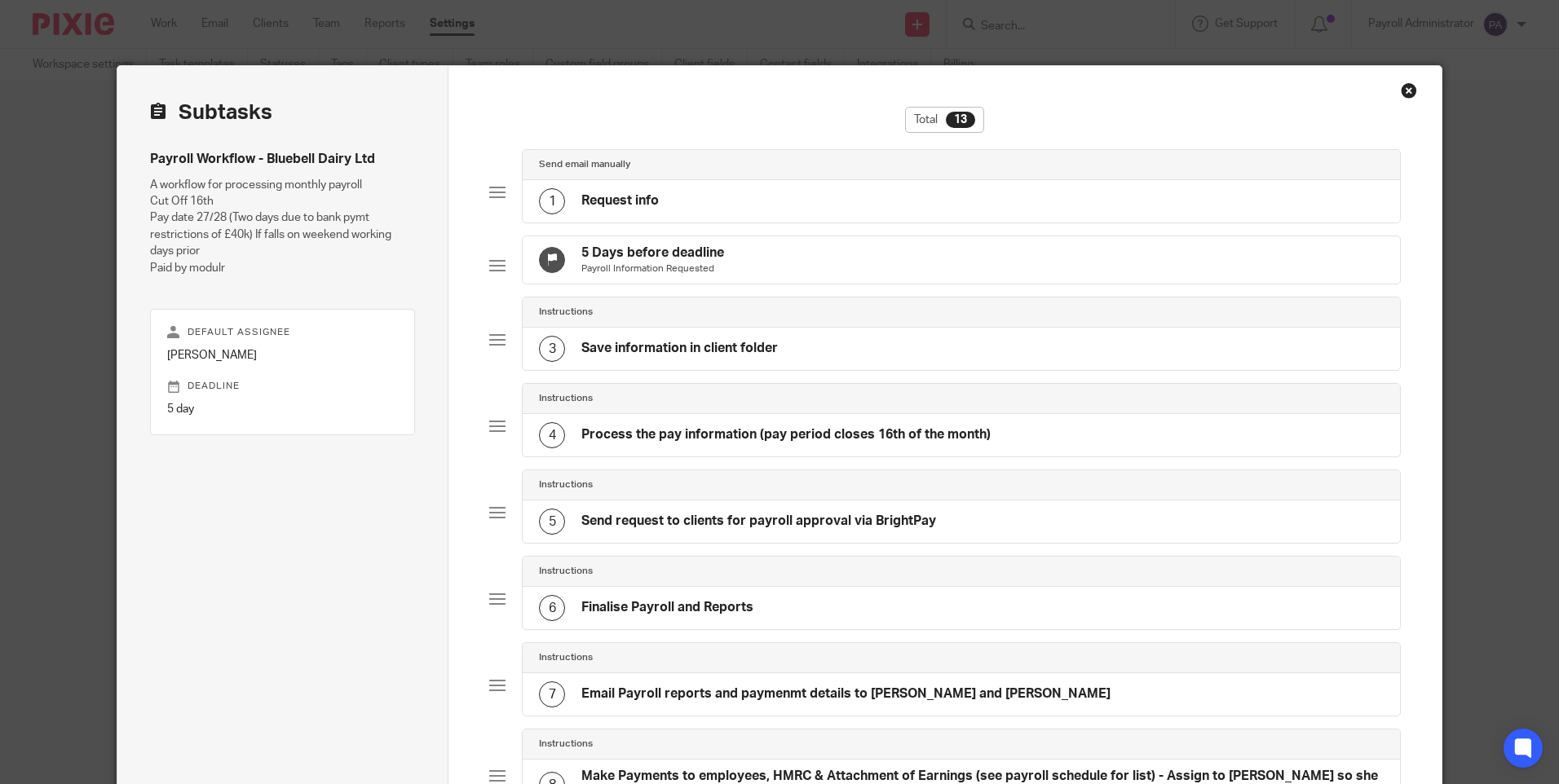
click at [545, 612] on div "6" at bounding box center [552, 608] width 26 height 26
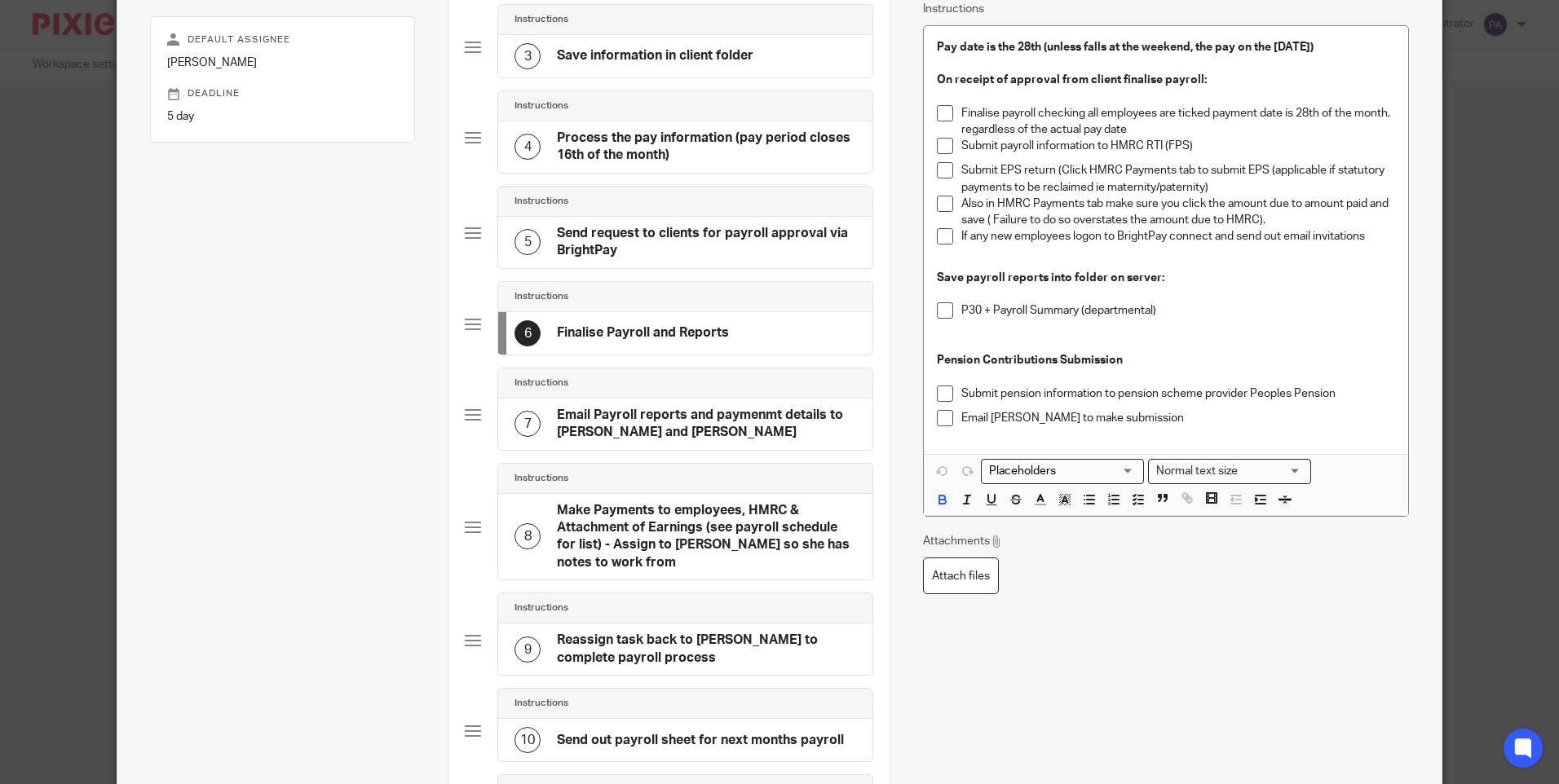
scroll to position [326, 0]
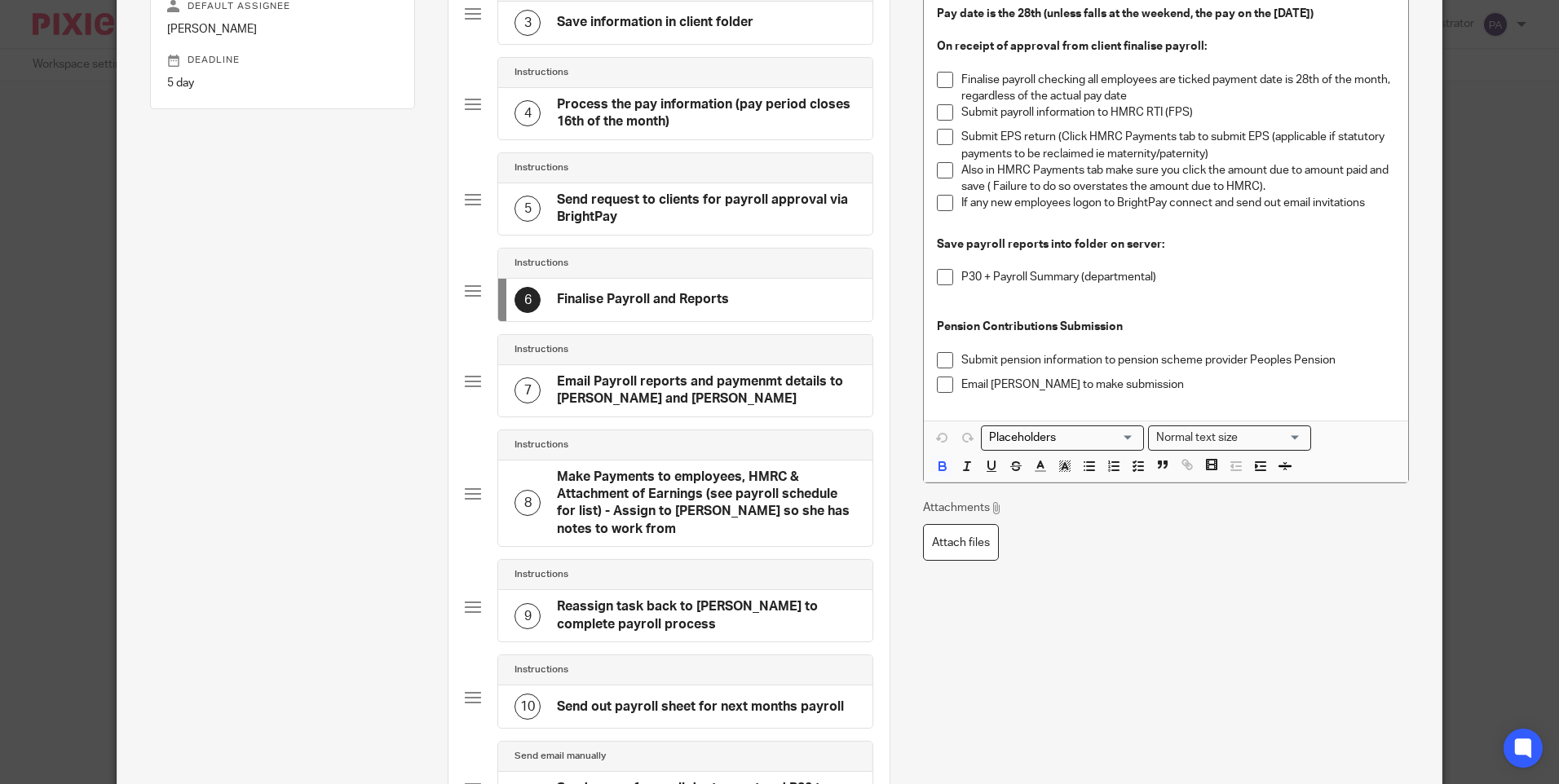
click at [515, 398] on div "7" at bounding box center [528, 390] width 26 height 26
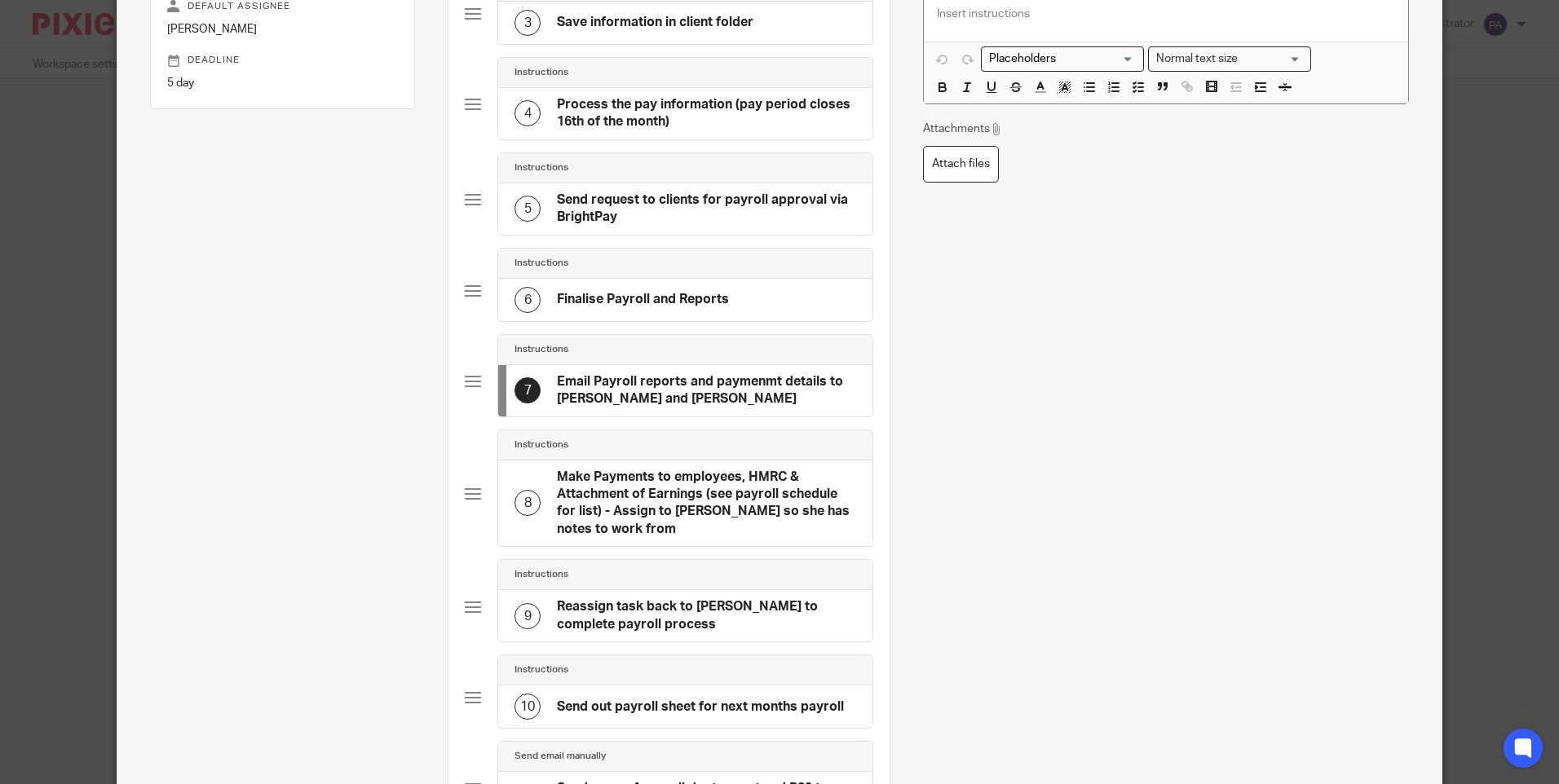
scroll to position [0, 0]
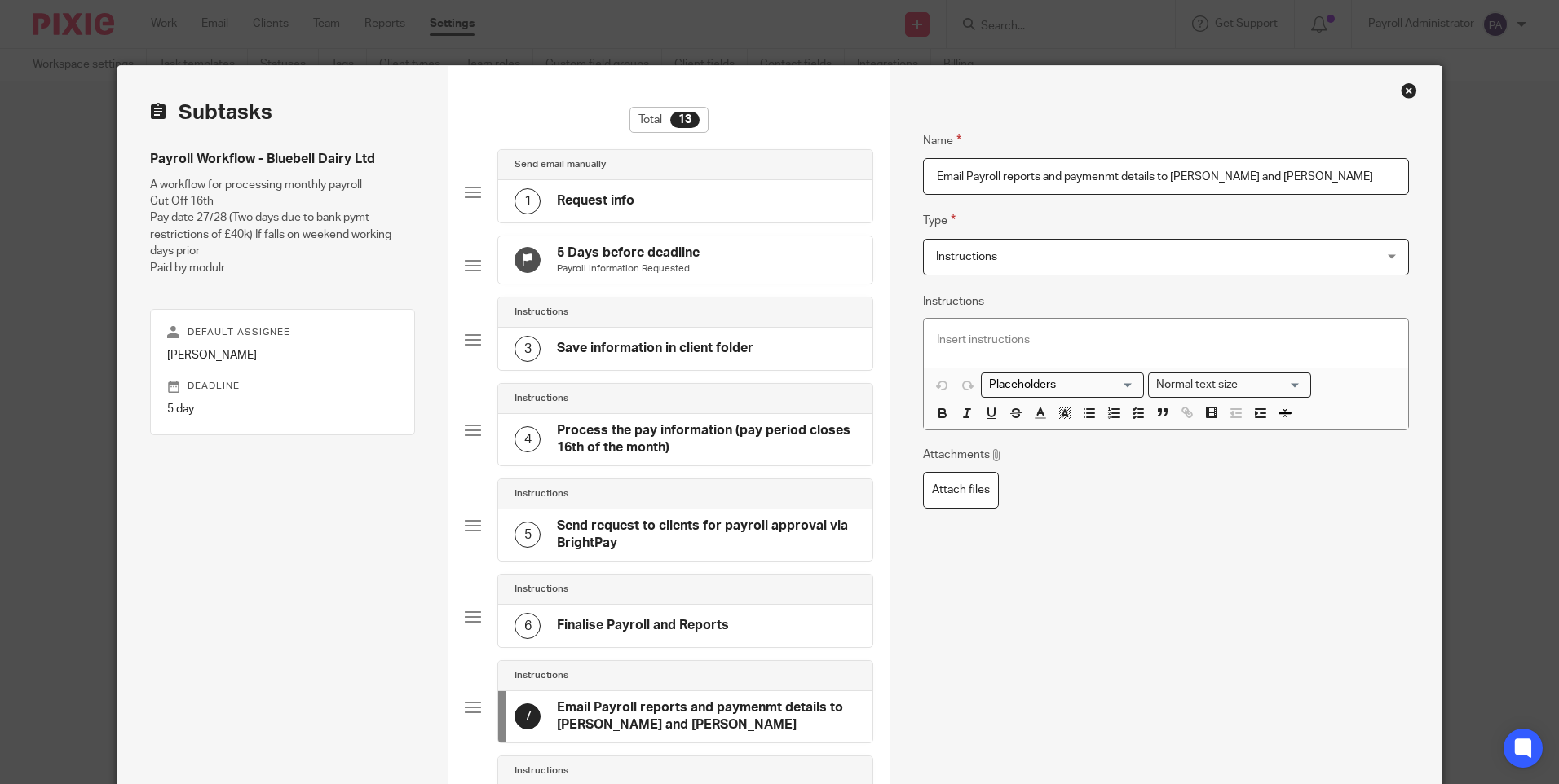
click at [1028, 342] on p at bounding box center [1165, 339] width 457 height 16
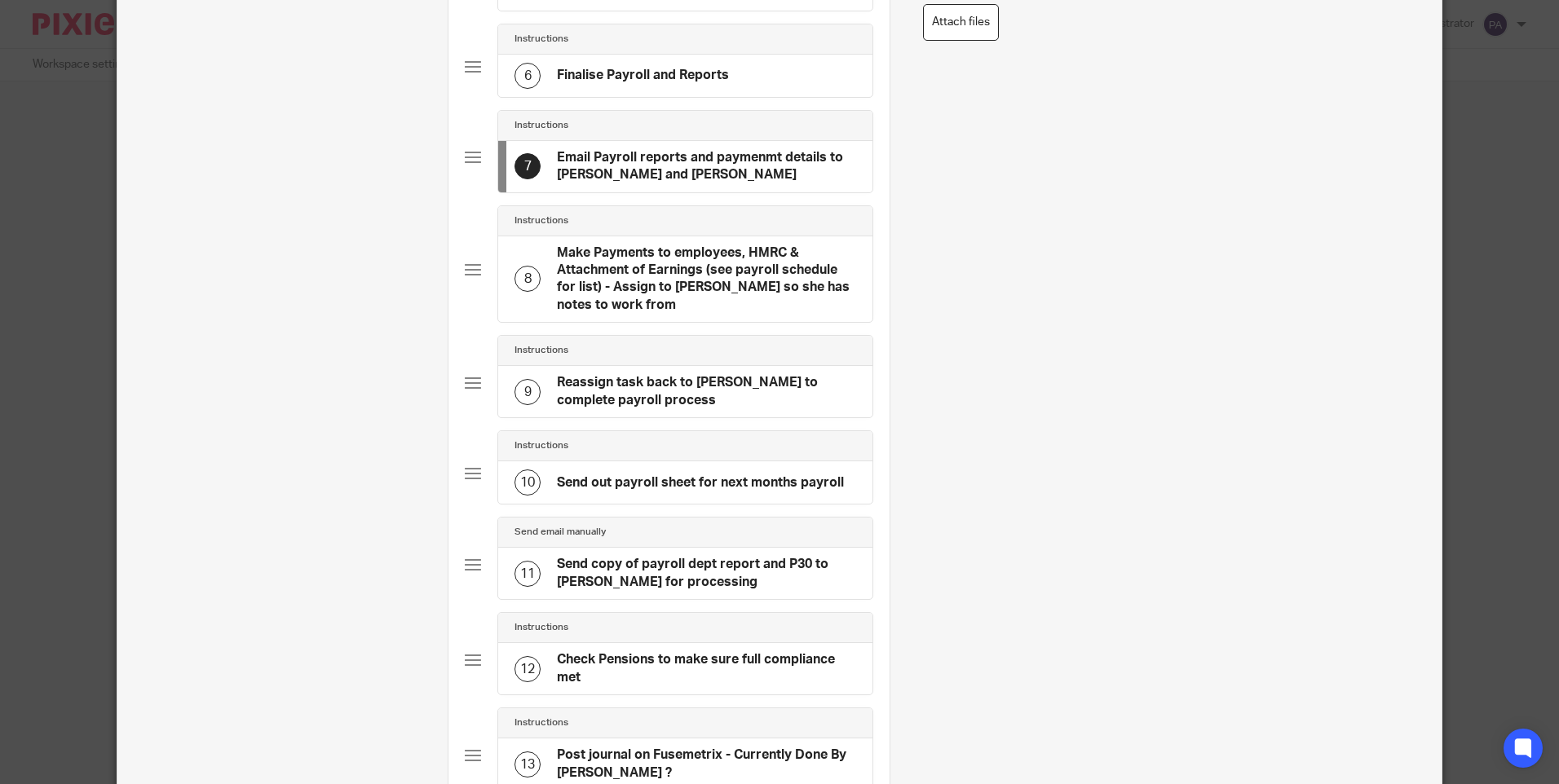
scroll to position [794, 0]
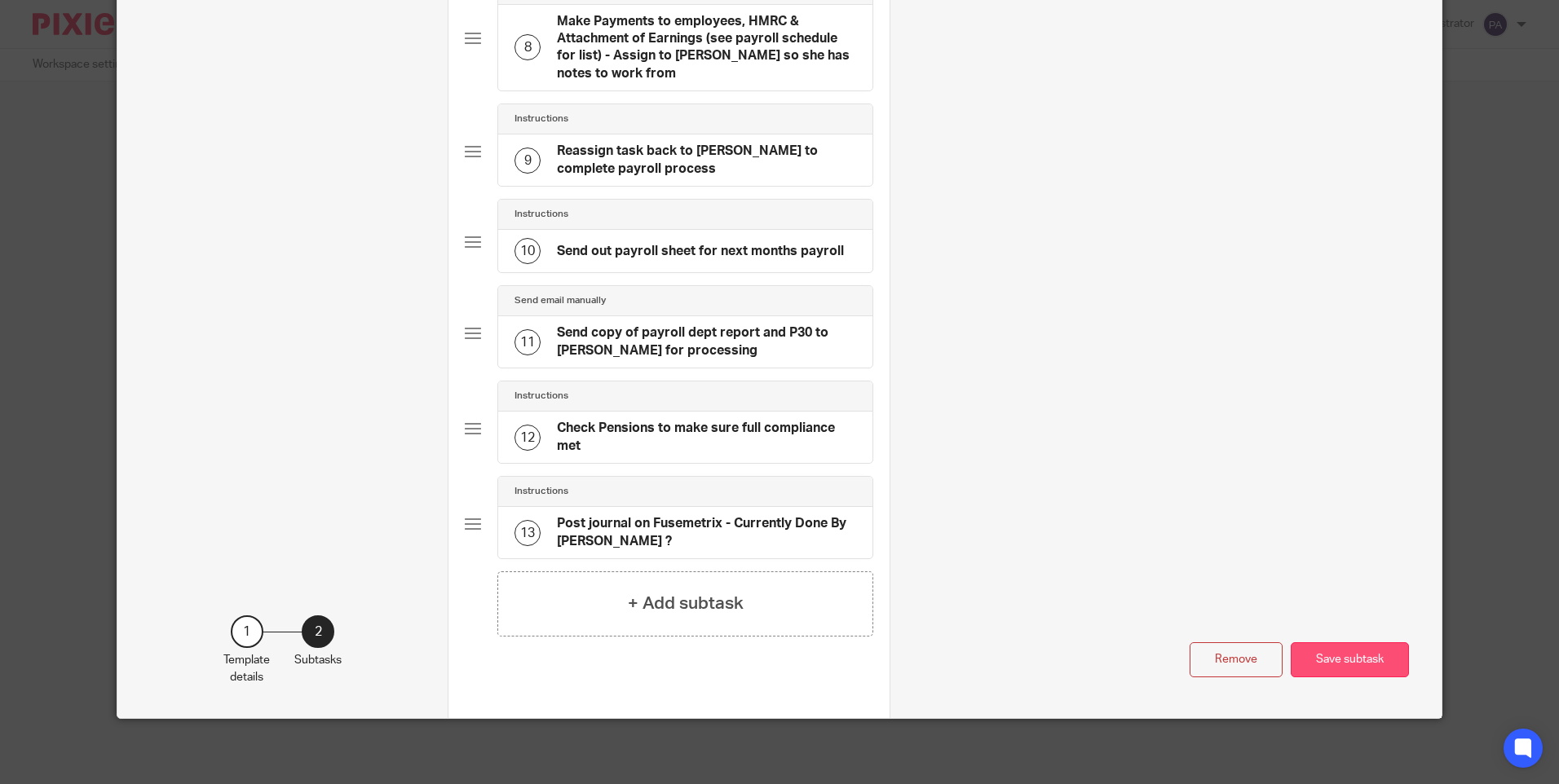
click at [1326, 661] on button "Save subtask" at bounding box center [1349, 659] width 118 height 35
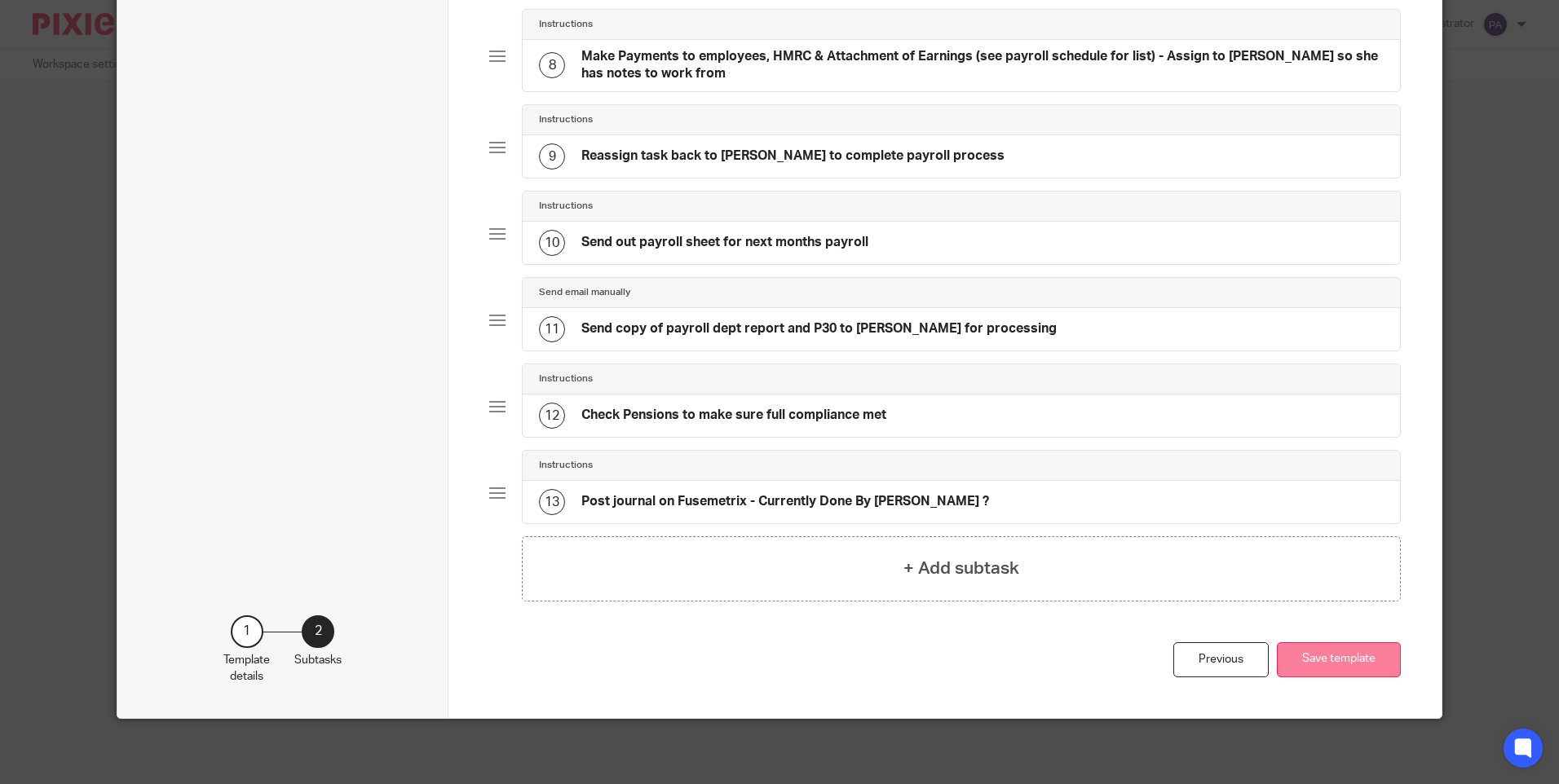
click at [1322, 666] on button "Save template" at bounding box center [1338, 659] width 123 height 35
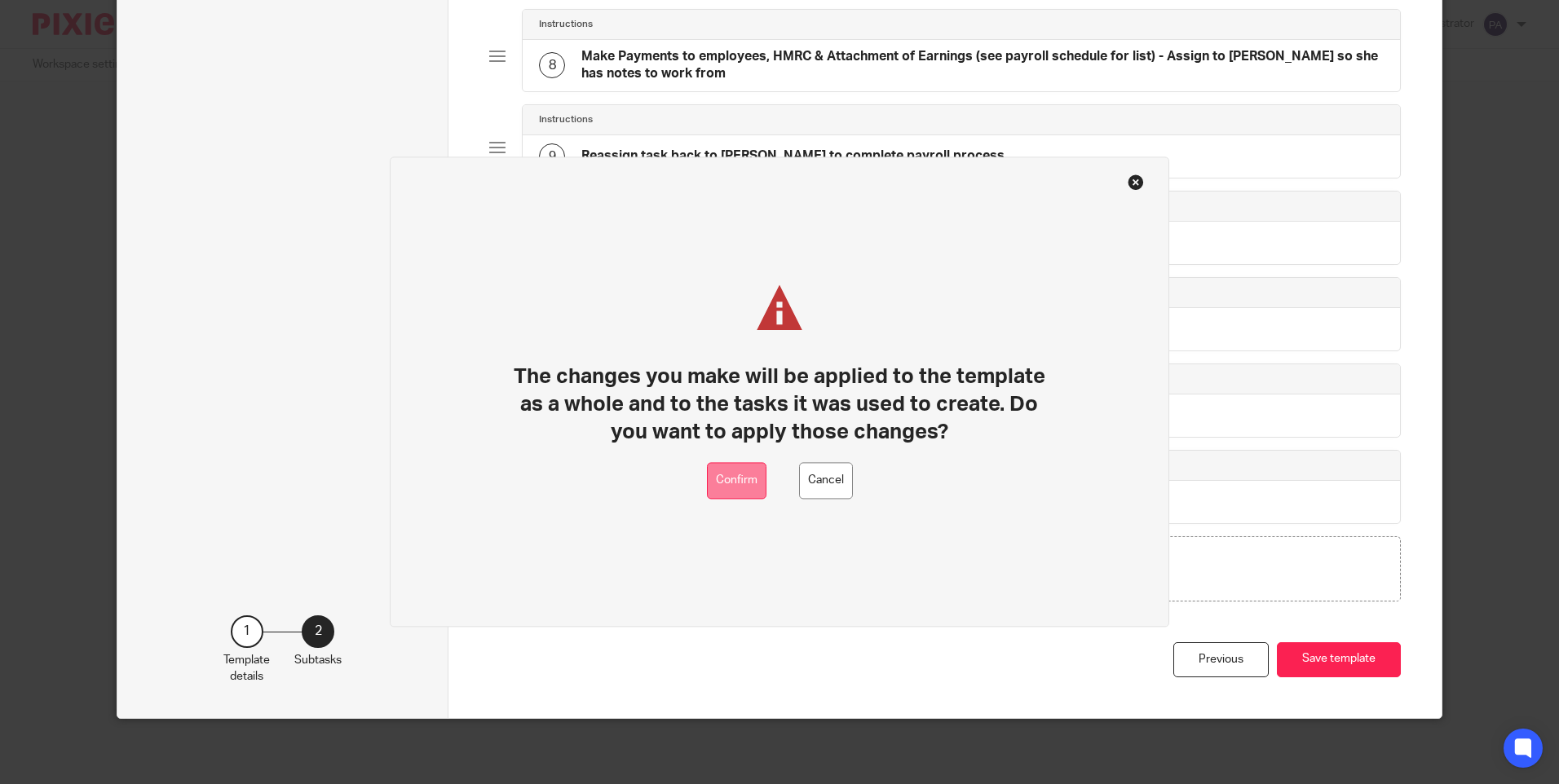
click at [722, 480] on button "Confirm" at bounding box center [737, 481] width 60 height 37
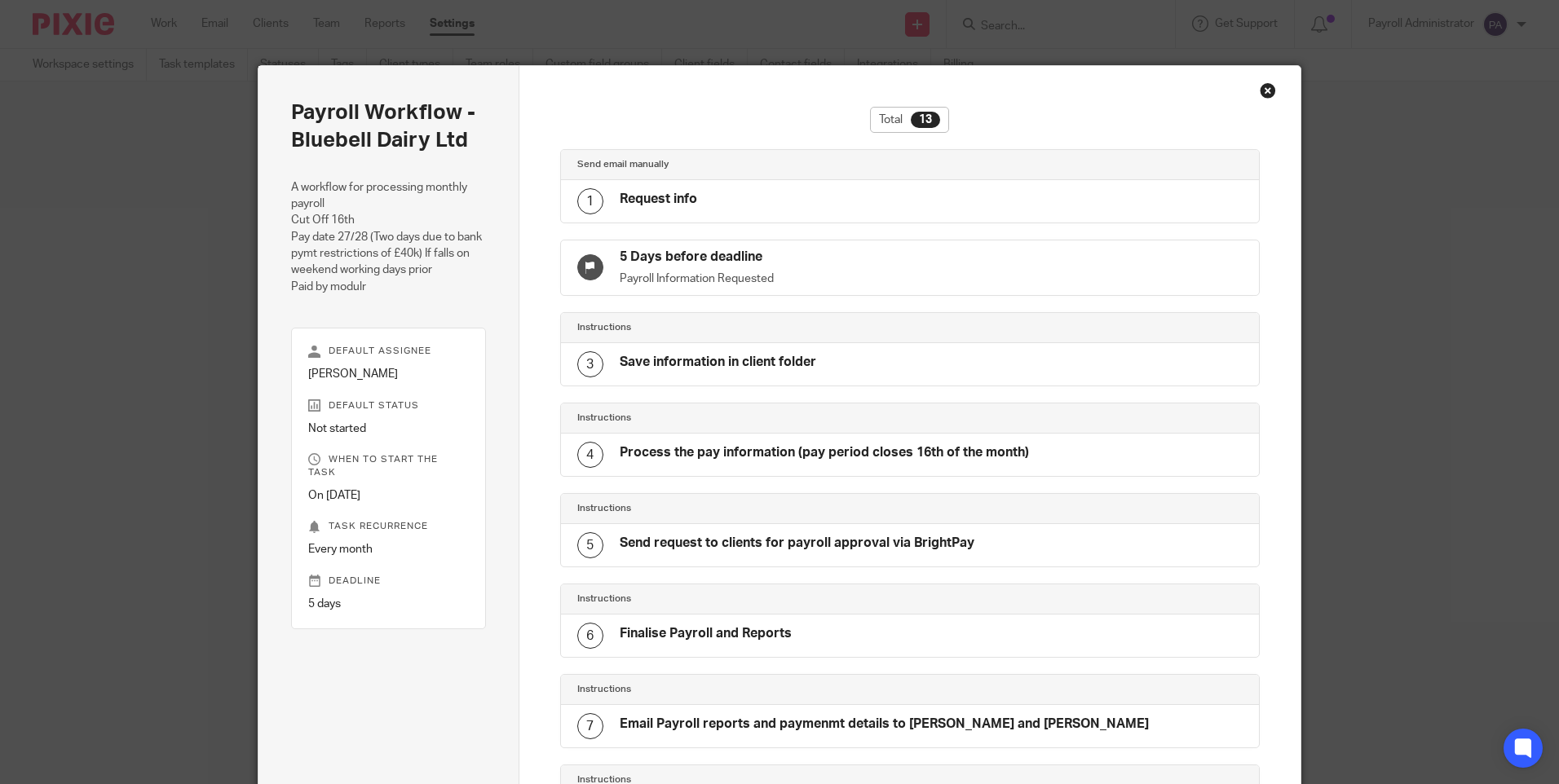
click at [1259, 88] on div "Close this dialog window" at bounding box center [1267, 91] width 16 height 16
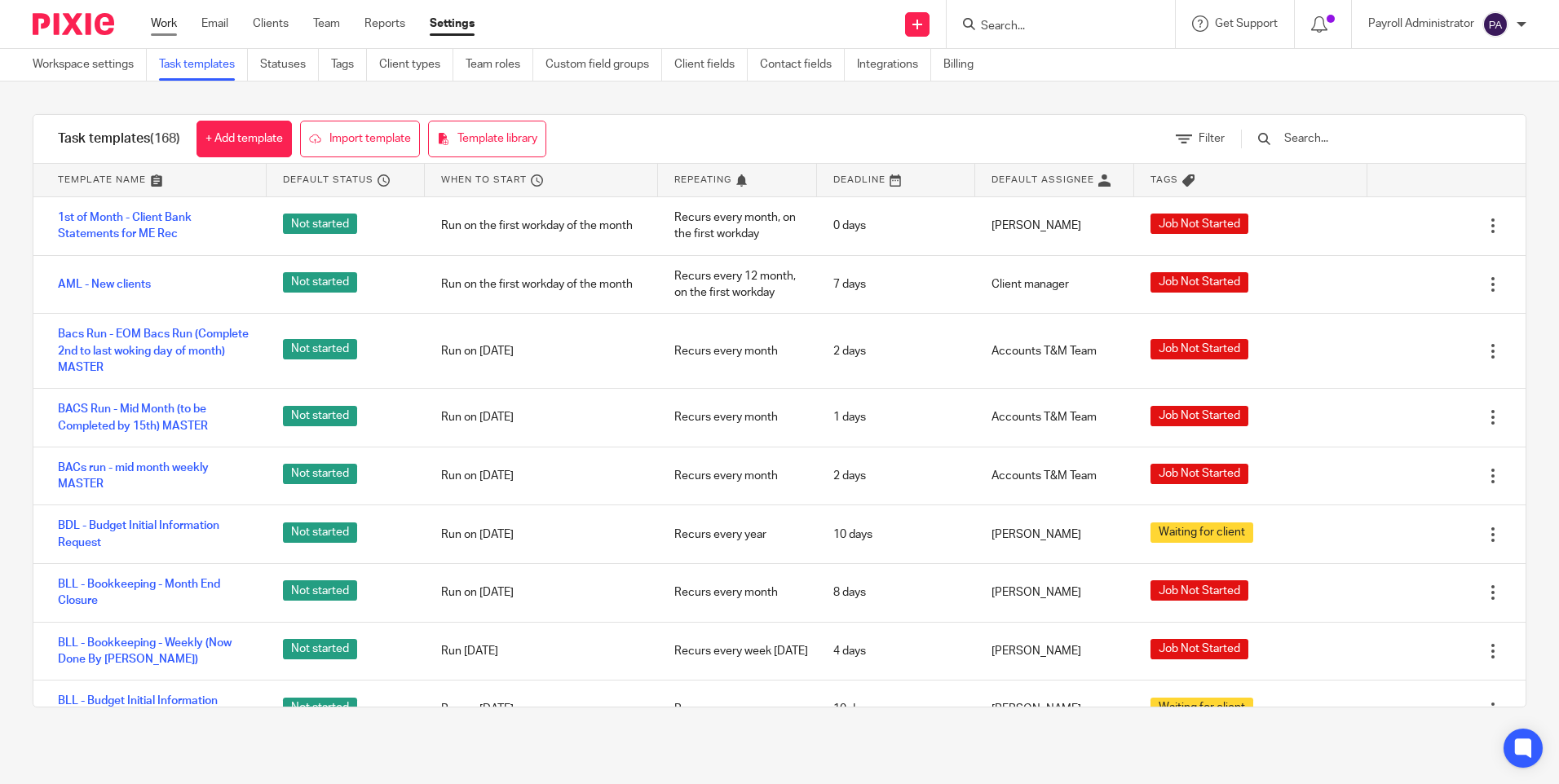
click at [172, 20] on link "Work" at bounding box center [164, 24] width 26 height 16
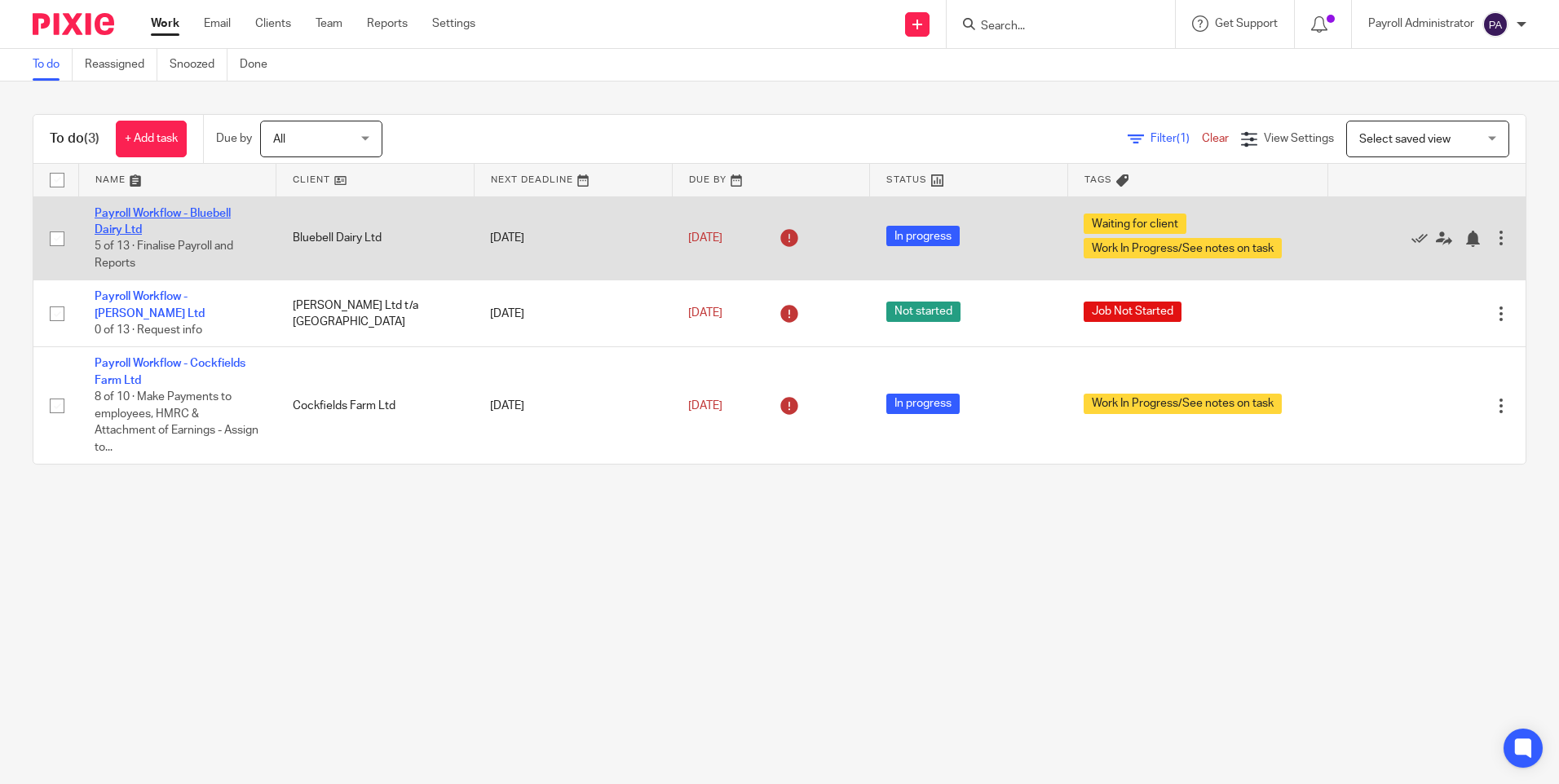
click at [182, 208] on link "Payroll Workflow - Bluebell Dairy Ltd" at bounding box center [162, 222] width 136 height 28
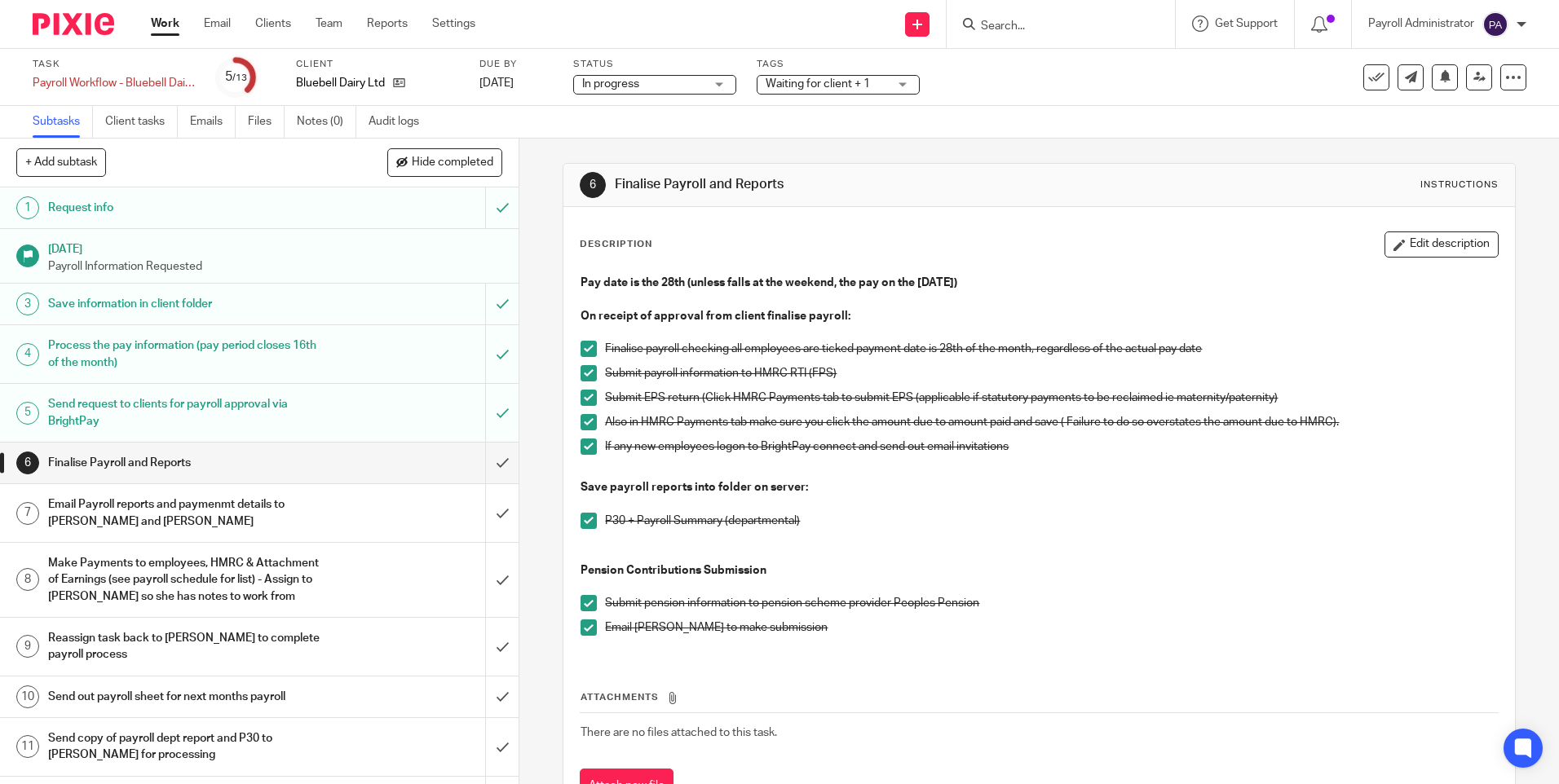
click at [169, 702] on h1 "Send out payroll sheet for next months payroll" at bounding box center [188, 696] width 281 height 25
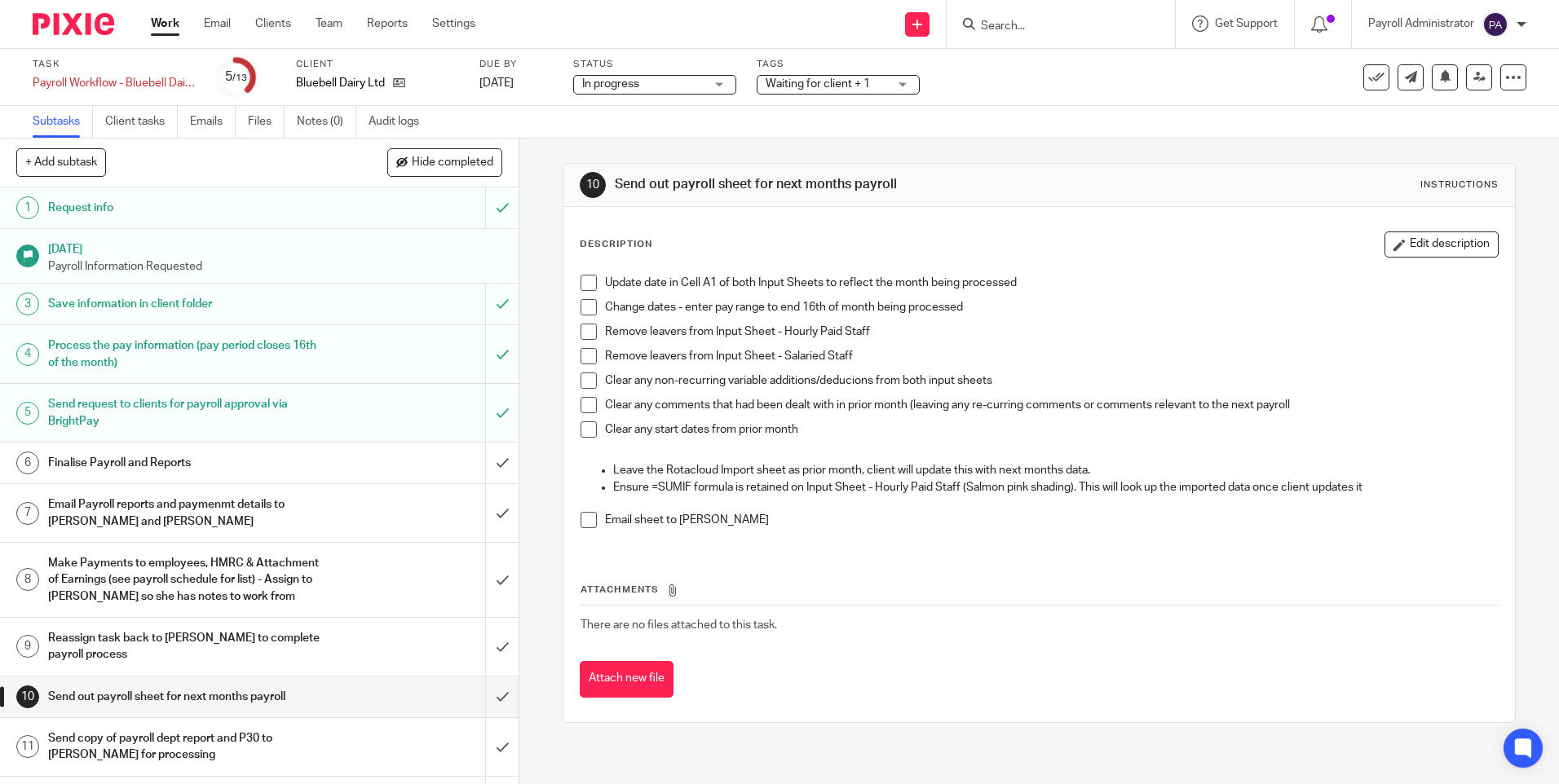
click at [583, 283] on span at bounding box center [588, 283] width 16 height 16
click at [584, 308] on span at bounding box center [588, 307] width 16 height 16
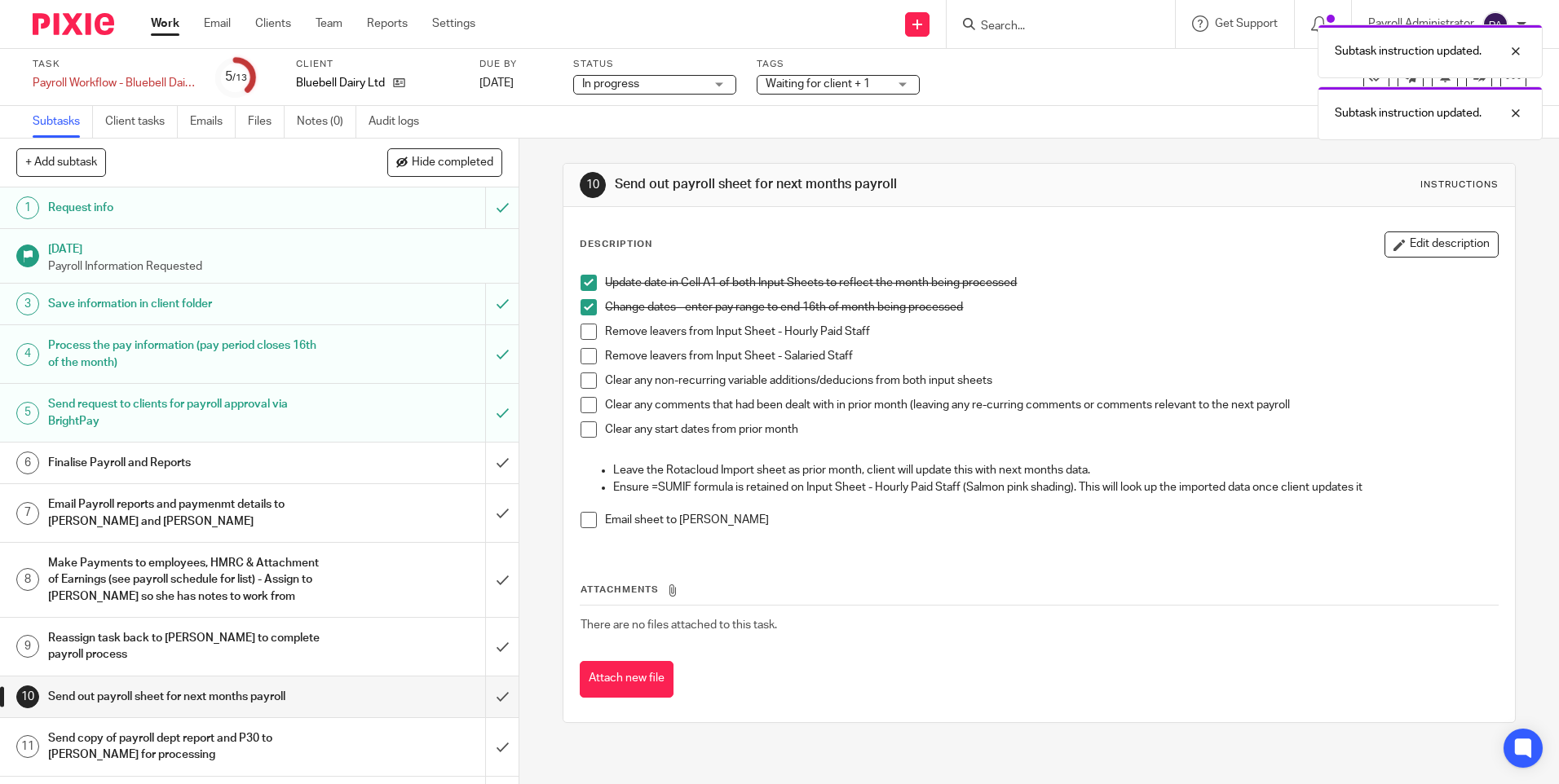
click at [583, 337] on span at bounding box center [588, 331] width 16 height 16
click at [583, 354] on span at bounding box center [588, 356] width 16 height 16
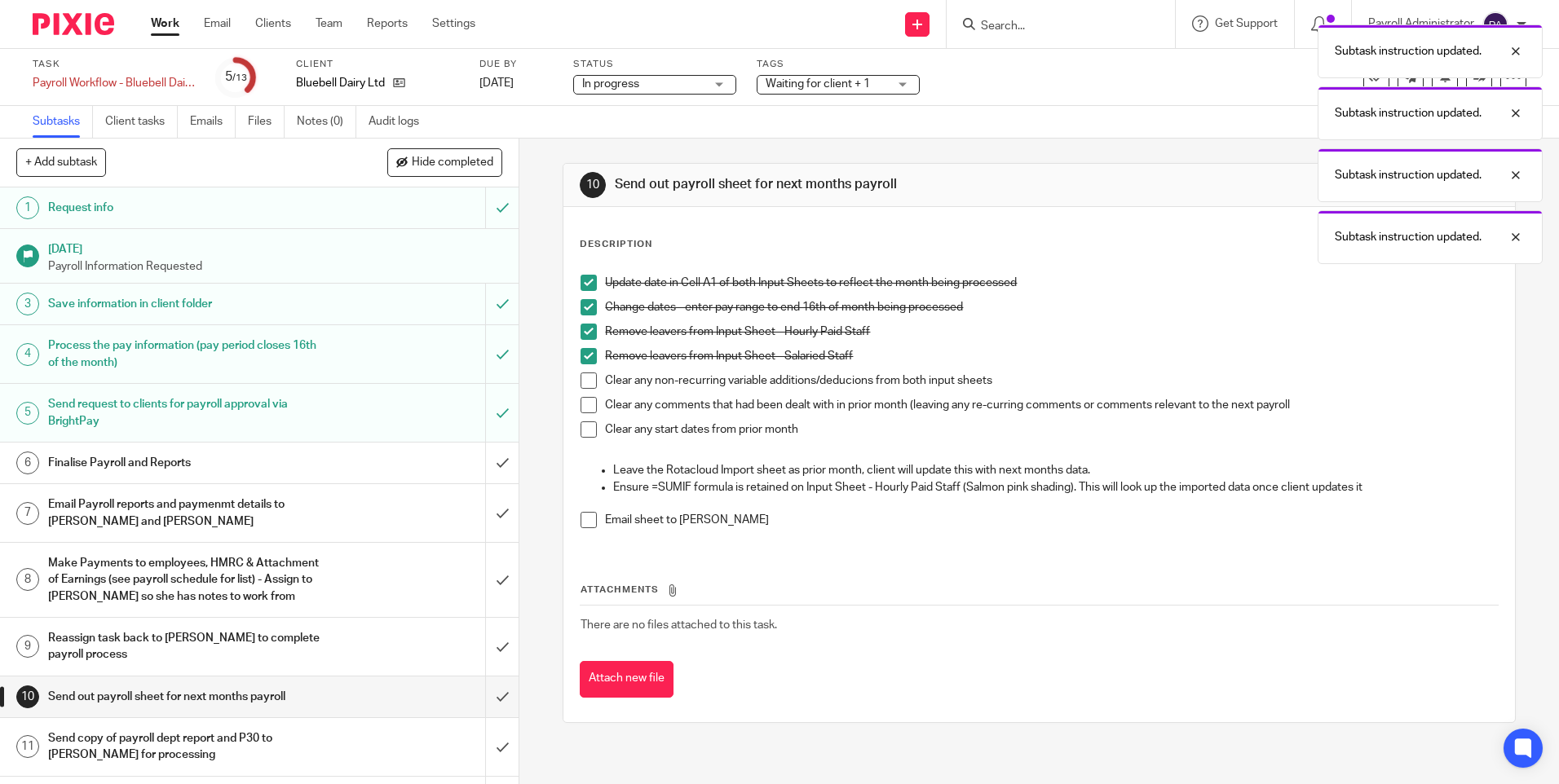
click at [586, 379] on span at bounding box center [588, 380] width 16 height 16
click at [591, 410] on span at bounding box center [588, 405] width 16 height 16
drag, startPoint x: 586, startPoint y: 432, endPoint x: 584, endPoint y: 474, distance: 42.0
click at [586, 433] on span at bounding box center [588, 429] width 16 height 16
click at [581, 518] on span at bounding box center [588, 519] width 16 height 16
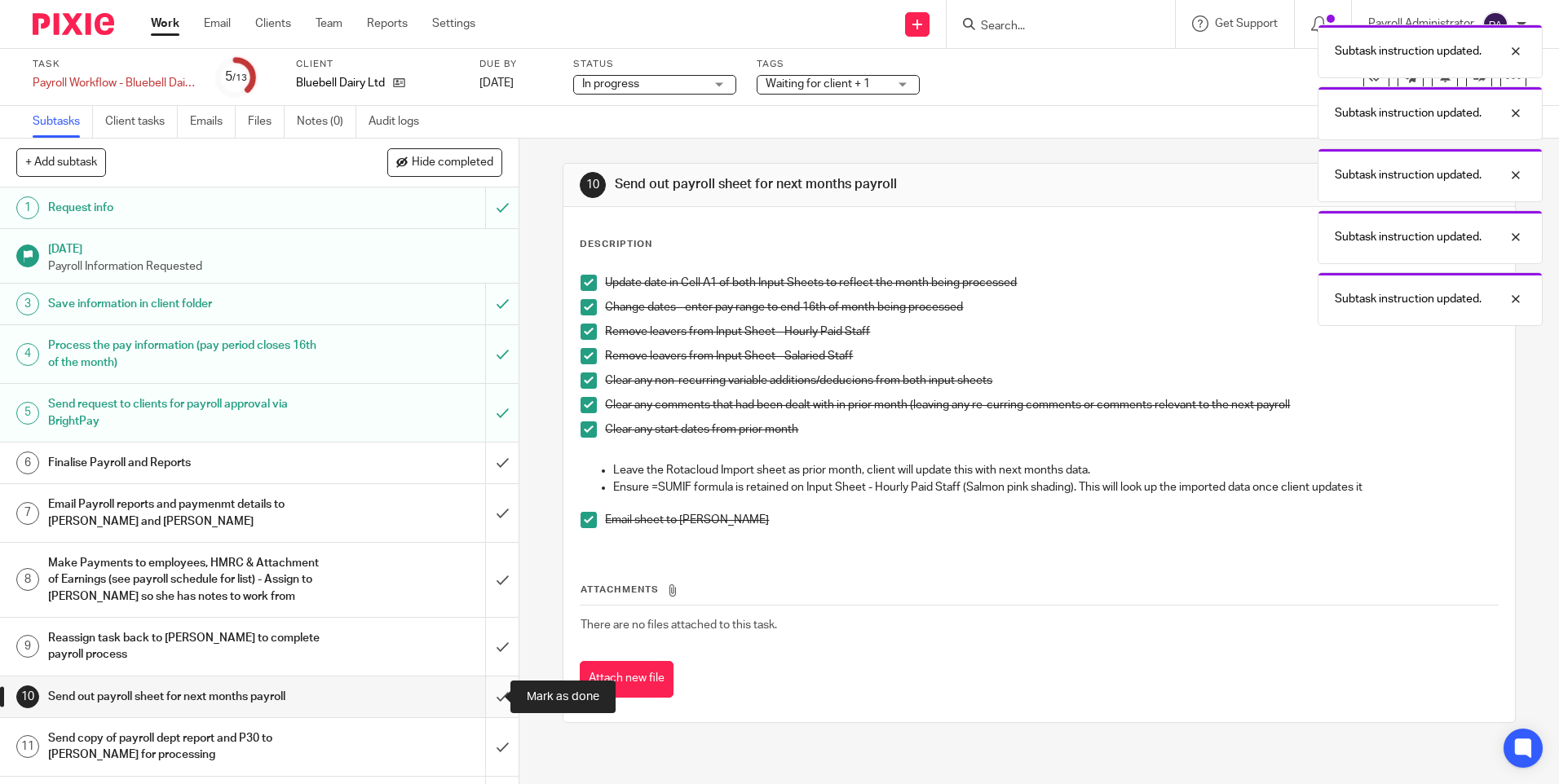
click at [484, 690] on input "submit" at bounding box center [259, 696] width 519 height 41
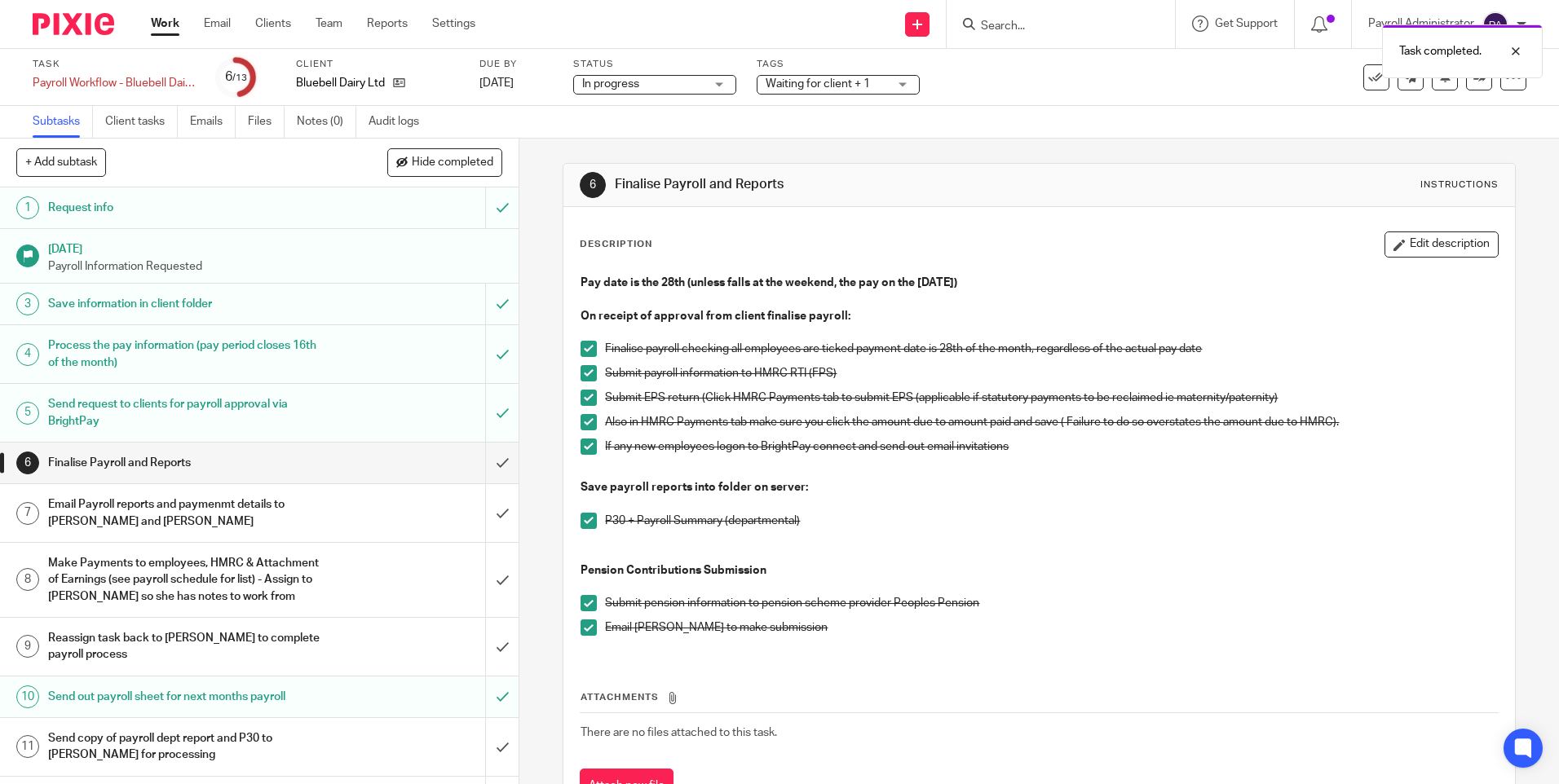
click at [344, 750] on div "Send copy of payroll dept report and P30 to [PERSON_NAME] for processing" at bounding box center [258, 747] width 421 height 42
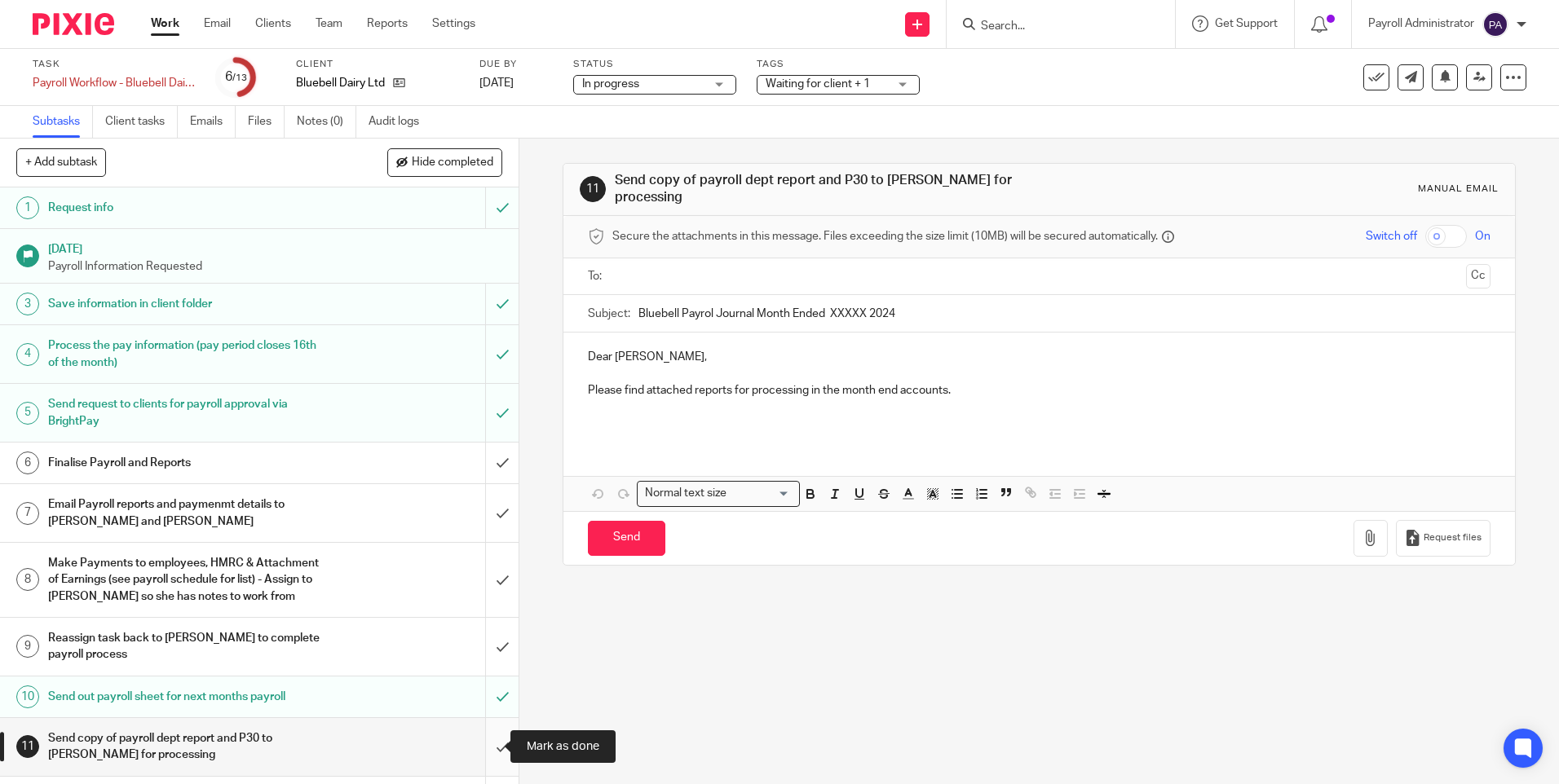
click at [493, 746] on input "submit" at bounding box center [259, 746] width 519 height 58
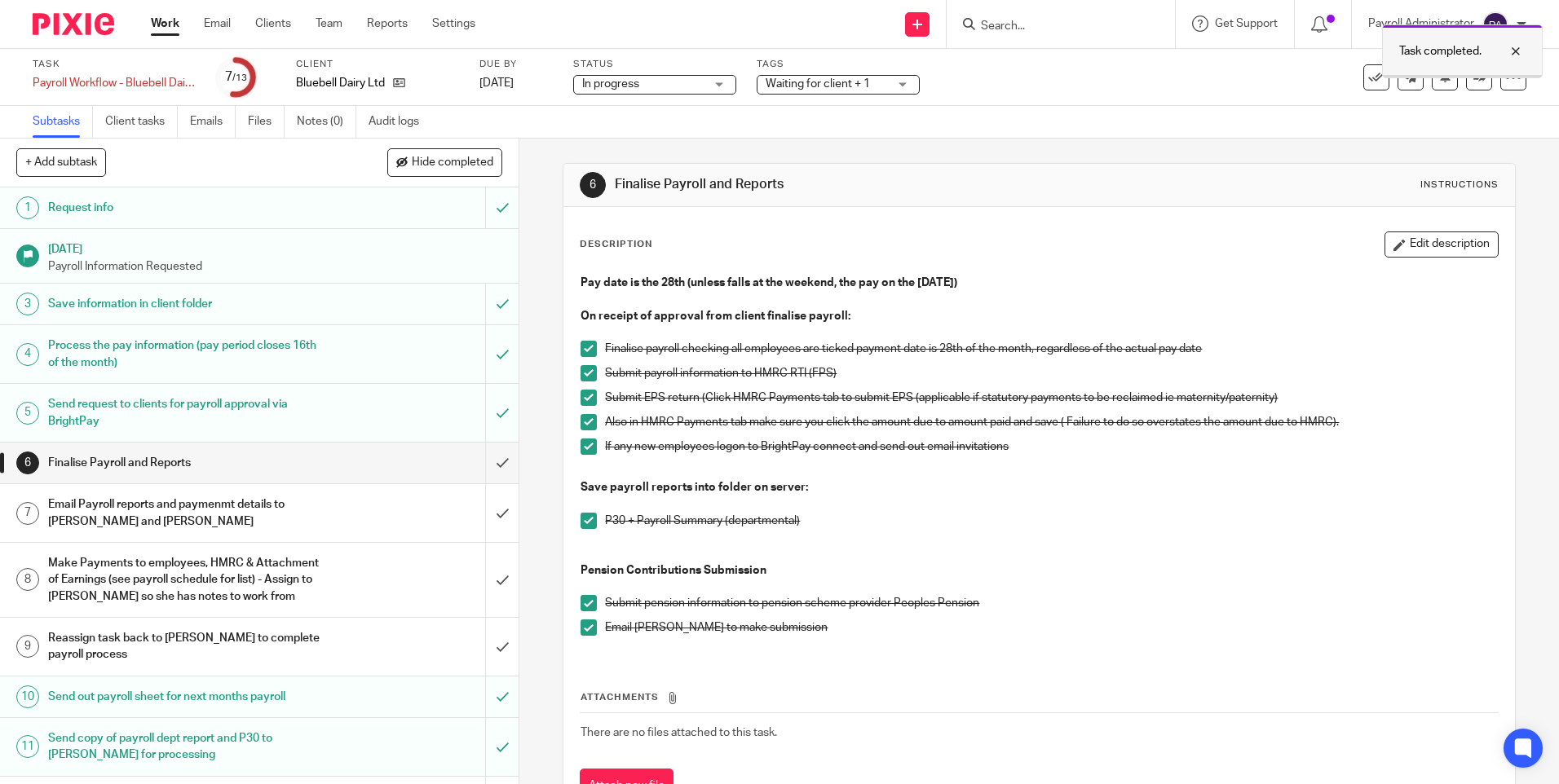
click at [1519, 53] on div at bounding box center [1503, 52] width 44 height 20
click at [1465, 81] on link at bounding box center [1478, 78] width 26 height 26
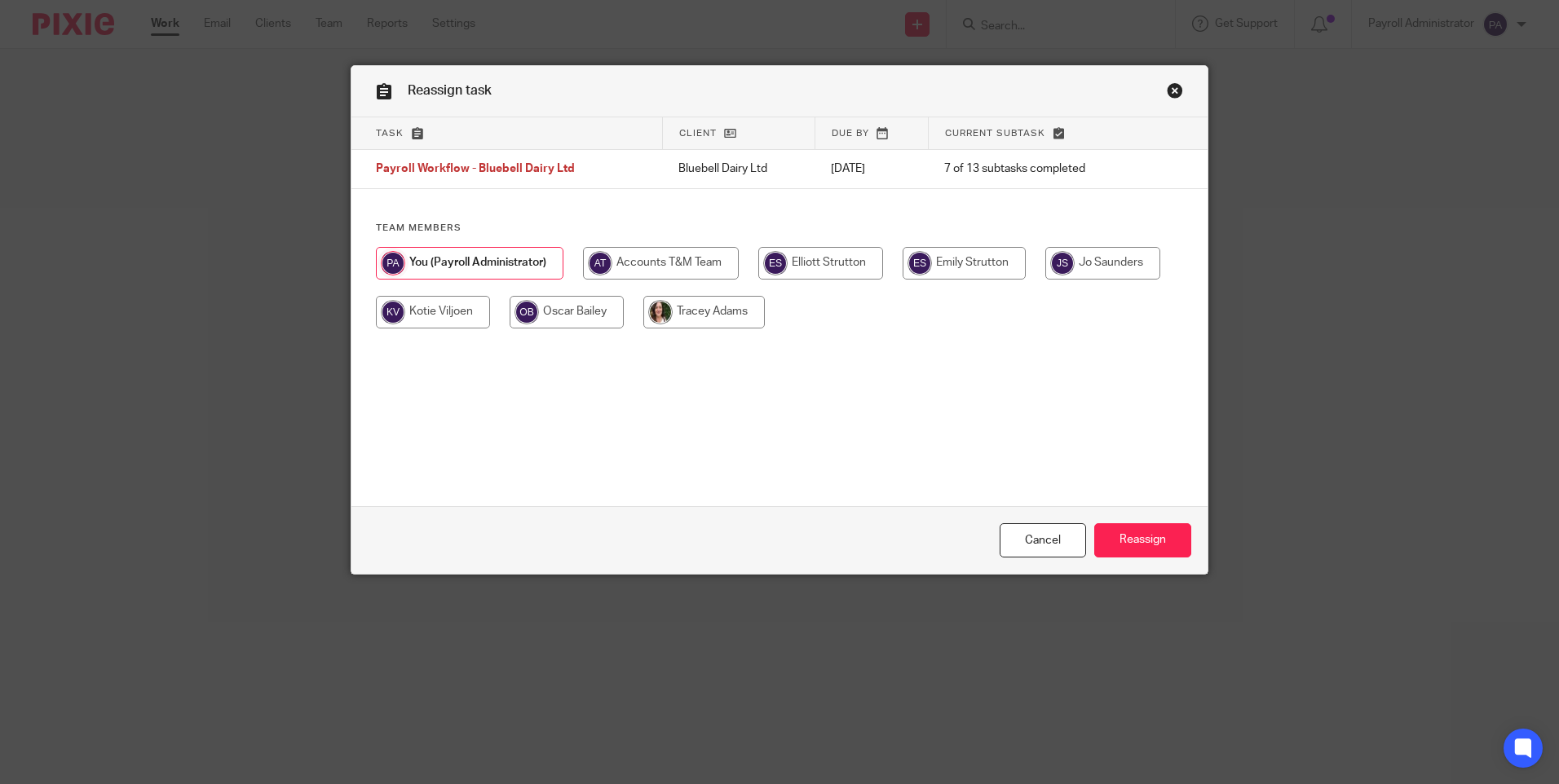
click at [695, 315] on input "radio" at bounding box center [704, 311] width 121 height 33
radio input "true"
click at [1142, 542] on input "Reassign" at bounding box center [1142, 540] width 97 height 35
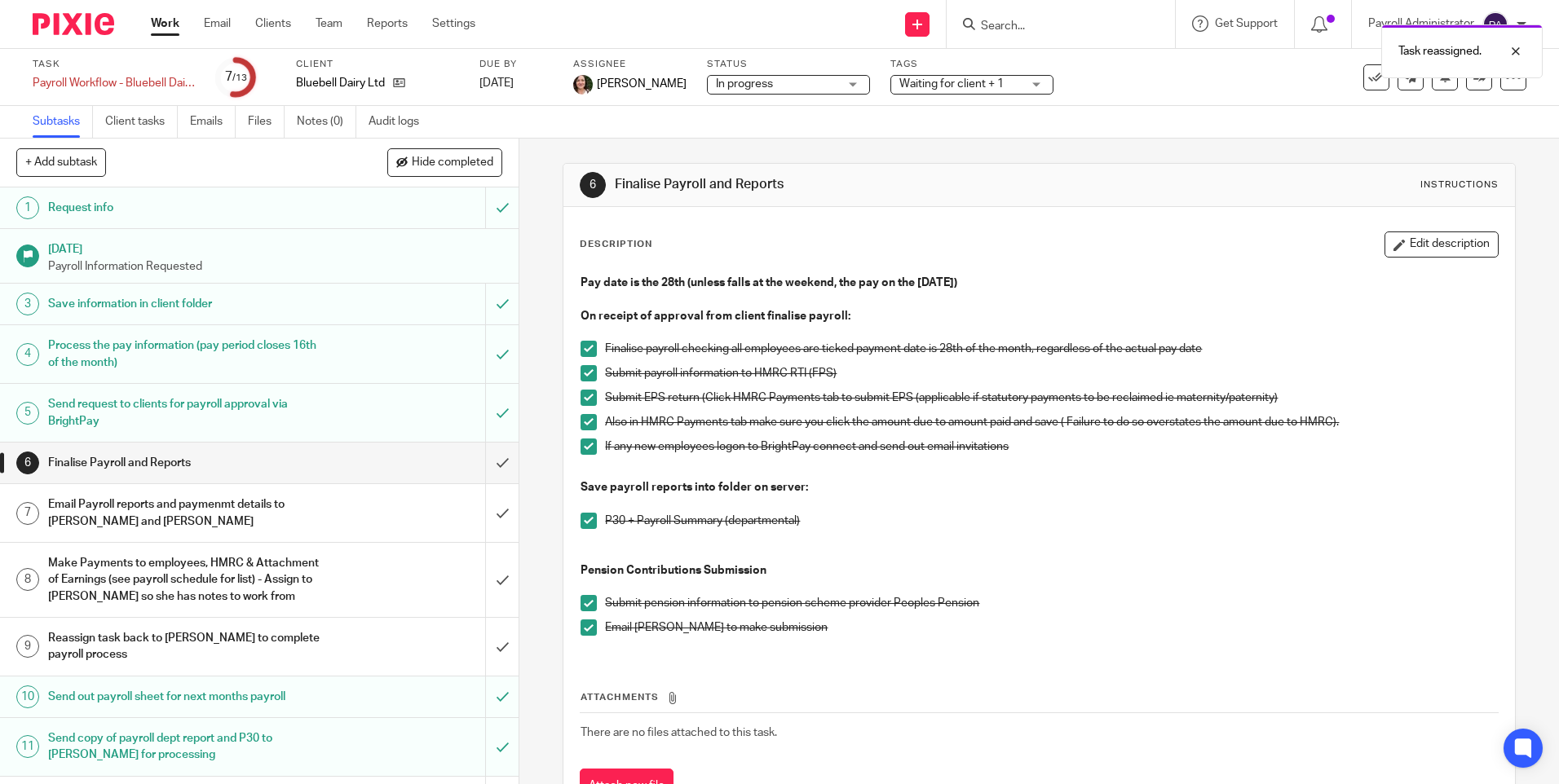
click at [162, 28] on link "Work" at bounding box center [165, 24] width 29 height 16
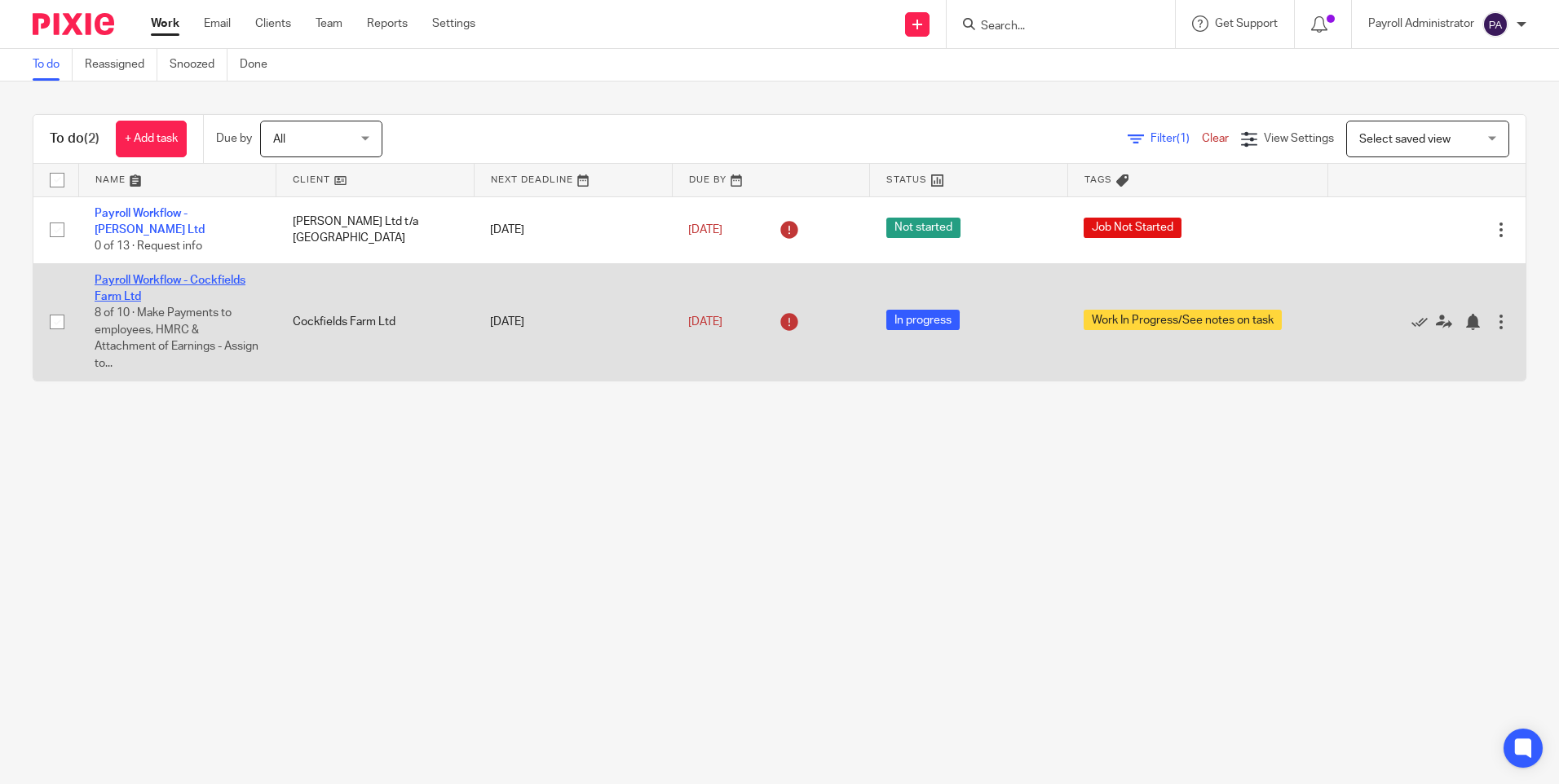
click at [128, 281] on link "Payroll Workflow - Cockfields Farm Ltd" at bounding box center [170, 289] width 151 height 28
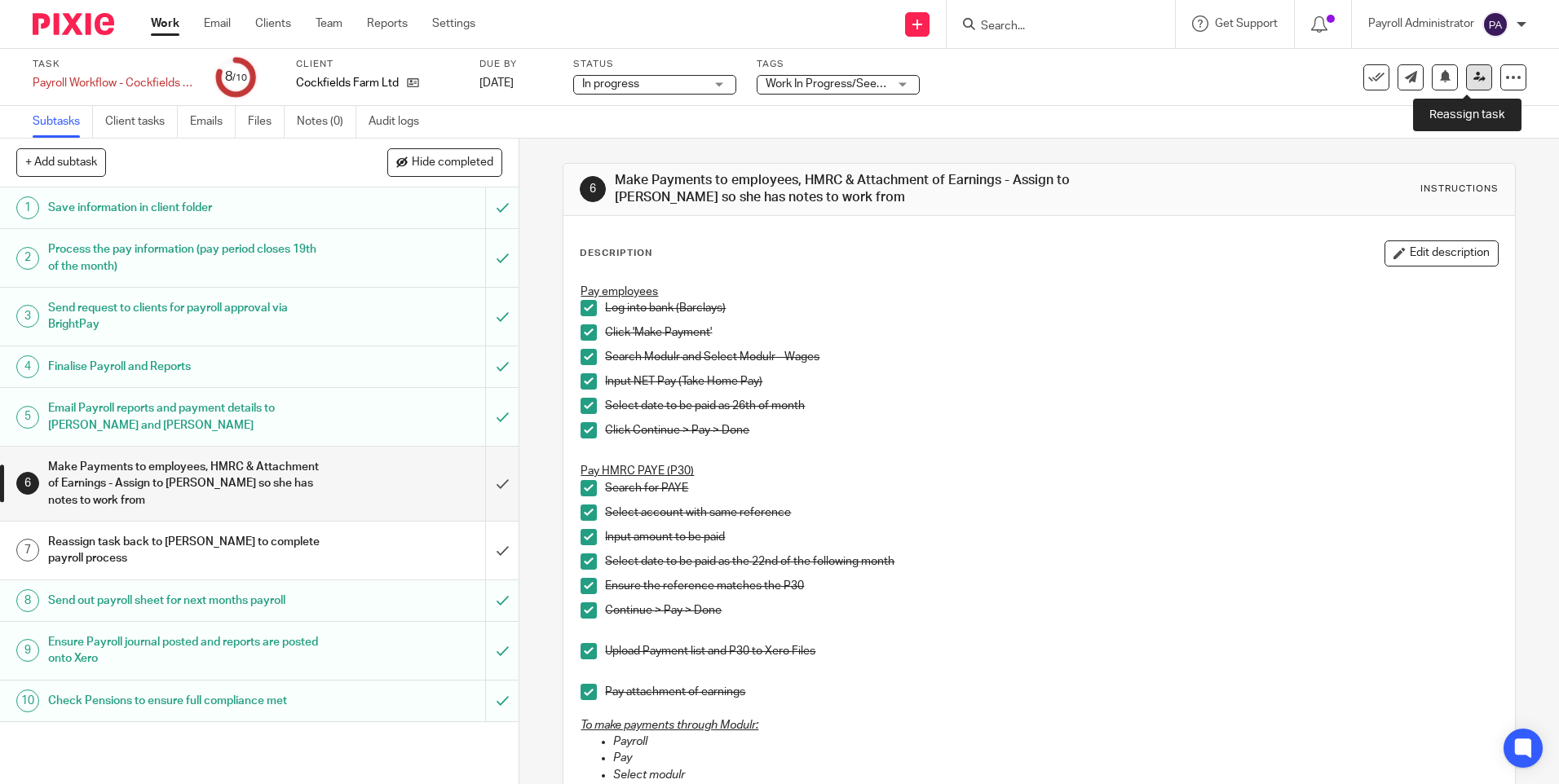
click at [1473, 79] on icon at bounding box center [1479, 77] width 12 height 12
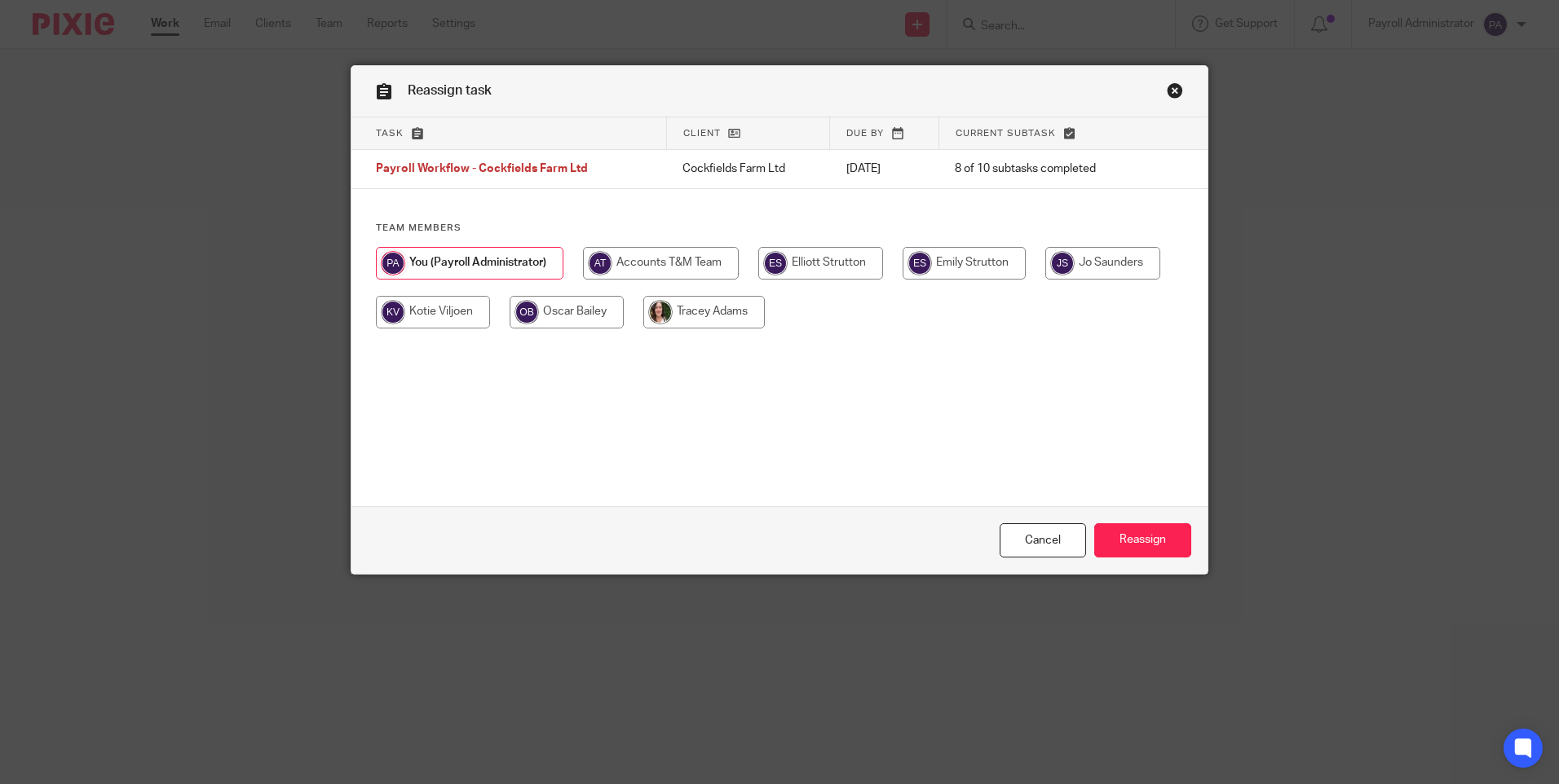
click at [698, 312] on input "radio" at bounding box center [704, 311] width 121 height 33
radio input "true"
click at [1155, 534] on input "Reassign" at bounding box center [1142, 540] width 97 height 35
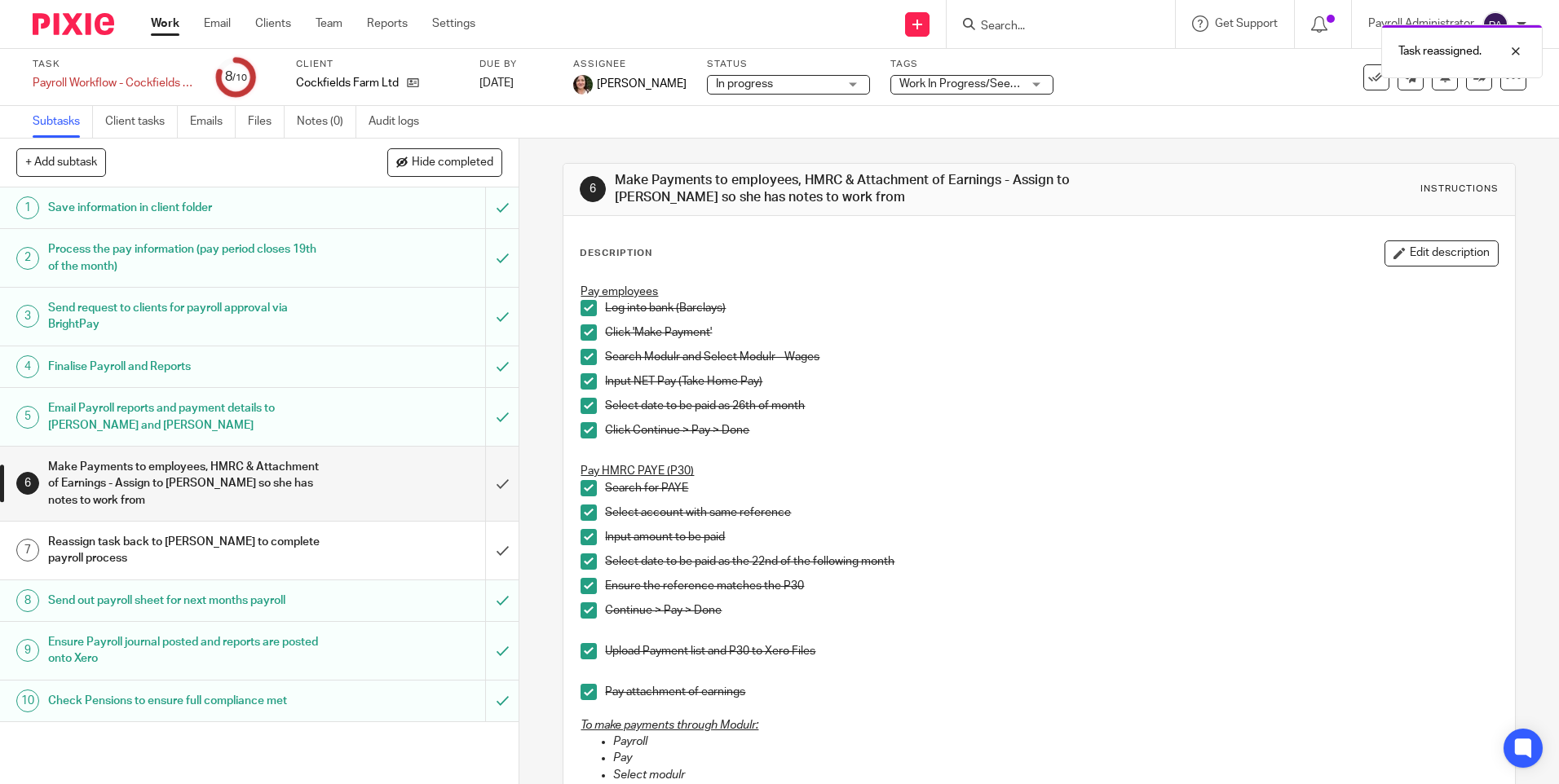
click at [159, 25] on link "Work" at bounding box center [165, 24] width 29 height 16
